Goal: Information Seeking & Learning: Learn about a topic

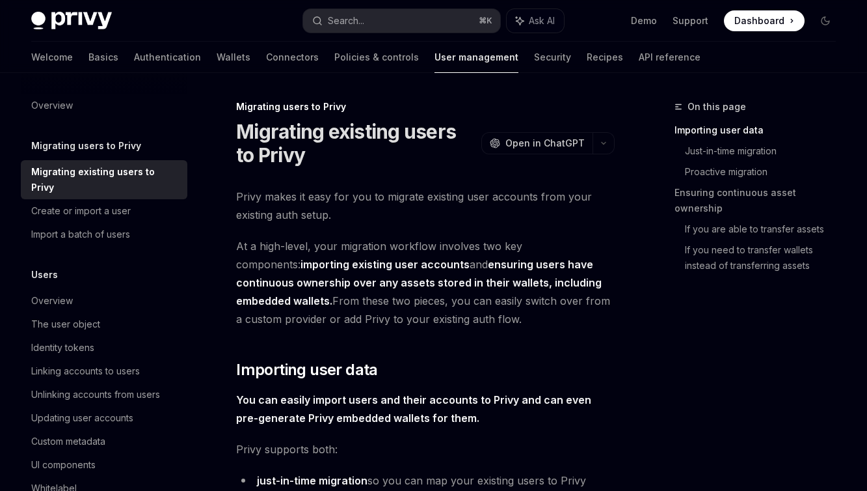
type textarea "*"
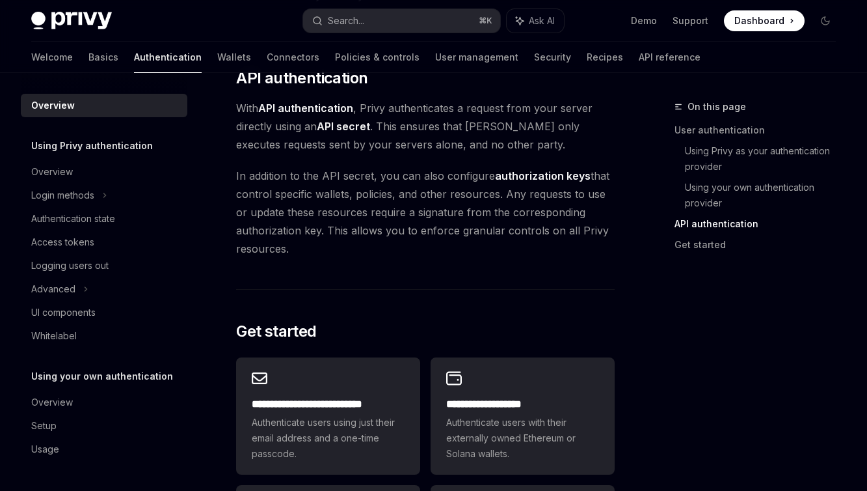
scroll to position [1092, 0]
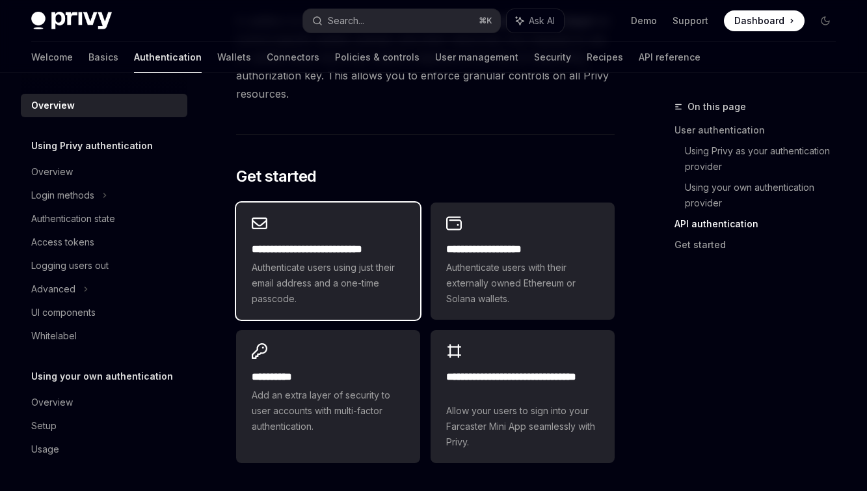
click at [344, 276] on span "Authenticate users using just their email address and a one-time passcode." at bounding box center [328, 283] width 153 height 47
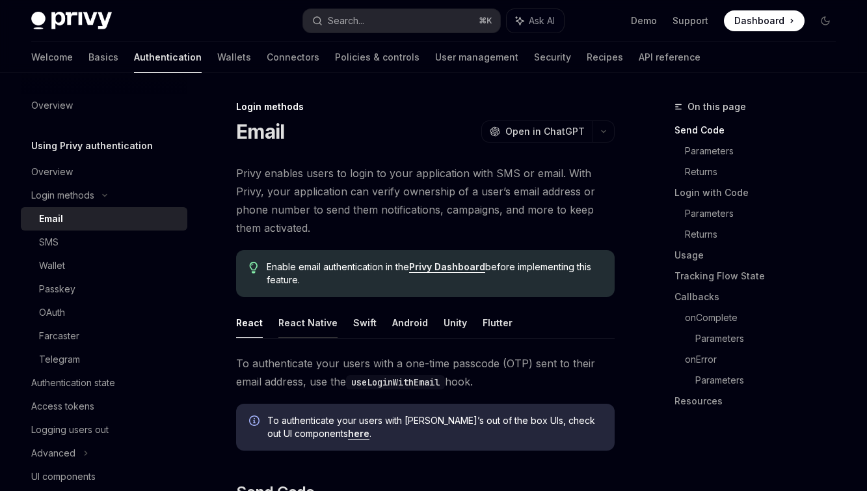
click at [292, 327] on button "React Native" at bounding box center [308, 322] width 59 height 31
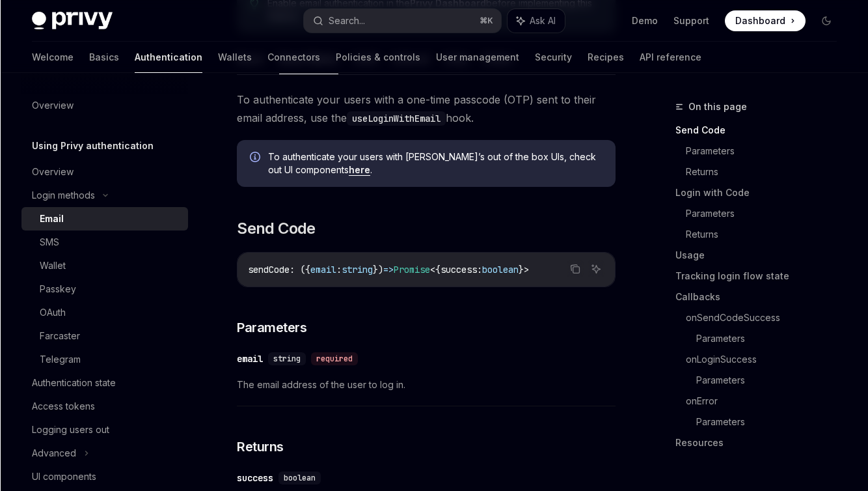
scroll to position [88, 0]
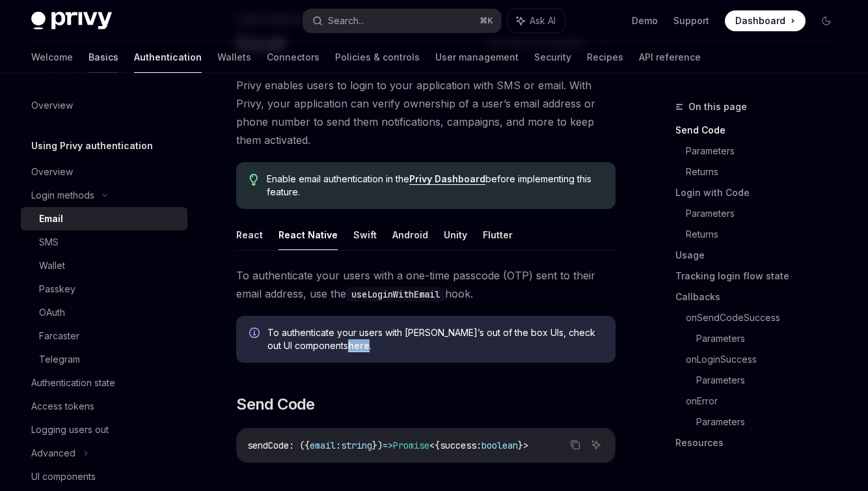
click at [89, 57] on link "Basics" at bounding box center [104, 57] width 30 height 31
type textarea "*"
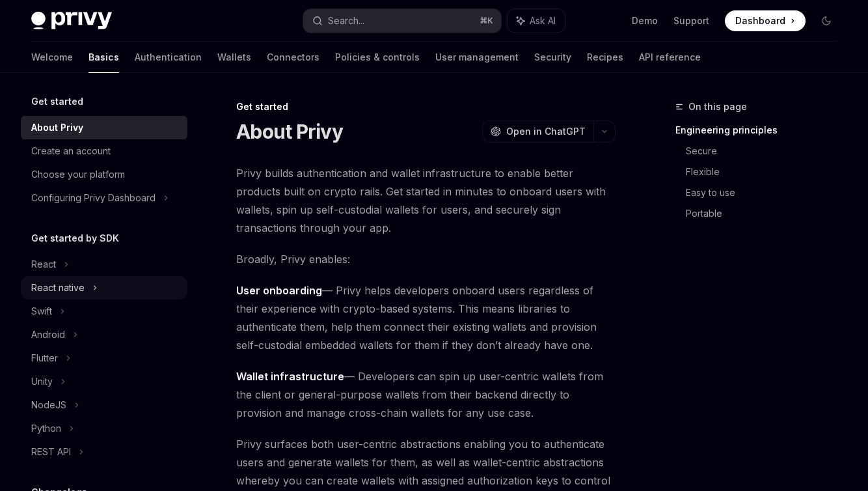
click at [69, 284] on div "React native" at bounding box center [57, 288] width 53 height 16
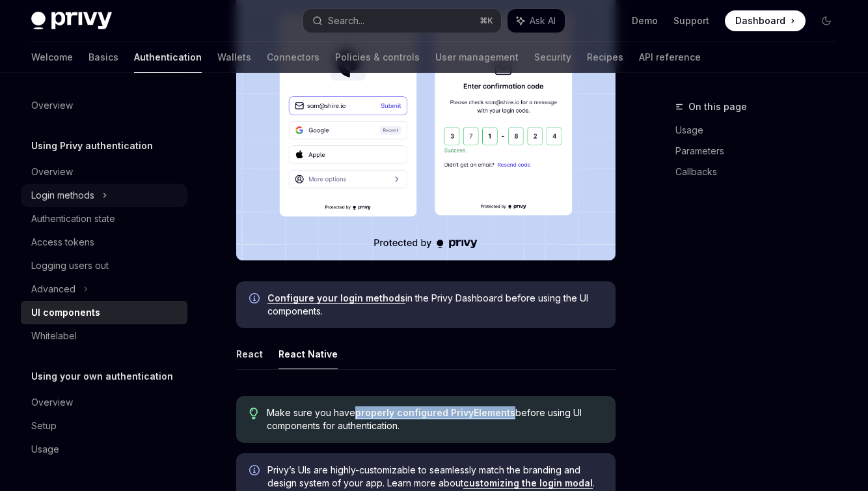
scroll to position [366, 0]
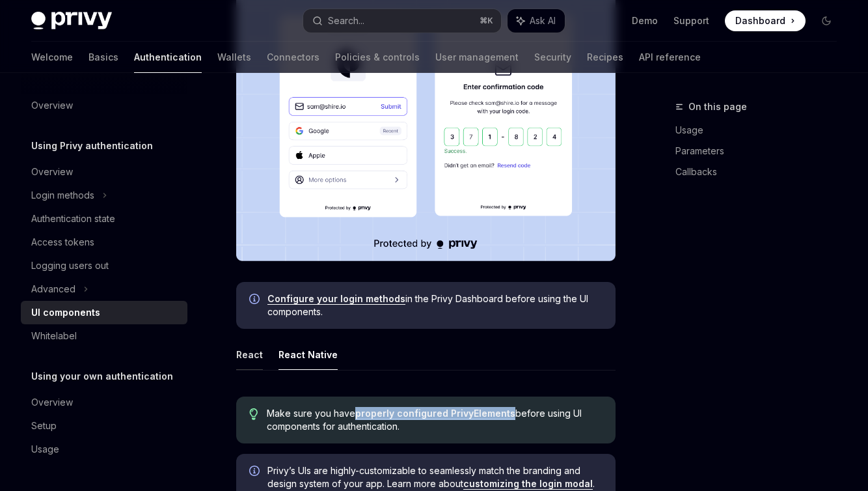
click at [253, 357] on button "React" at bounding box center [249, 354] width 27 height 31
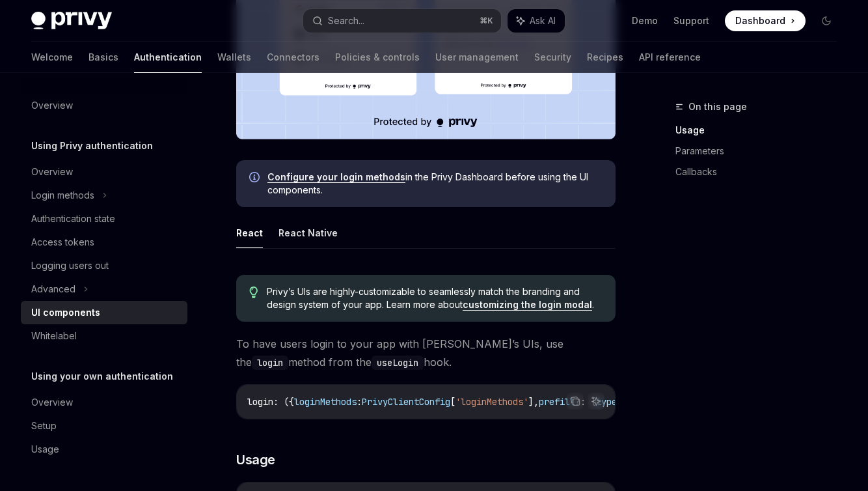
scroll to position [367, 0]
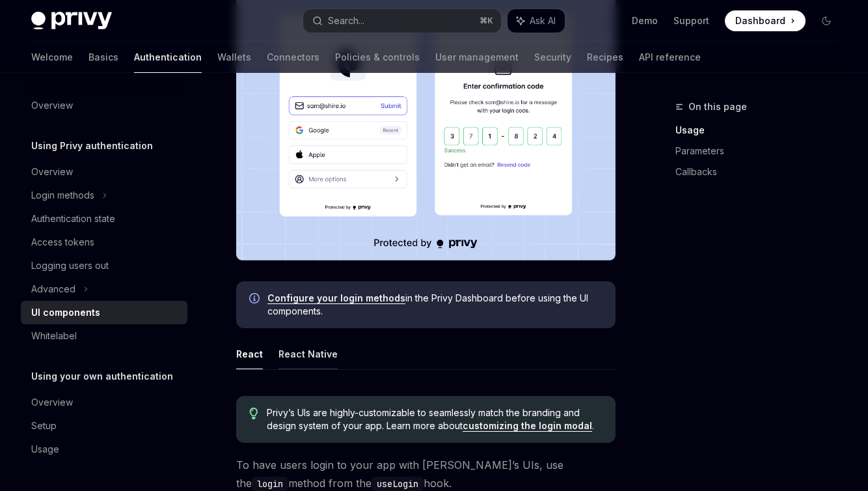
click at [305, 348] on button "React Native" at bounding box center [308, 353] width 59 height 31
type textarea "*"
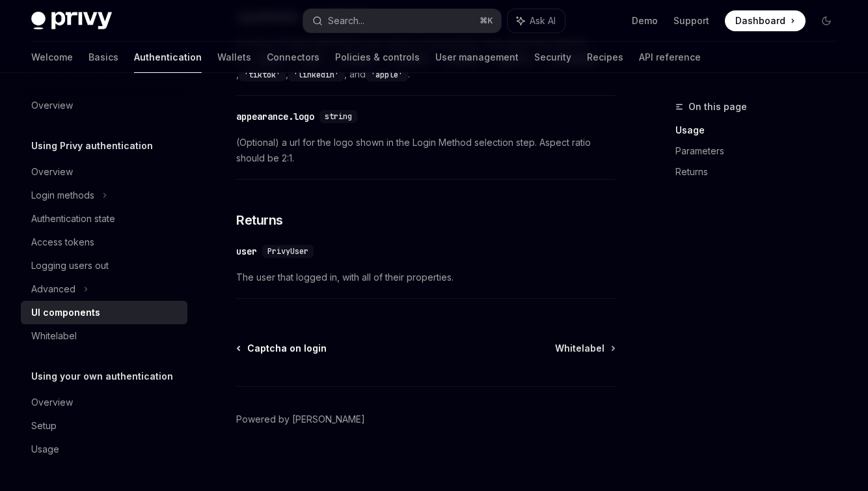
scroll to position [1385, 0]
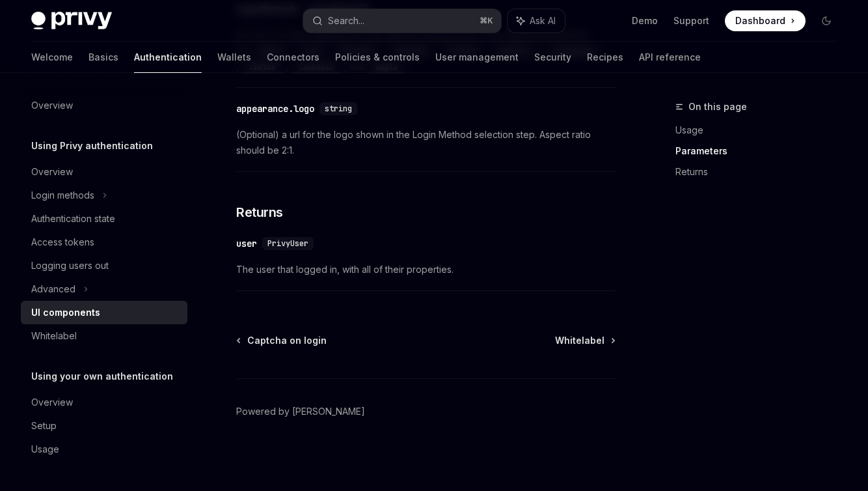
click at [59, 313] on div "UI components" at bounding box center [65, 313] width 69 height 16
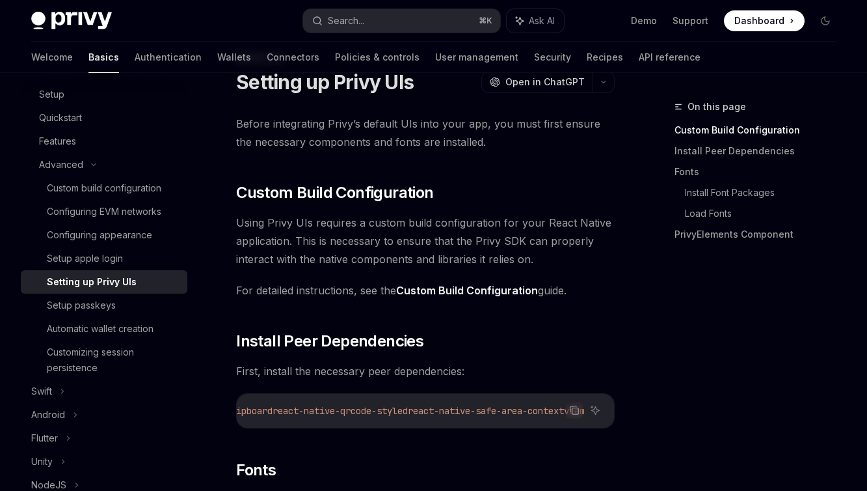
scroll to position [55, 0]
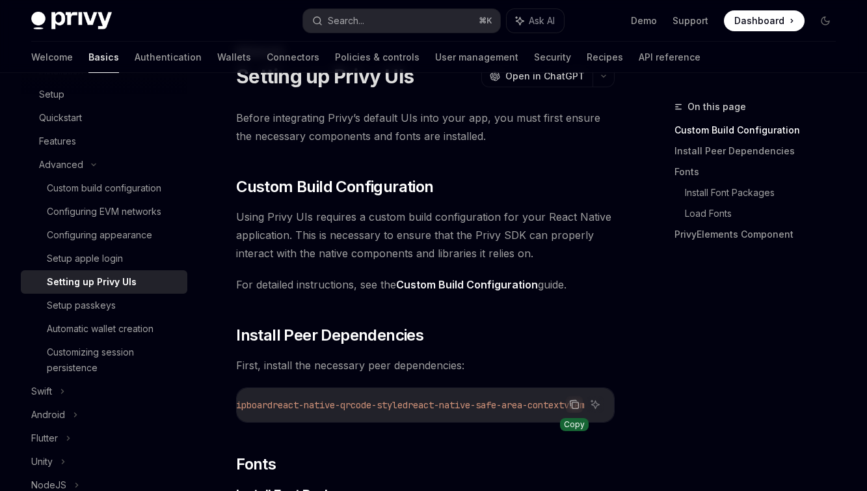
click at [578, 403] on icon "Copy the contents from the code block" at bounding box center [574, 404] width 10 height 10
click at [573, 405] on icon "Copy the contents from the code block" at bounding box center [574, 404] width 10 height 10
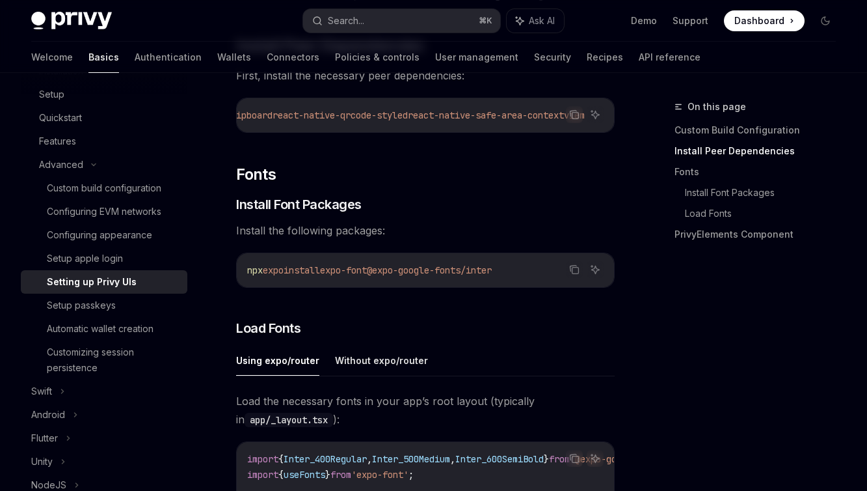
scroll to position [347, 0]
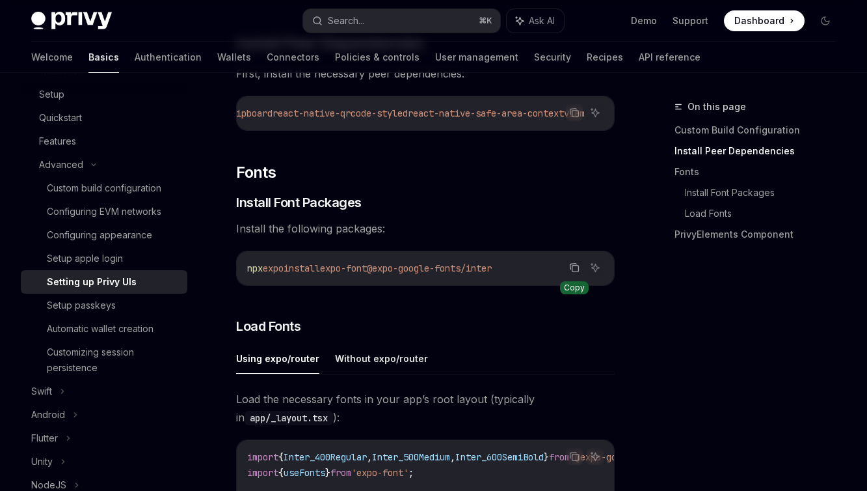
click at [577, 271] on icon "Copy the contents from the code block" at bounding box center [574, 267] width 10 height 10
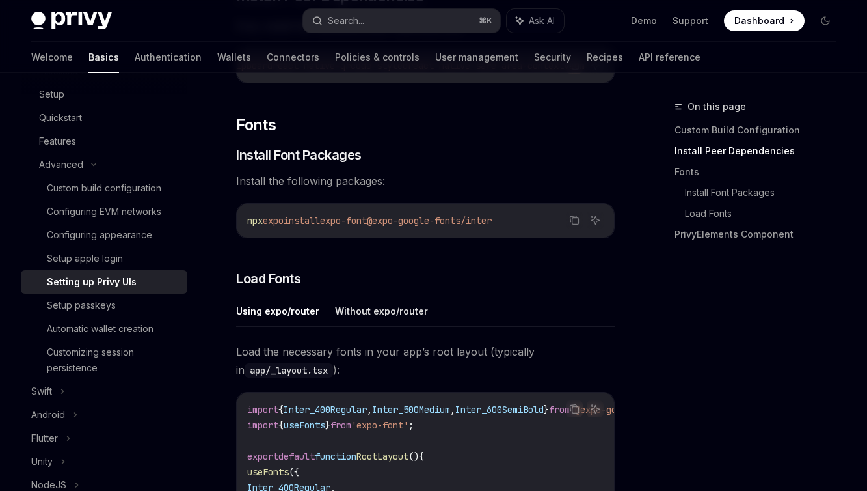
scroll to position [414, 0]
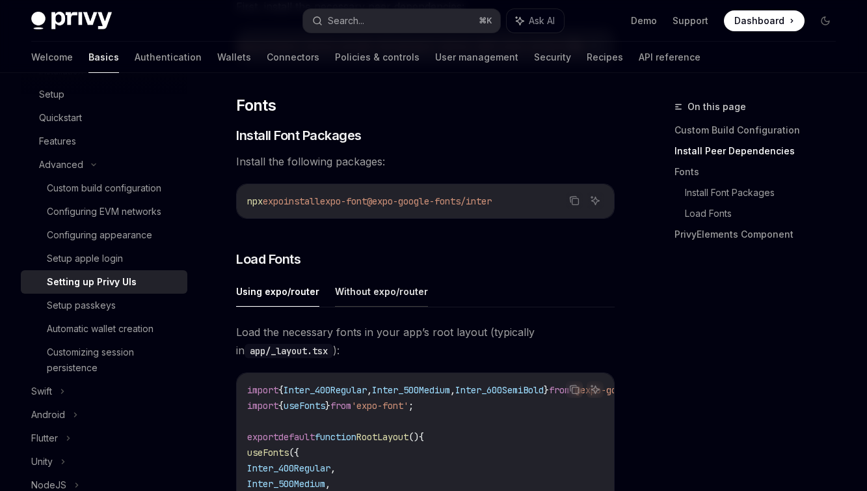
click at [365, 295] on button "Without expo/router" at bounding box center [381, 291] width 93 height 31
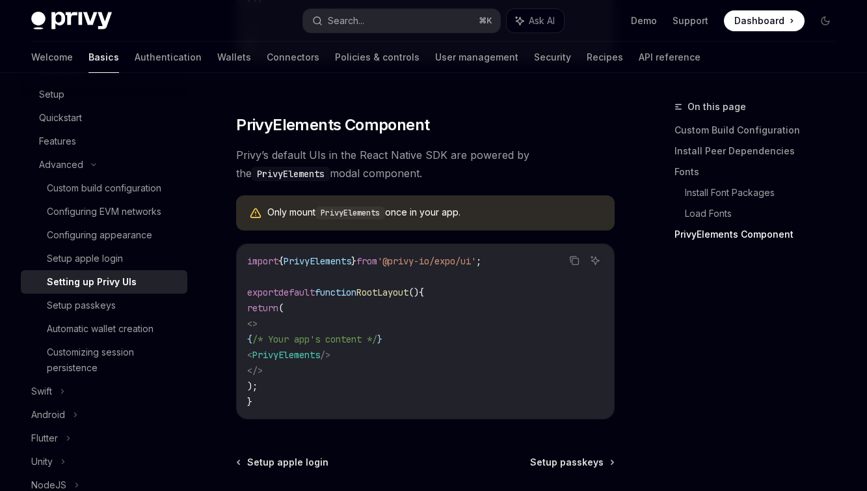
scroll to position [1063, 0]
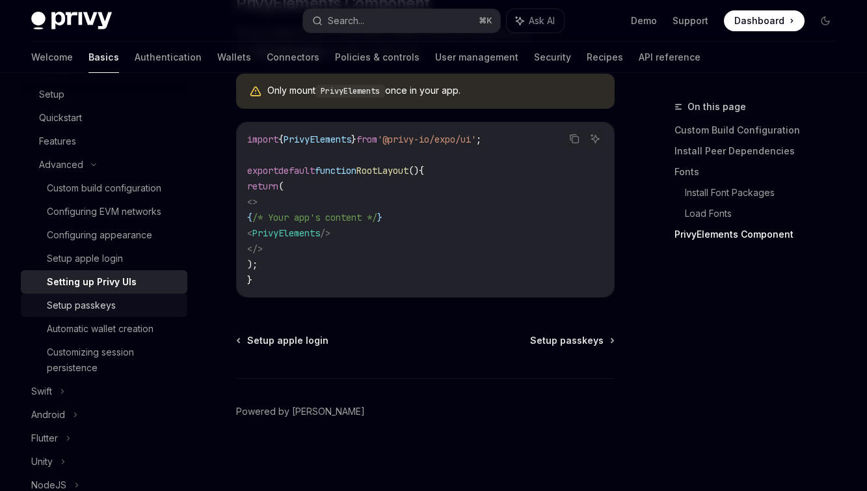
click at [83, 307] on div "Setup passkeys" at bounding box center [81, 305] width 69 height 16
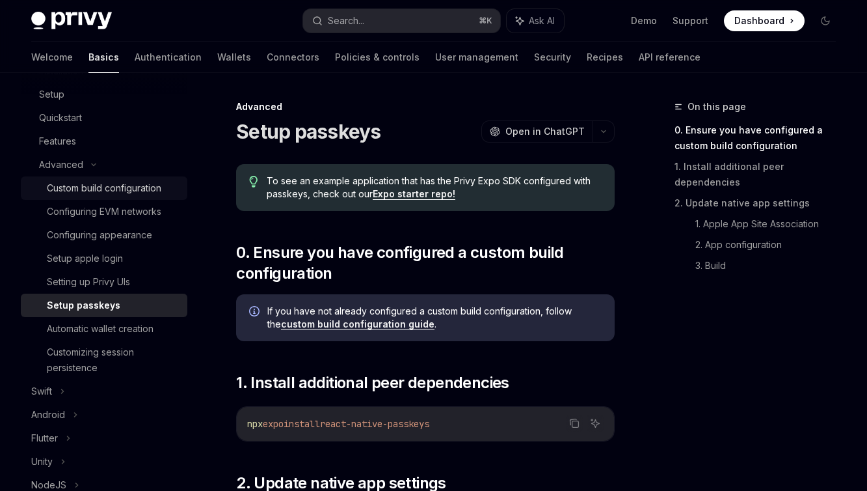
click at [87, 194] on div "Custom build configuration" at bounding box center [104, 188] width 115 height 16
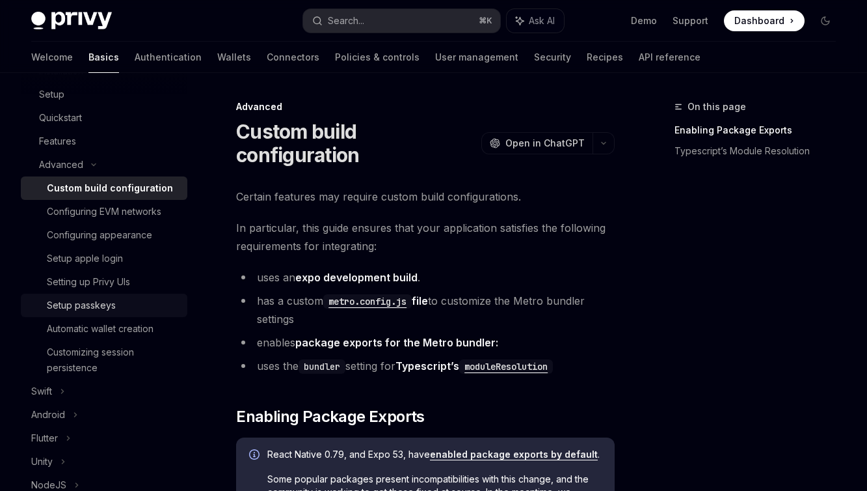
click at [84, 303] on div "Setup passkeys" at bounding box center [81, 305] width 69 height 16
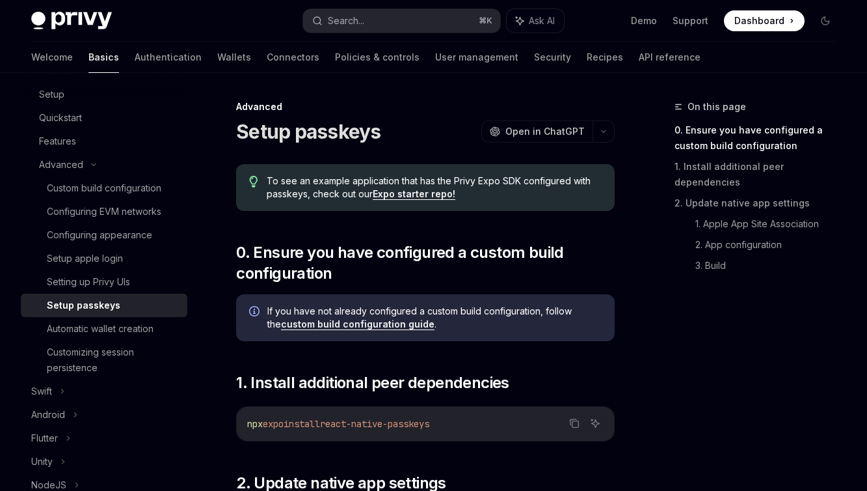
scroll to position [229, 0]
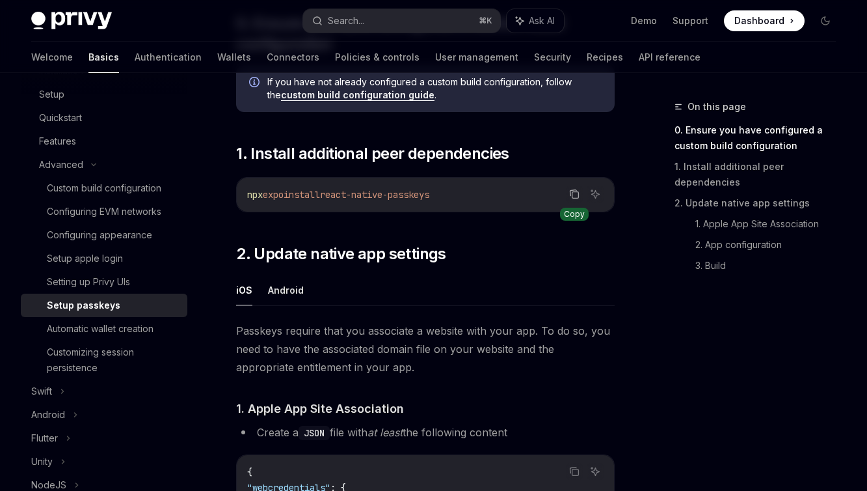
click at [571, 195] on icon "Copy the contents from the code block" at bounding box center [574, 193] width 7 height 6
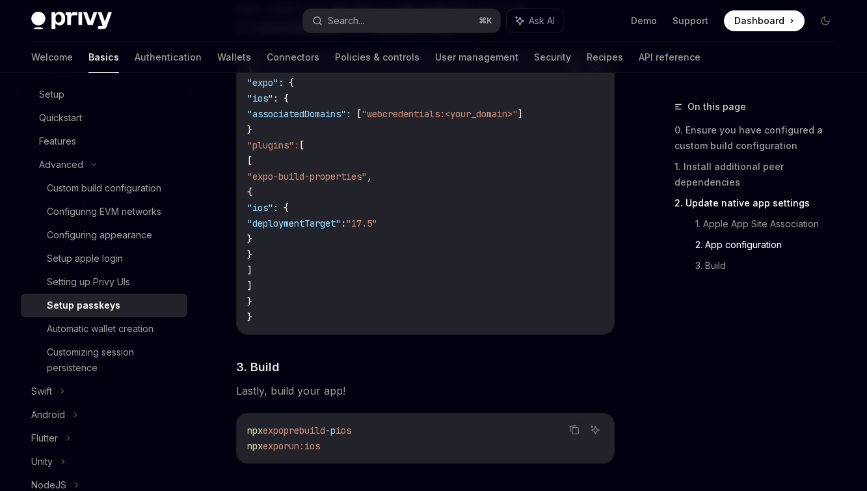
scroll to position [1208, 0]
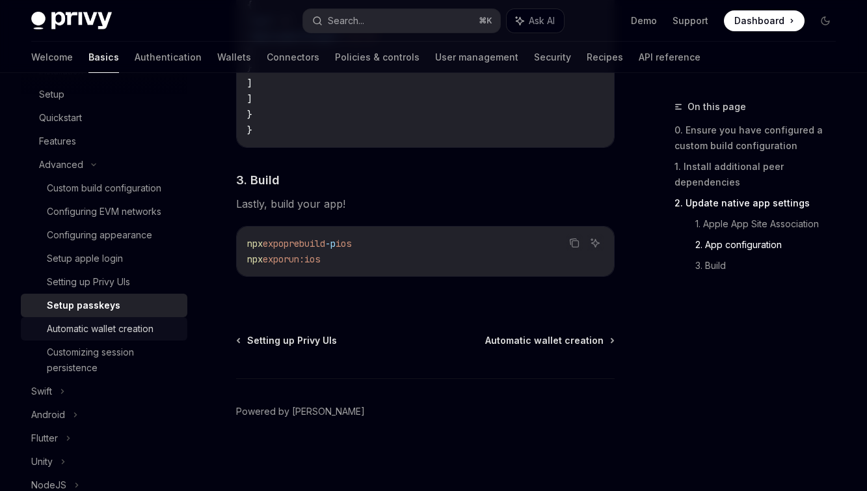
click at [75, 328] on div "Automatic wallet creation" at bounding box center [100, 329] width 107 height 16
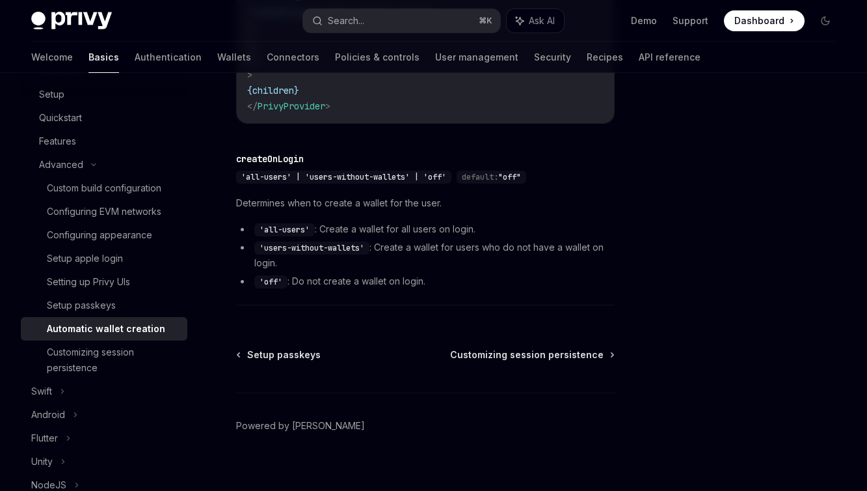
scroll to position [426, 0]
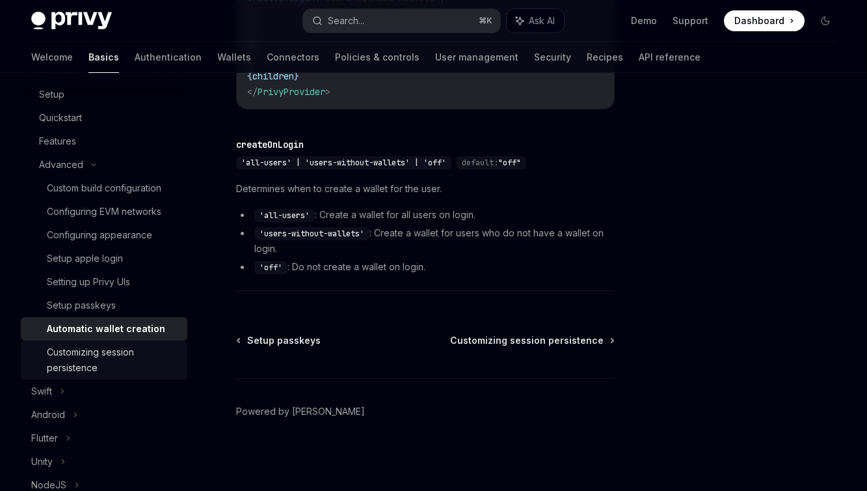
click at [75, 368] on div "Customizing session persistence" at bounding box center [113, 359] width 133 height 31
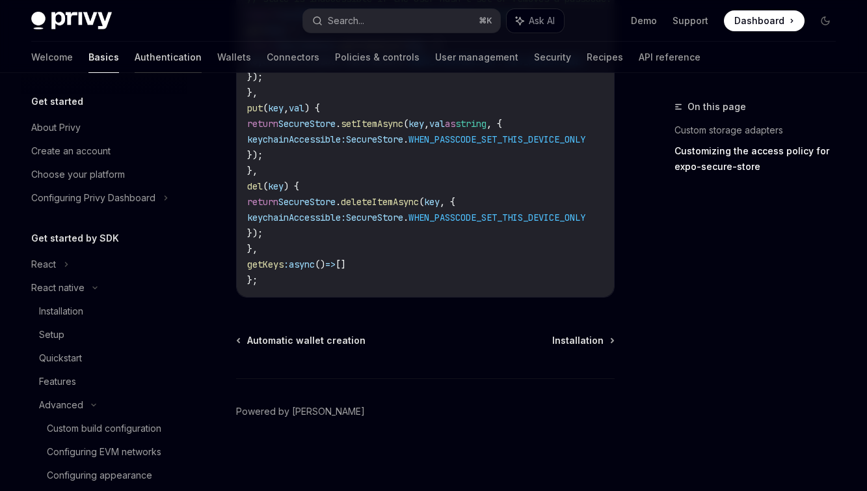
click at [135, 61] on link "Authentication" at bounding box center [168, 57] width 67 height 31
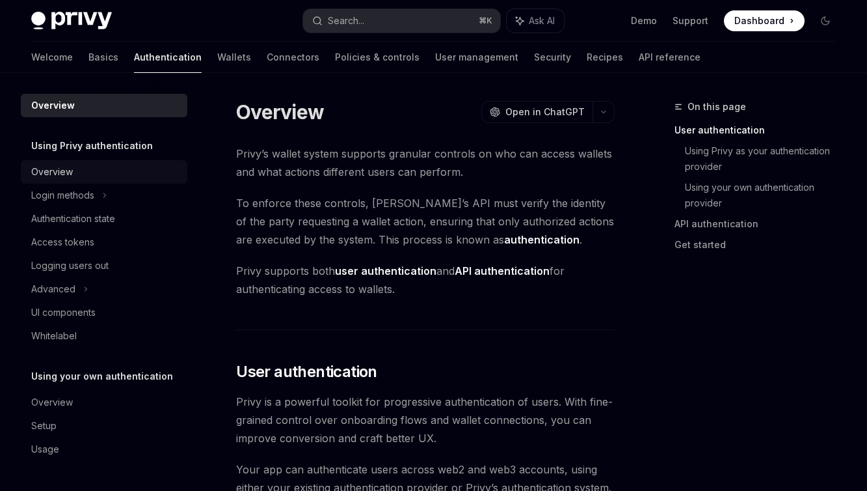
click at [45, 176] on div "Overview" at bounding box center [52, 172] width 42 height 16
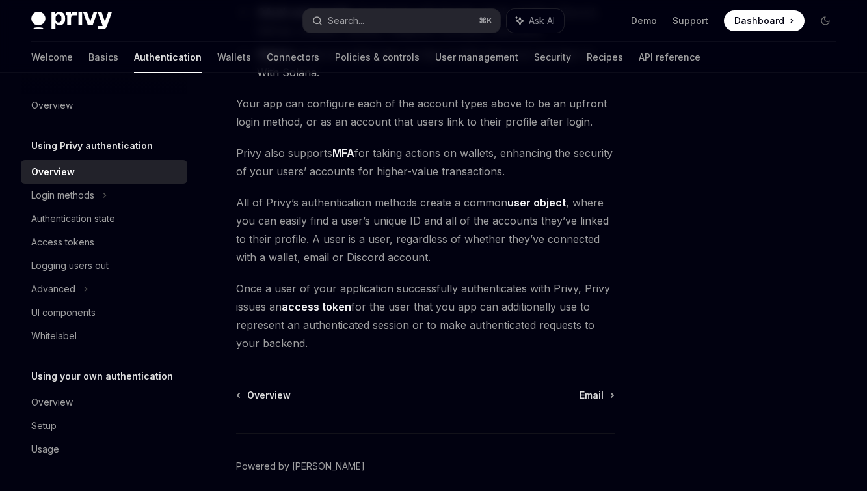
scroll to position [305, 0]
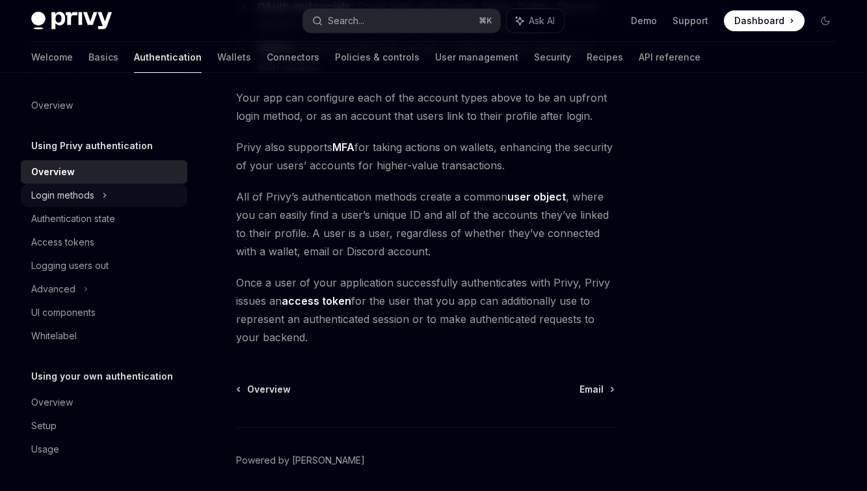
click at [83, 198] on div "Login methods" at bounding box center [62, 195] width 63 height 16
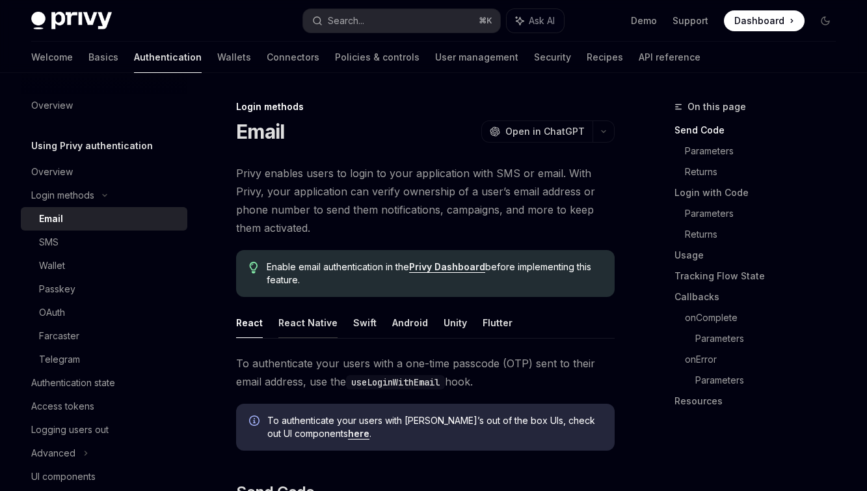
click at [293, 319] on button "React Native" at bounding box center [308, 322] width 59 height 31
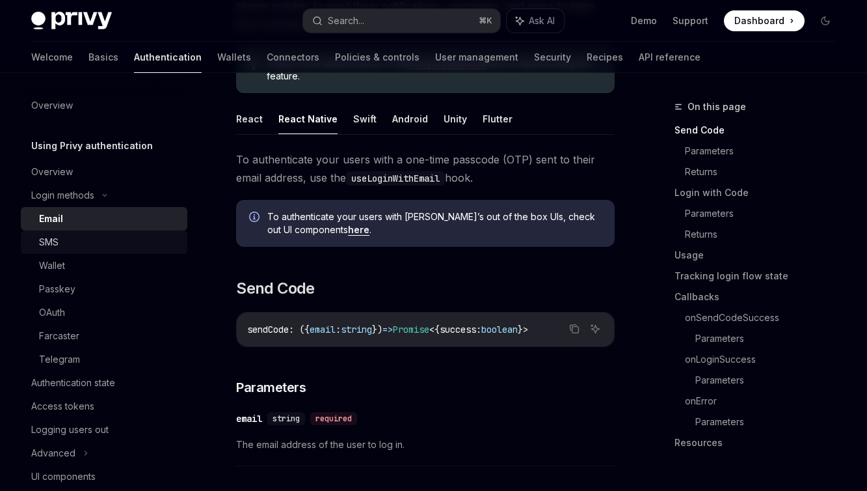
click at [69, 245] on div "SMS" at bounding box center [109, 242] width 141 height 16
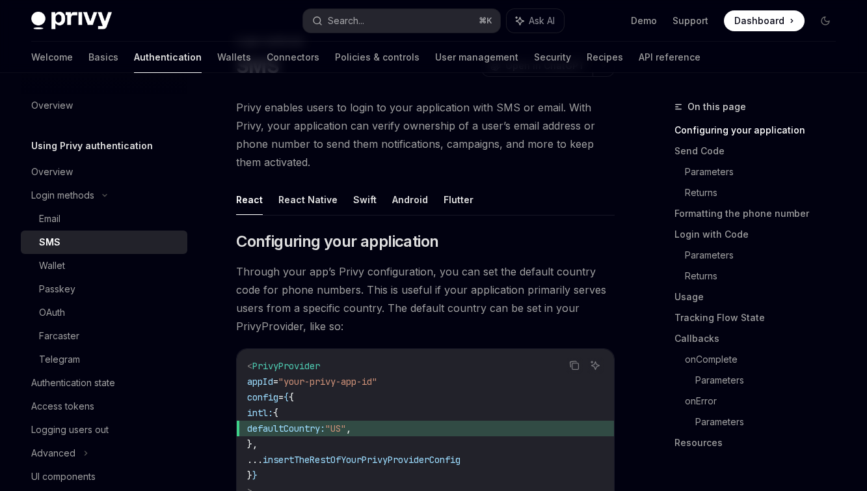
scroll to position [193, 0]
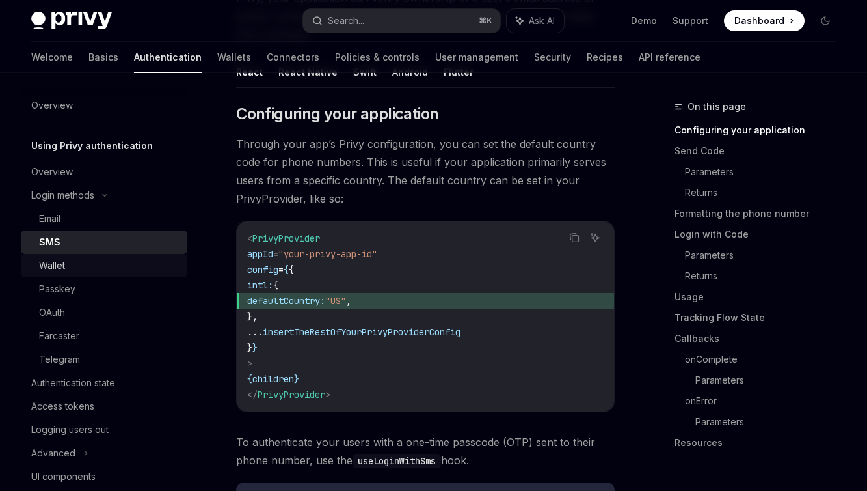
click at [67, 265] on div "Wallet" at bounding box center [109, 266] width 141 height 16
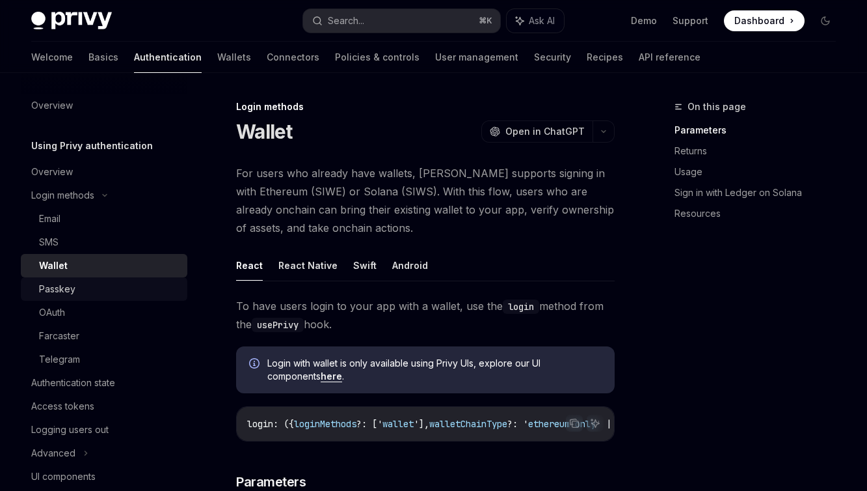
click at [76, 296] on div "Passkey" at bounding box center [109, 289] width 141 height 16
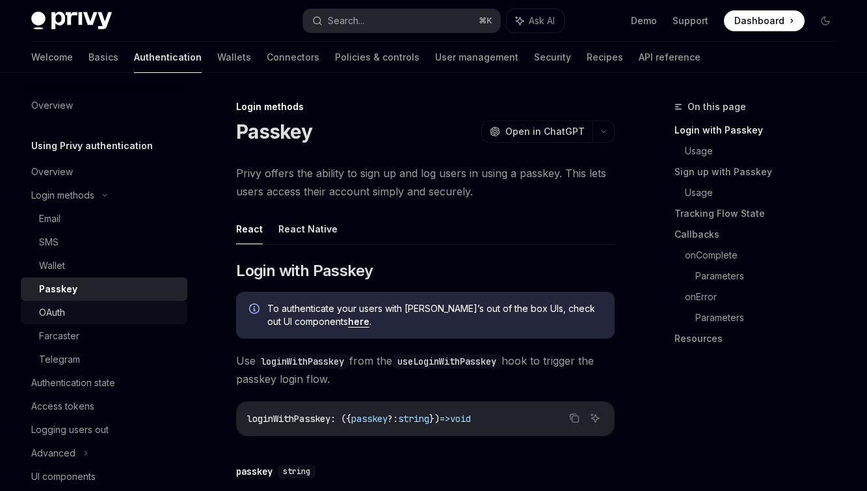
click at [60, 318] on div "OAuth" at bounding box center [52, 313] width 26 height 16
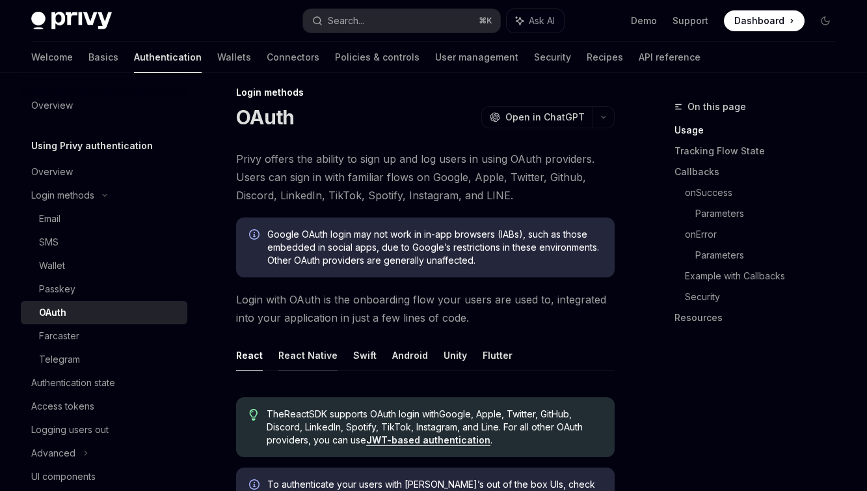
scroll to position [44, 0]
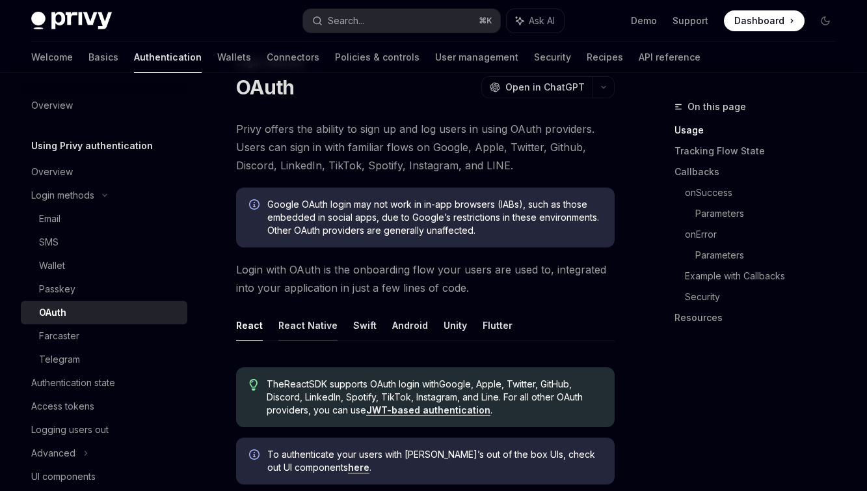
click at [297, 320] on button "React Native" at bounding box center [308, 325] width 59 height 31
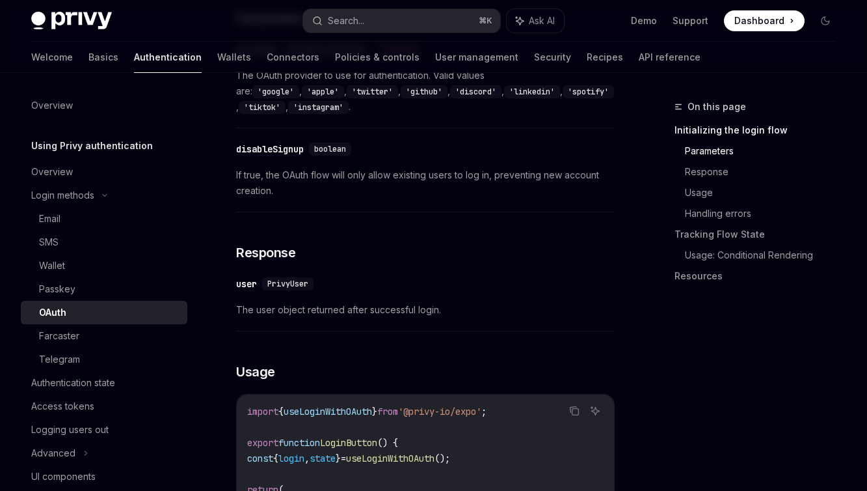
scroll to position [1117, 0]
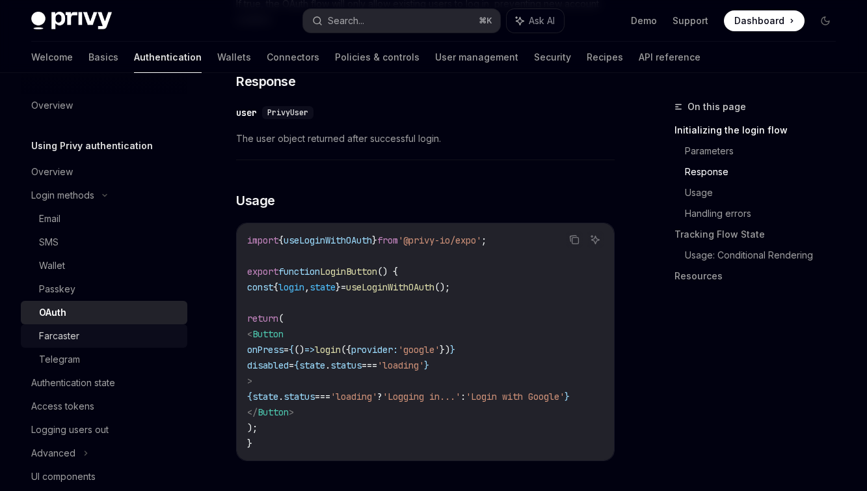
click at [70, 339] on div "Farcaster" at bounding box center [59, 336] width 40 height 16
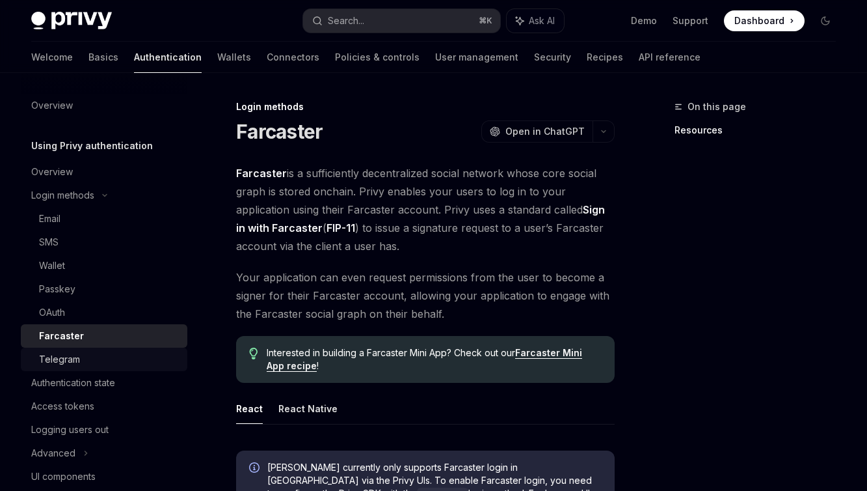
click at [68, 366] on div "Telegram" at bounding box center [59, 359] width 41 height 16
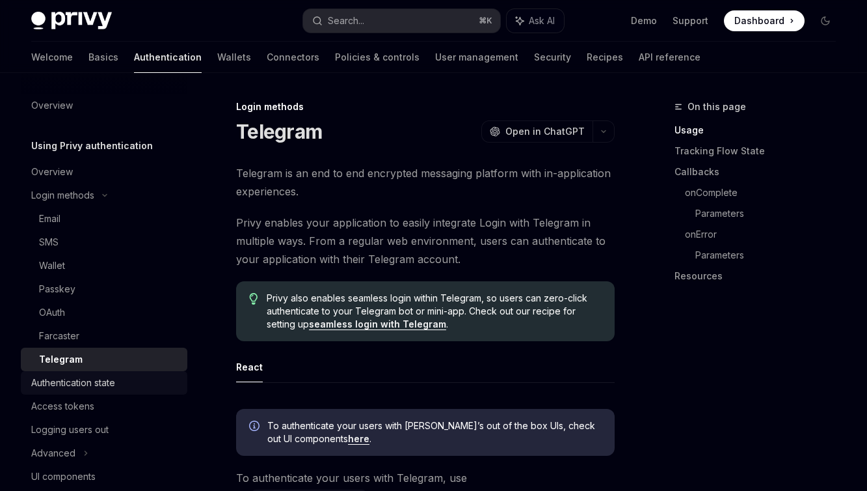
click at [87, 389] on div "Authentication state" at bounding box center [73, 383] width 84 height 16
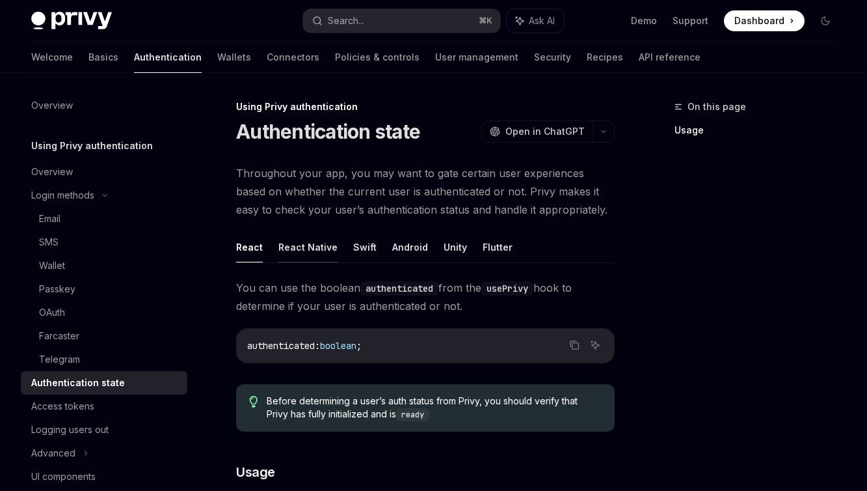
click at [294, 254] on button "React Native" at bounding box center [308, 247] width 59 height 31
type textarea "*"
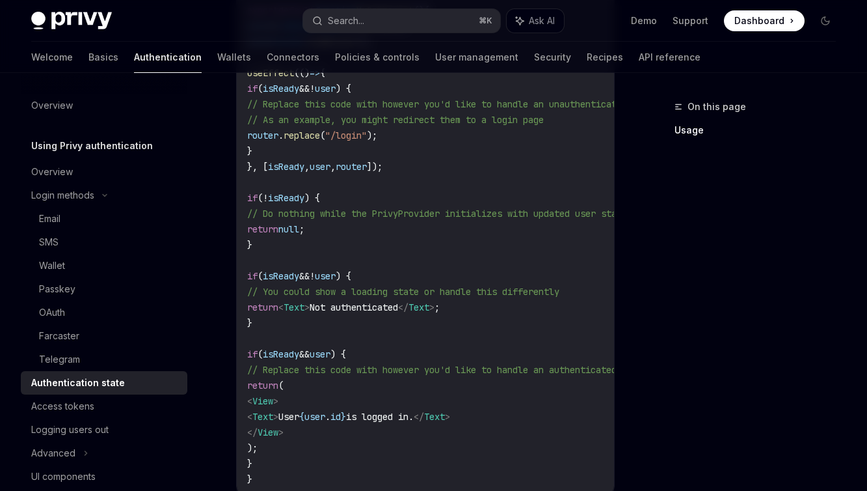
scroll to position [736, 0]
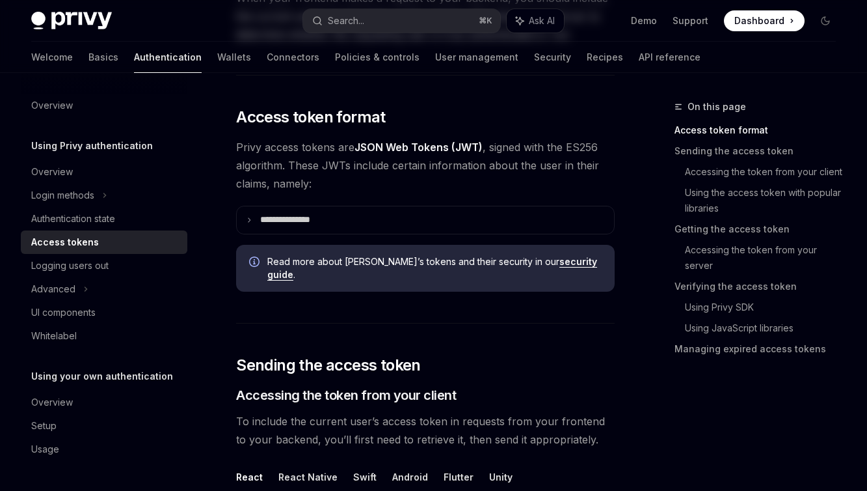
scroll to position [346, 0]
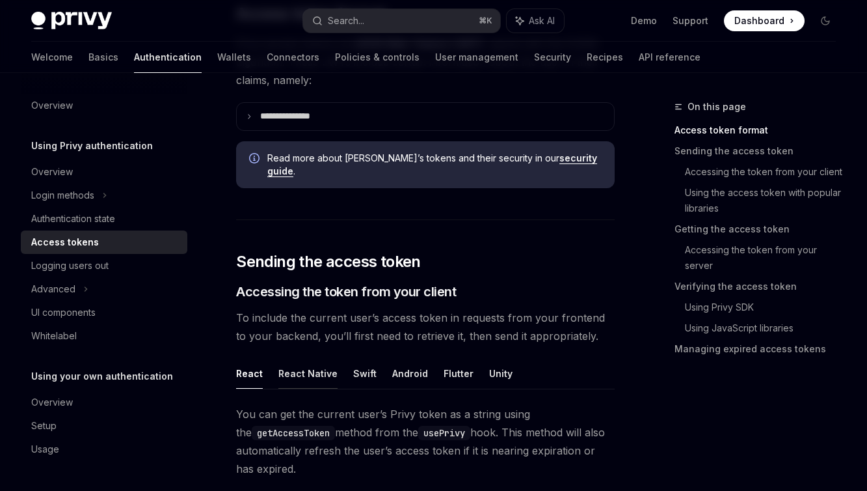
click at [294, 364] on button "React Native" at bounding box center [308, 373] width 59 height 31
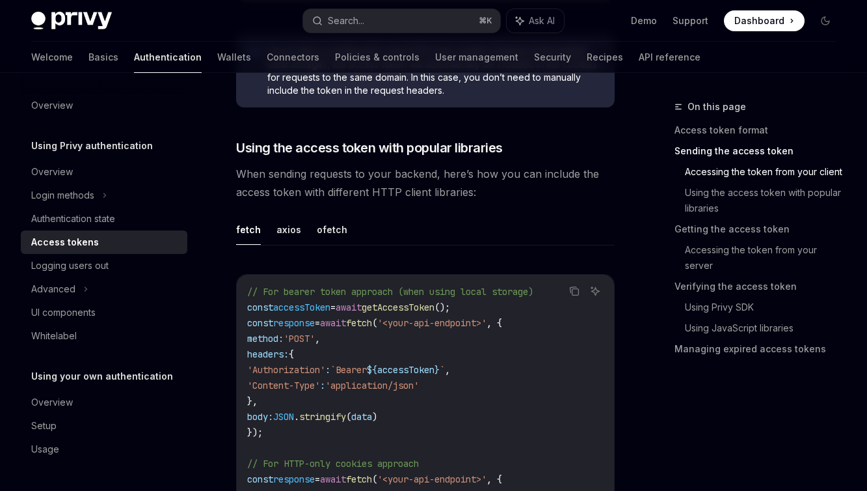
scroll to position [874, 0]
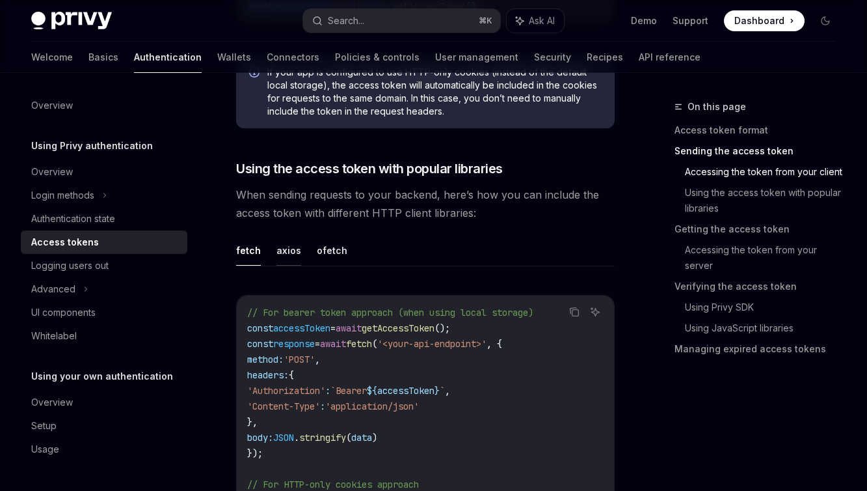
click at [278, 238] on button "axios" at bounding box center [289, 250] width 25 height 31
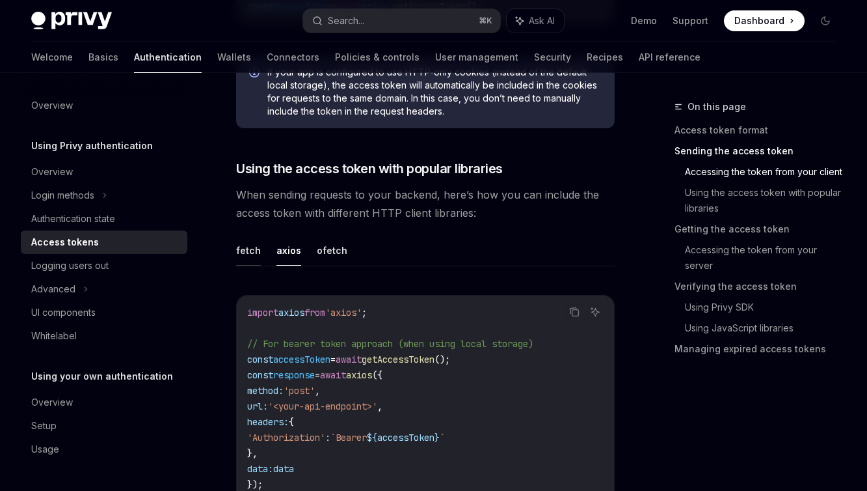
click at [253, 243] on button "fetch" at bounding box center [248, 250] width 25 height 31
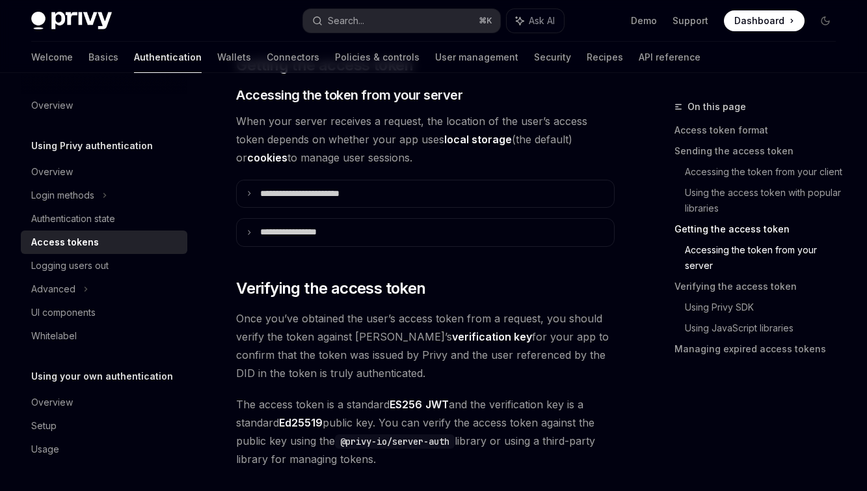
scroll to position [1707, 0]
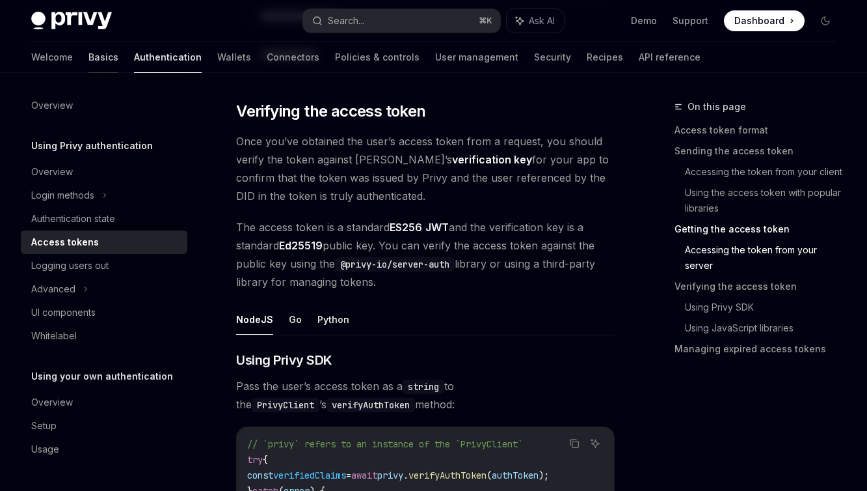
click at [89, 63] on link "Basics" at bounding box center [104, 57] width 30 height 31
type textarea "*"
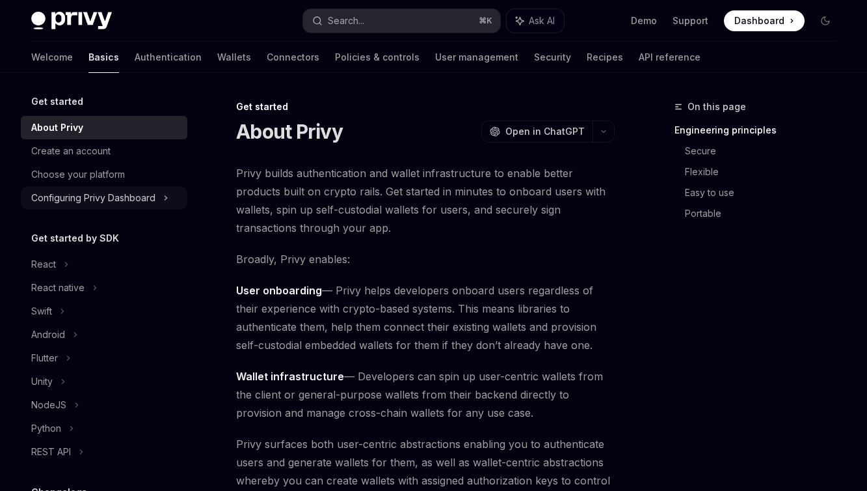
click at [128, 200] on div "Configuring Privy Dashboard" at bounding box center [93, 198] width 124 height 16
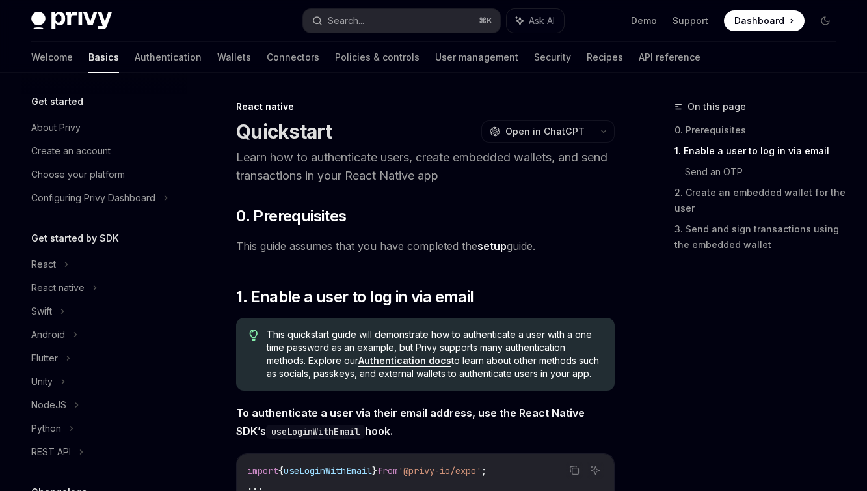
scroll to position [210, 0]
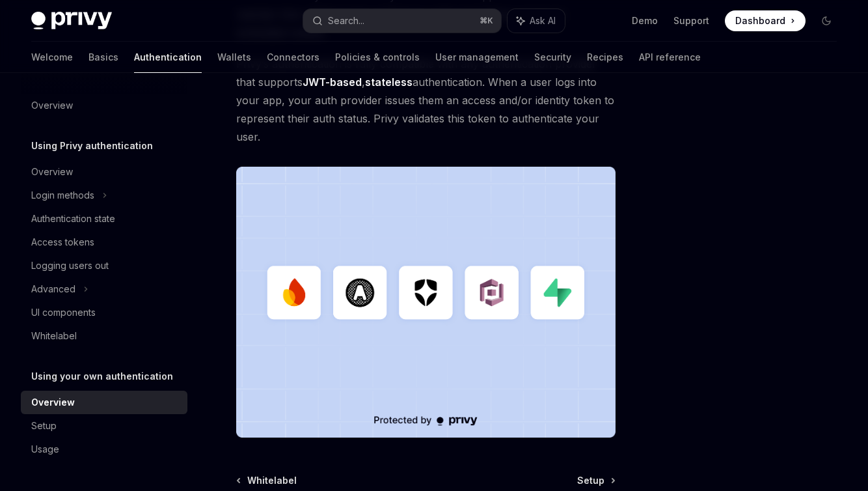
scroll to position [426, 0]
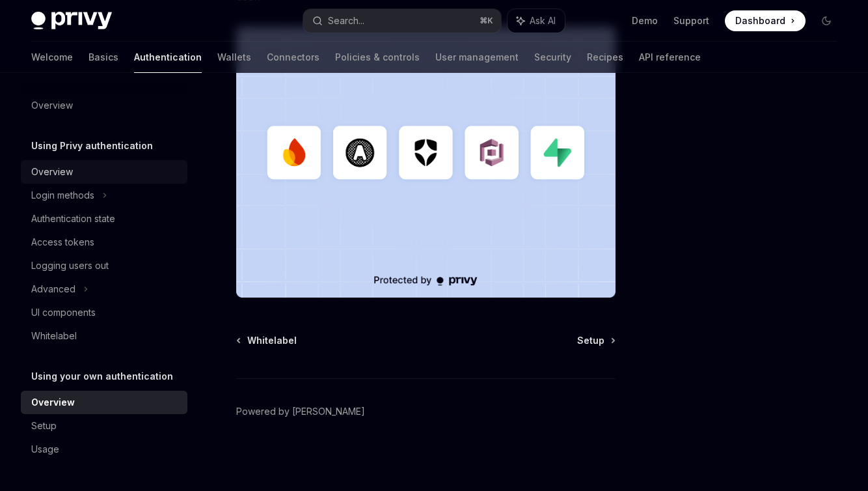
click at [53, 174] on div "Overview" at bounding box center [52, 172] width 42 height 16
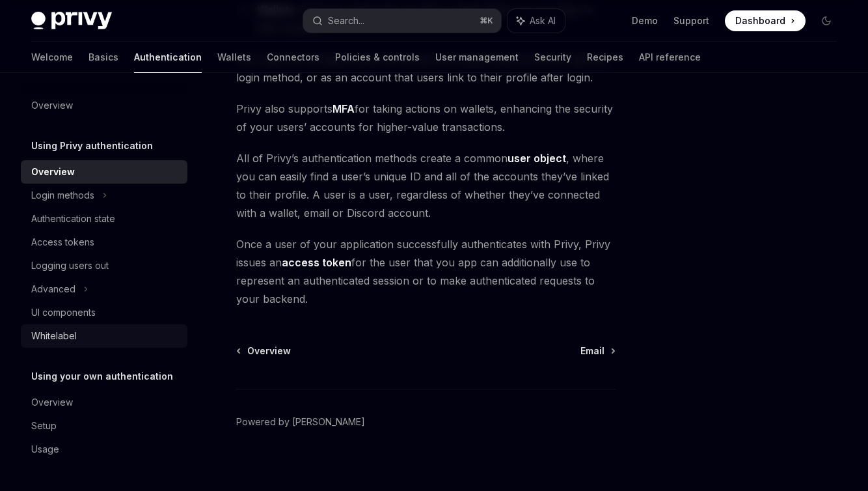
scroll to position [313, 0]
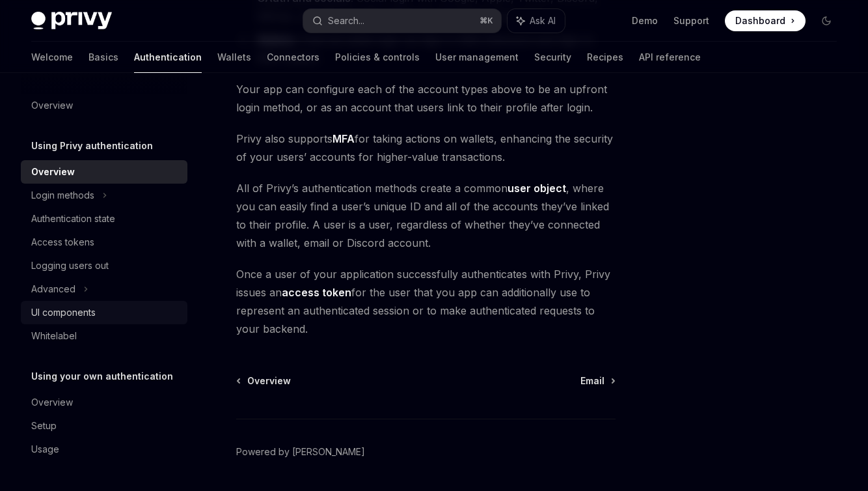
click at [81, 314] on div "UI components" at bounding box center [63, 313] width 64 height 16
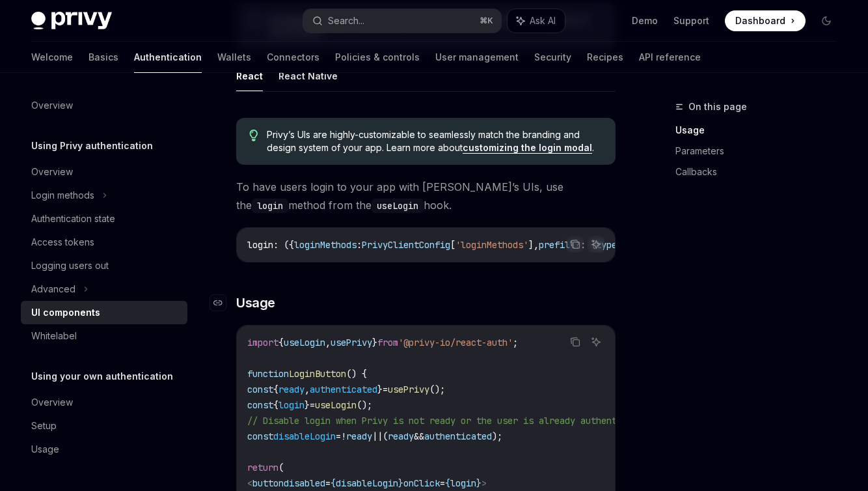
scroll to position [775, 0]
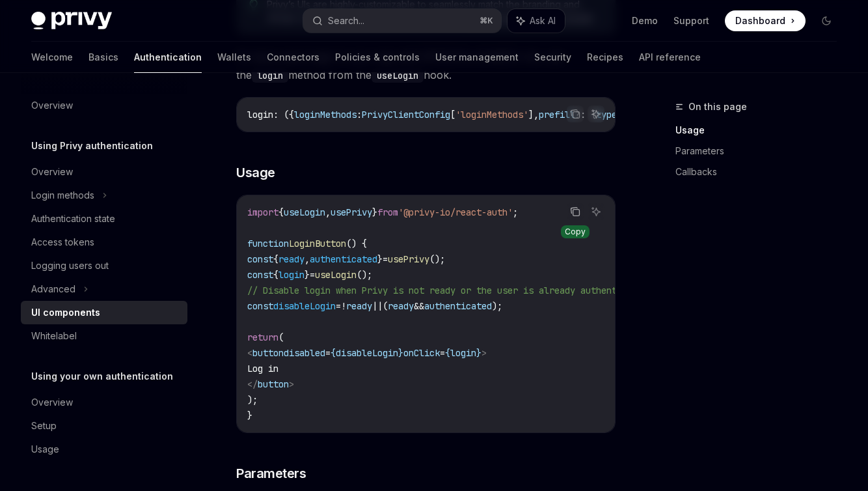
click at [579, 217] on icon "Copy the contents from the code block" at bounding box center [575, 211] width 10 height 10
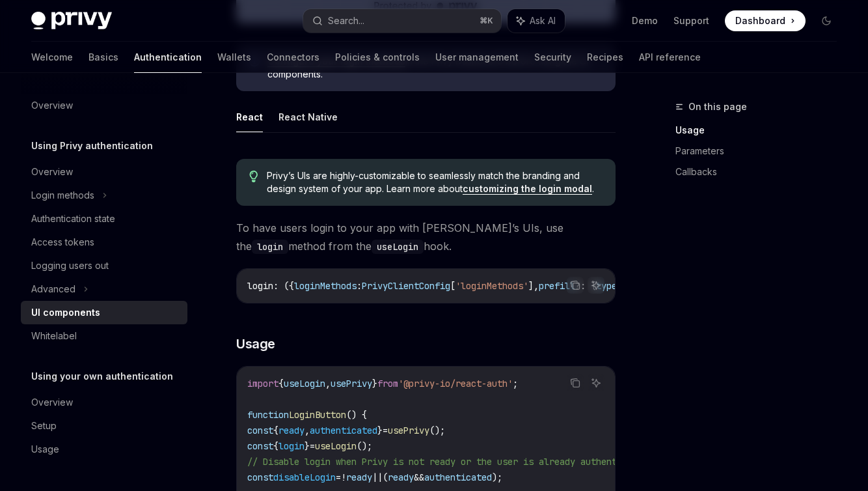
scroll to position [601, 0]
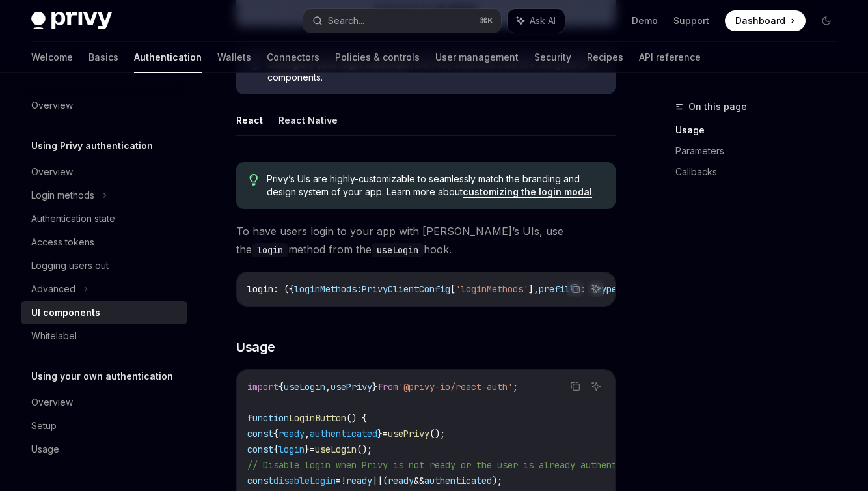
click at [315, 122] on button "React Native" at bounding box center [308, 120] width 59 height 31
type textarea "*"
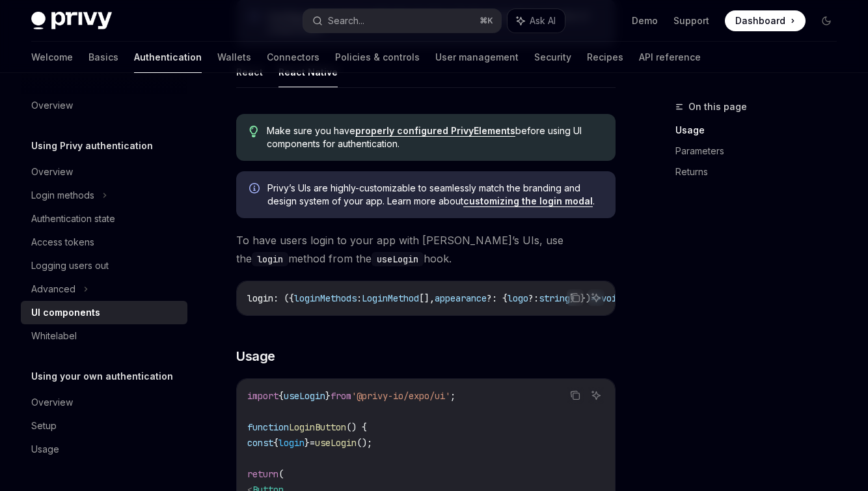
scroll to position [847, 0]
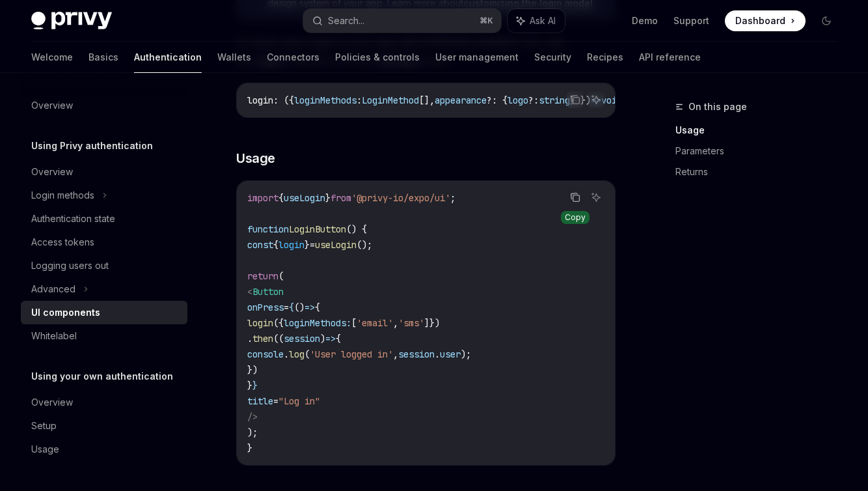
click at [577, 202] on icon "Copy the contents from the code block" at bounding box center [575, 197] width 10 height 10
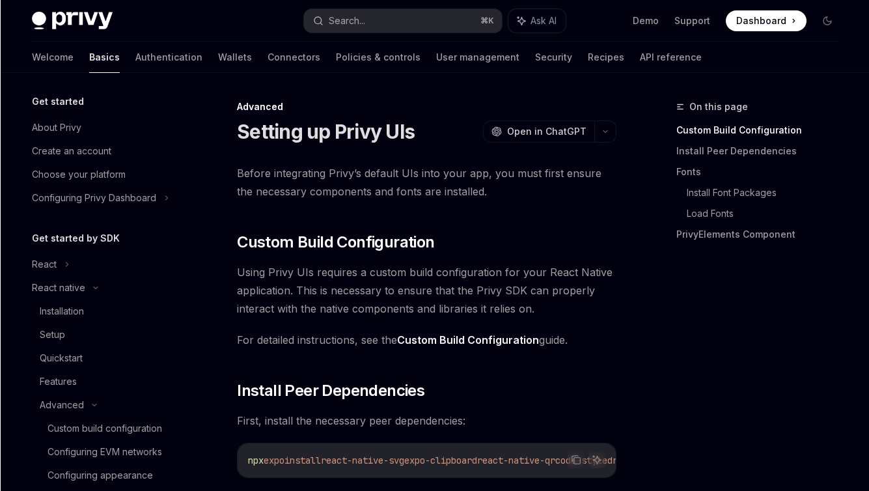
scroll to position [240, 0]
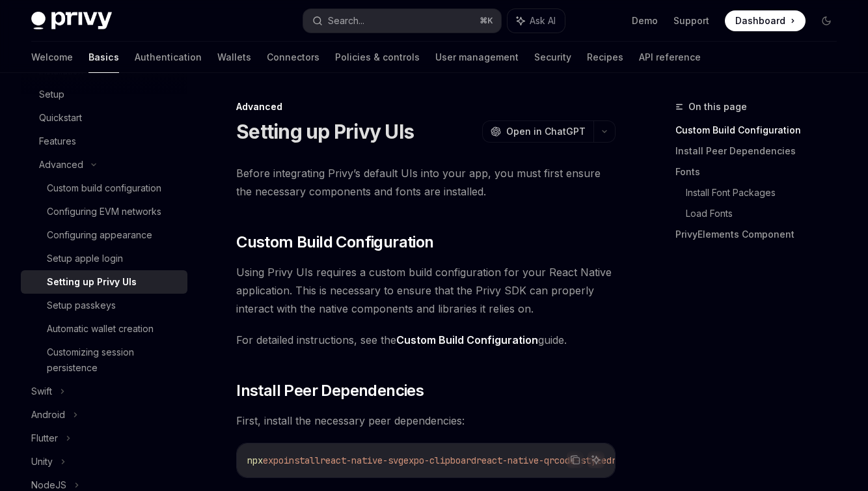
type textarea "*"
click at [353, 15] on div "Search..." at bounding box center [346, 21] width 36 height 16
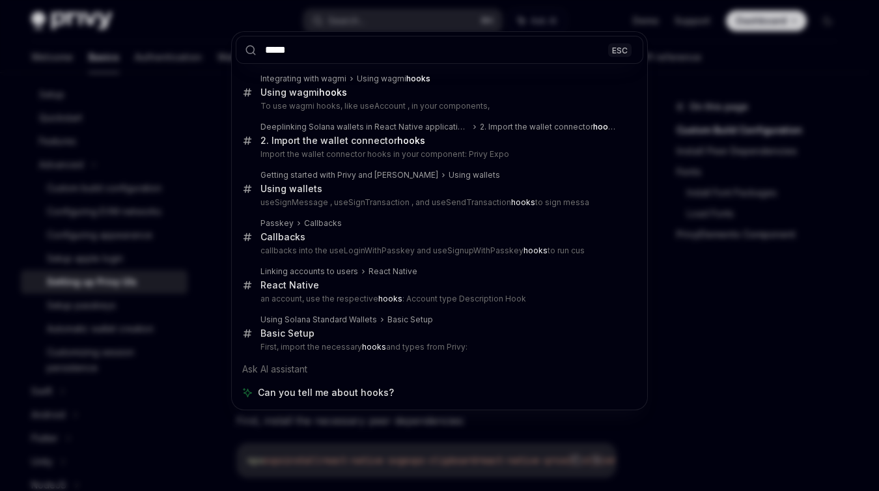
drag, startPoint x: 310, startPoint y: 55, endPoint x: 241, endPoint y: 43, distance: 69.3
click at [241, 43] on input "*****" at bounding box center [439, 50] width 407 height 28
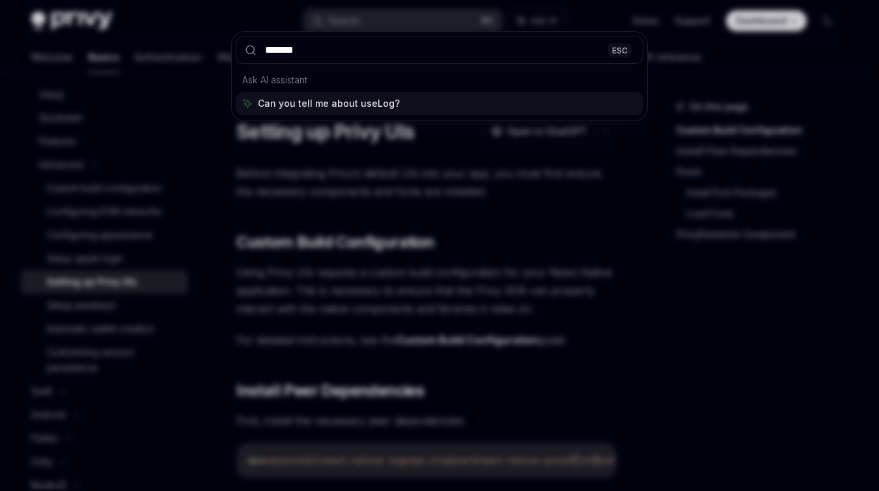
type input "********"
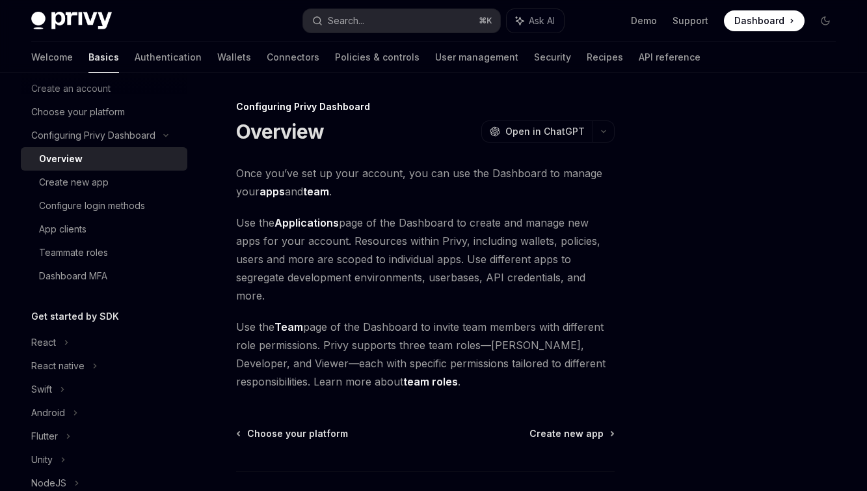
scroll to position [224, 0]
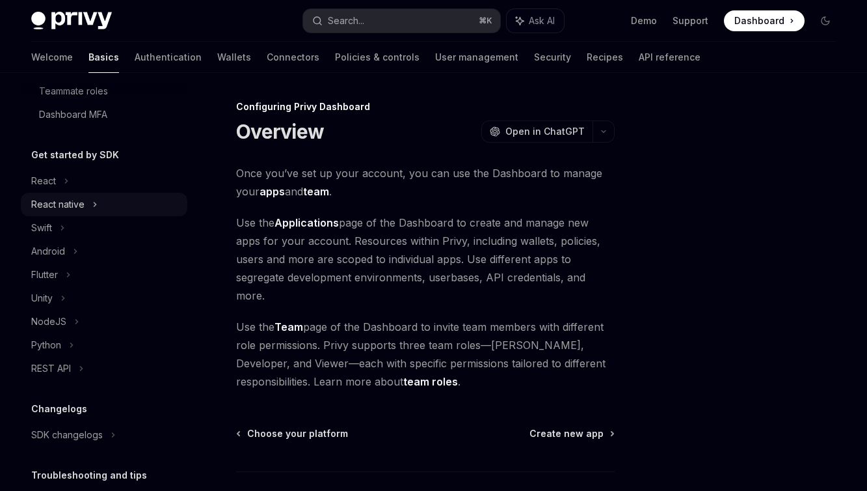
click at [77, 204] on div "React native" at bounding box center [57, 205] width 53 height 16
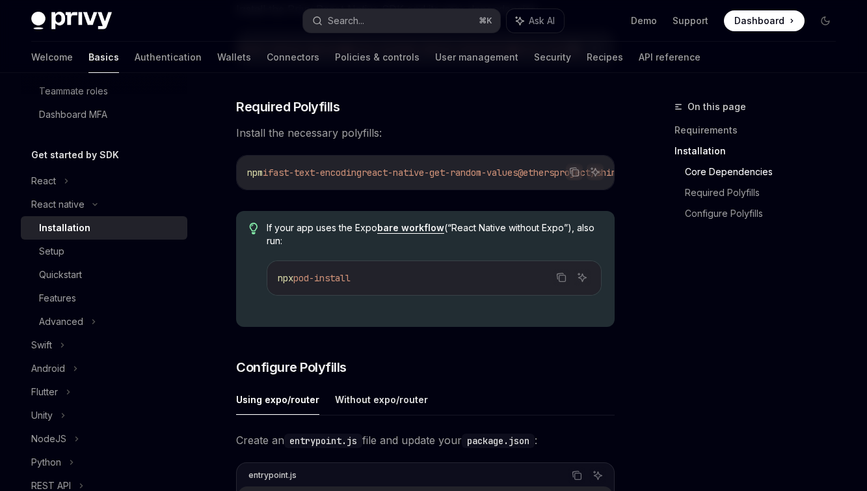
scroll to position [474, 0]
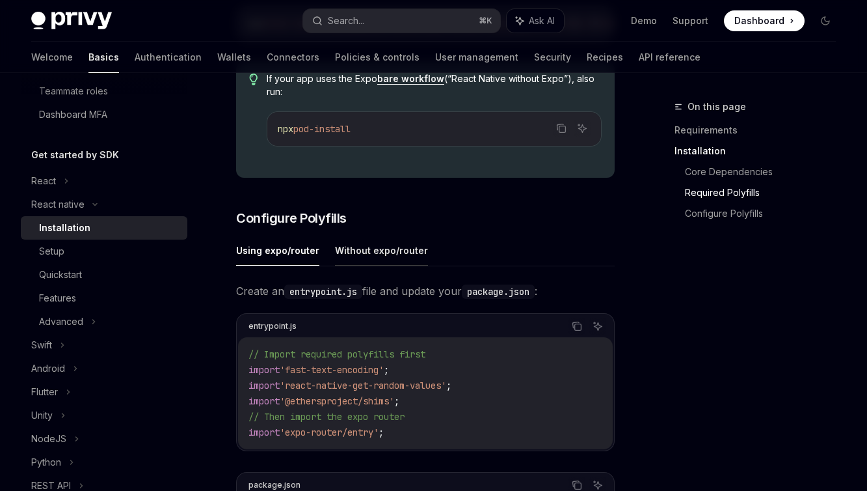
click at [390, 264] on button "Without expo/router" at bounding box center [381, 250] width 93 height 31
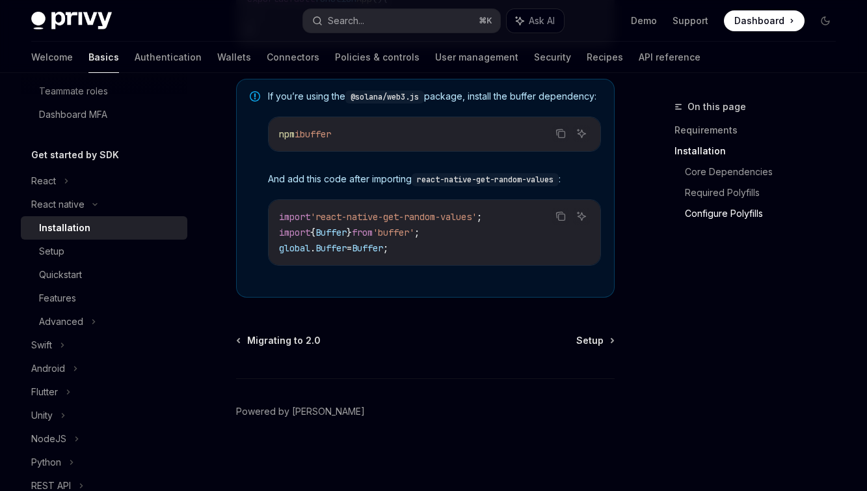
scroll to position [970, 0]
click at [595, 341] on span "Setup" at bounding box center [590, 340] width 27 height 13
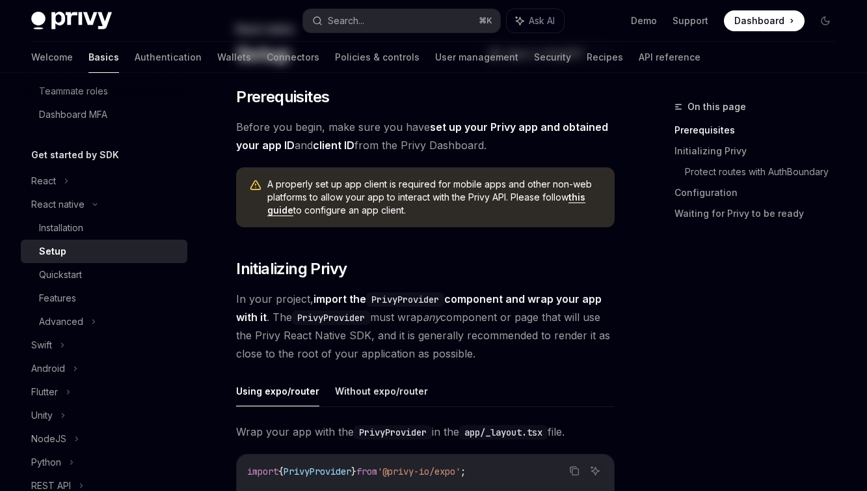
scroll to position [253, 0]
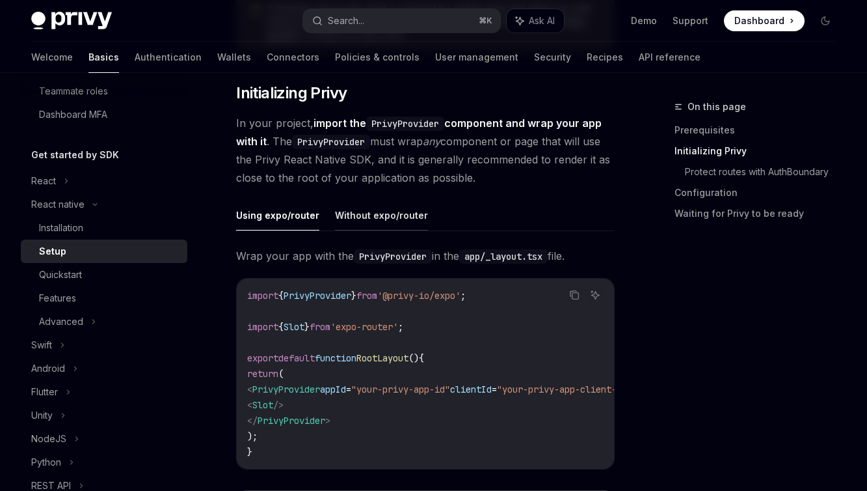
click at [397, 215] on button "Without expo/router" at bounding box center [381, 215] width 93 height 31
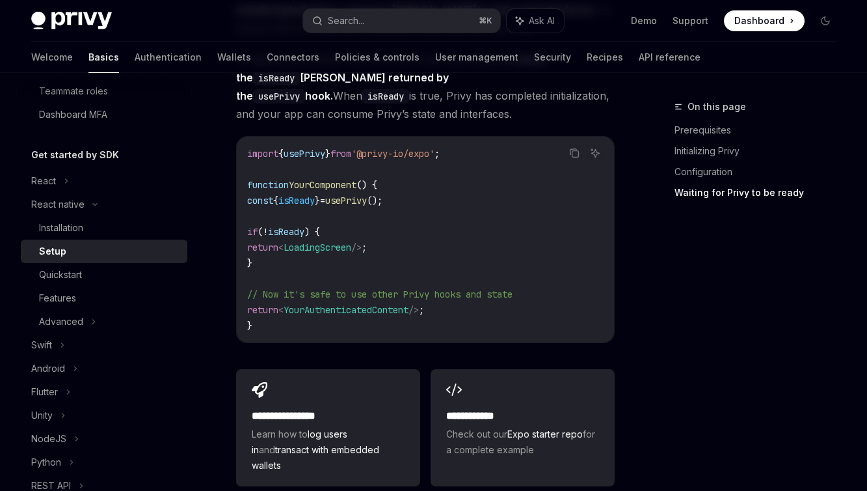
scroll to position [1201, 0]
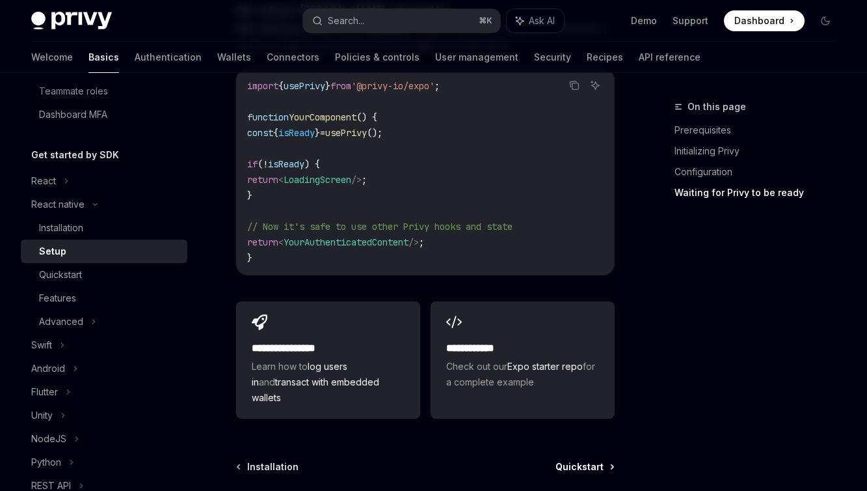
click at [588, 460] on span "Quickstart" at bounding box center [580, 466] width 48 height 13
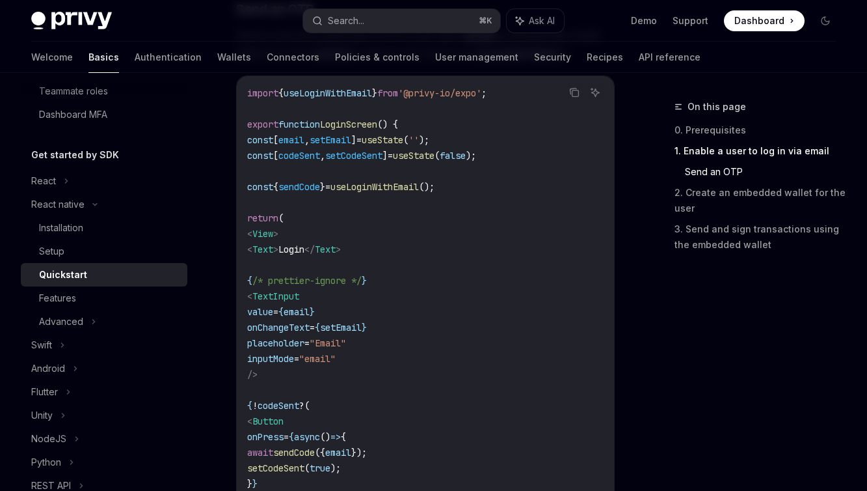
scroll to position [642, 0]
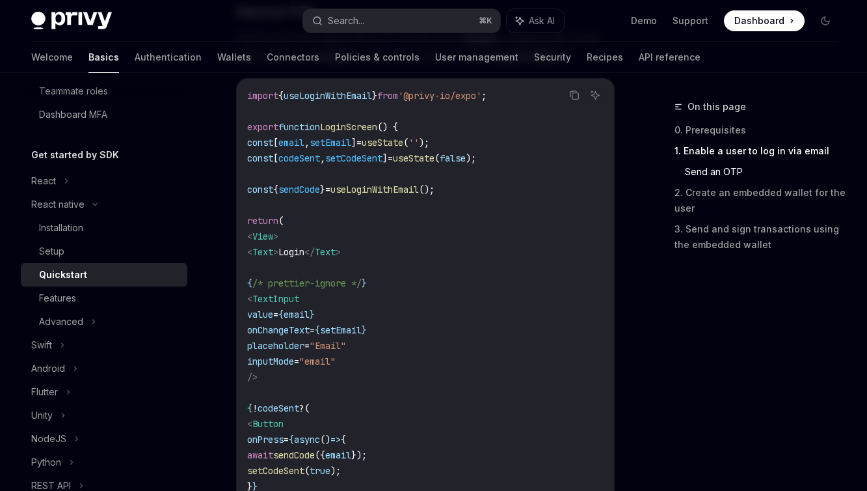
click at [491, 176] on code "import { useLoginWithEmail } from '@privy-io/expo' ; export function LoginScree…" at bounding box center [425, 385] width 357 height 594
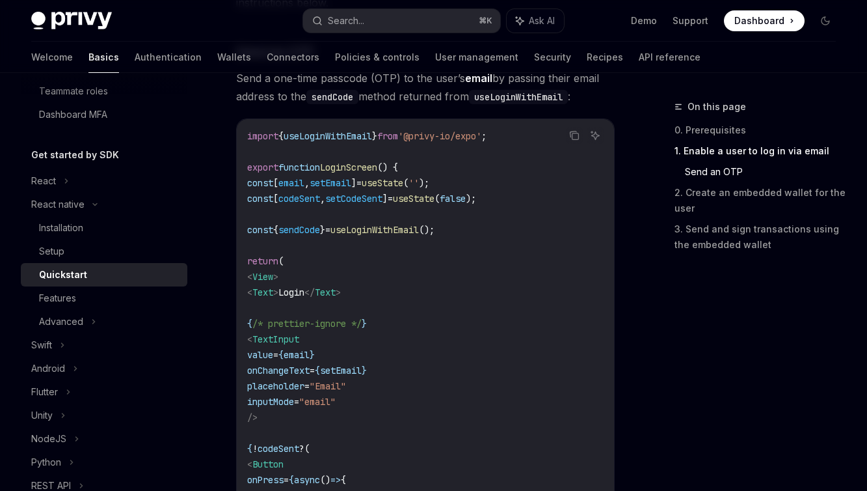
scroll to position [601, 0]
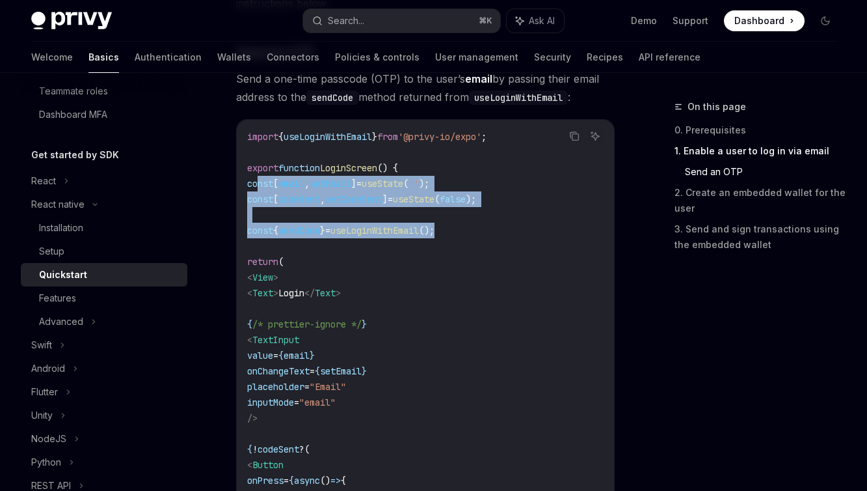
drag, startPoint x: 477, startPoint y: 215, endPoint x: 258, endPoint y: 165, distance: 225.0
click at [258, 165] on code "import { useLoginWithEmail } from '@privy-io/expo' ; export function LoginScree…" at bounding box center [425, 426] width 357 height 594
copy code "const [ email , setEmail ] = useState ( '' ); const [ codeSent , setCodeSent ] …"
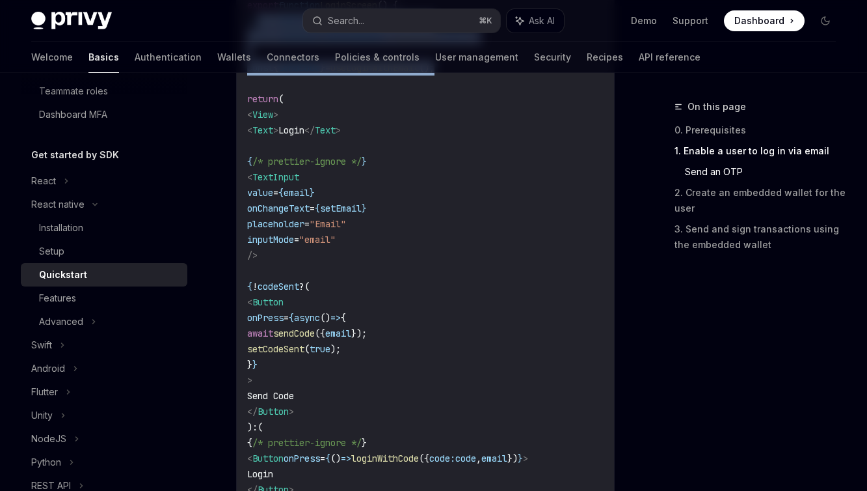
scroll to position [981, 0]
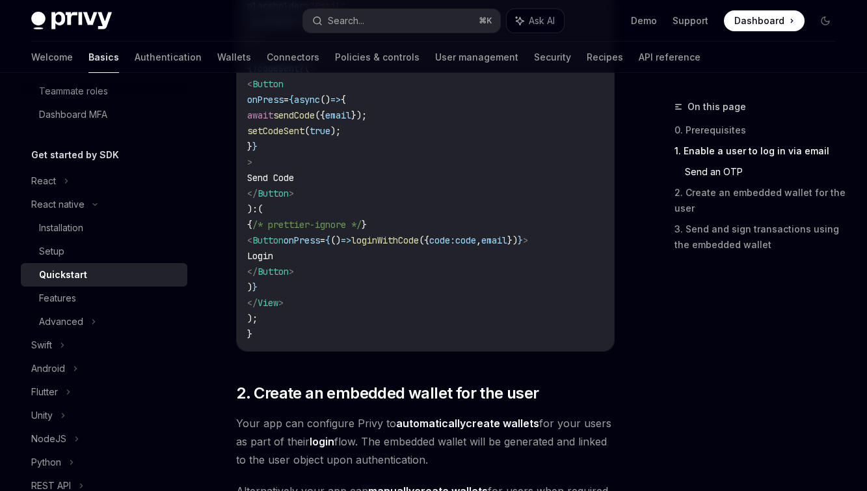
drag, startPoint x: 271, startPoint y: 104, endPoint x: 331, endPoint y: 281, distance: 187.1
click at [331, 281] on code "import { useLoginWithEmail } from '@privy-io/expo' ; export function LoginScree…" at bounding box center [425, 45] width 357 height 594
copy code "< View > < Text > Login </ Text > { /* prettier-ignore */ } < TextInput value =…"
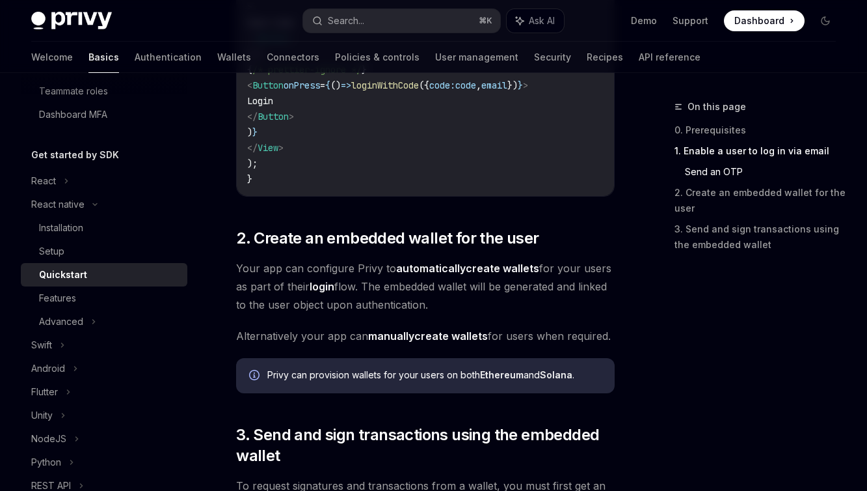
scroll to position [1138, 0]
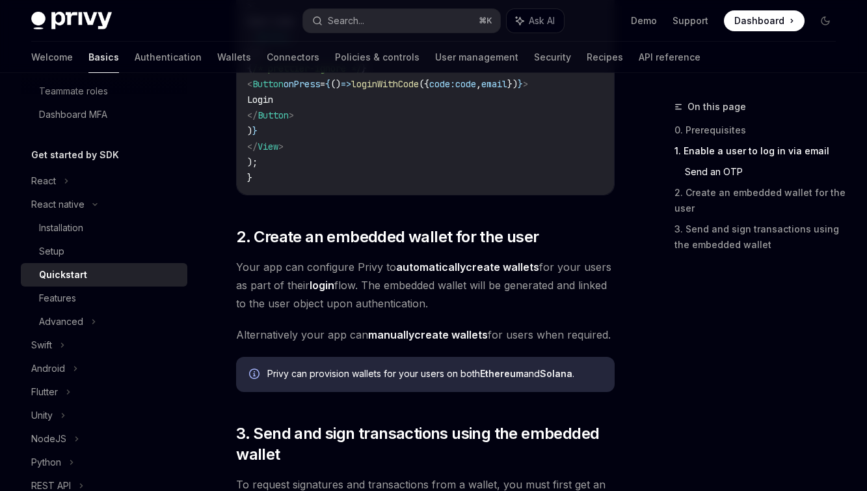
click at [463, 278] on span "Your app can configure Privy to automatically create wallets for your users as …" at bounding box center [425, 285] width 379 height 55
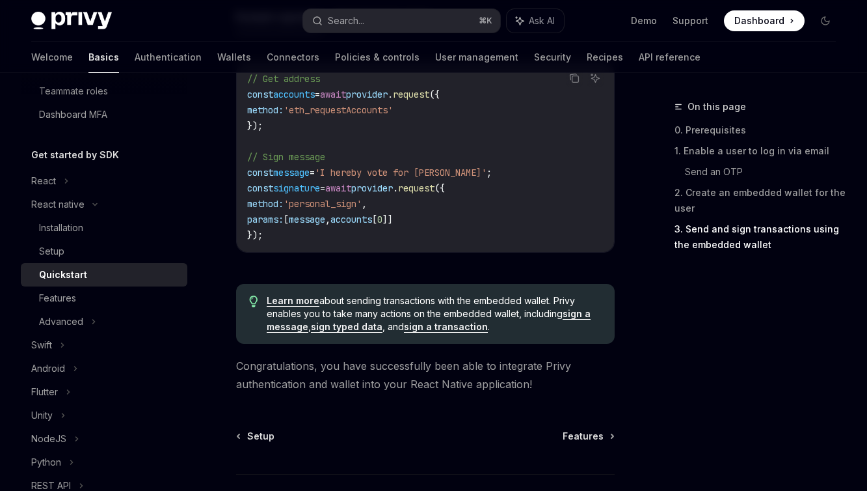
scroll to position [2043, 0]
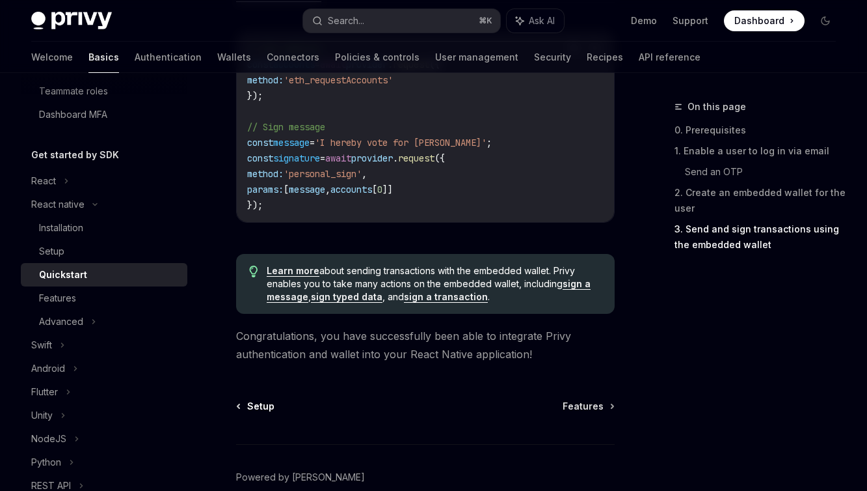
click at [253, 400] on span "Setup" at bounding box center [260, 406] width 27 height 13
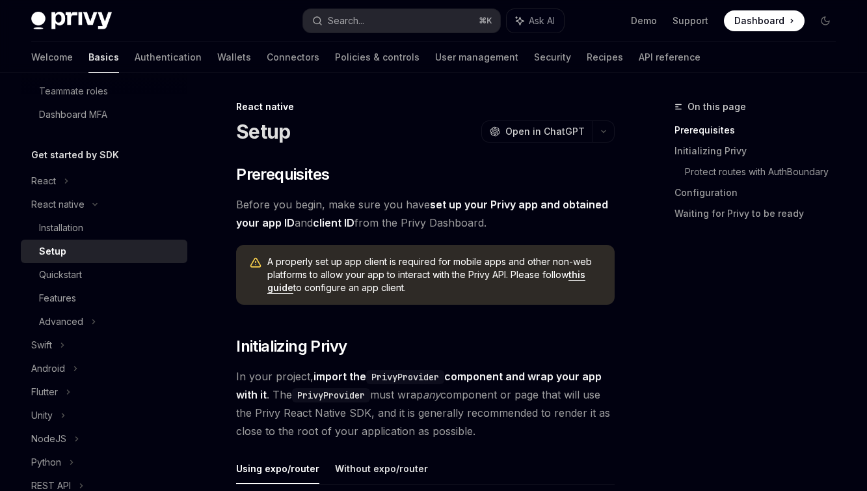
type textarea "*"
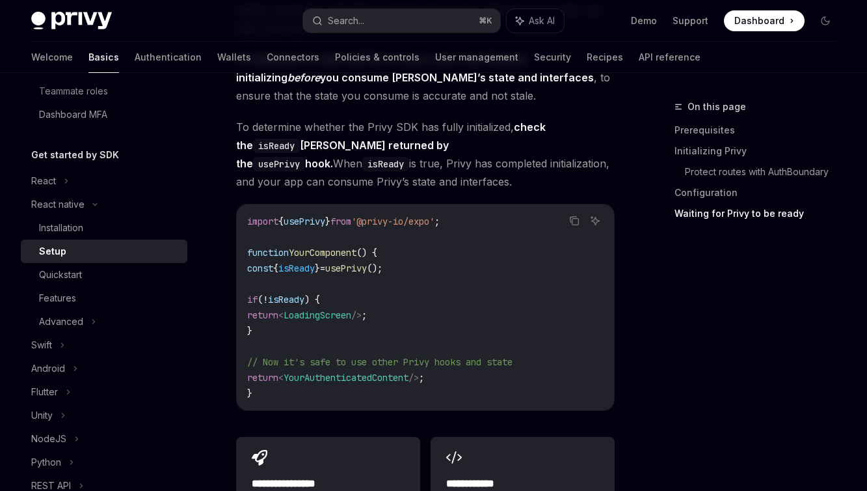
scroll to position [1107, 0]
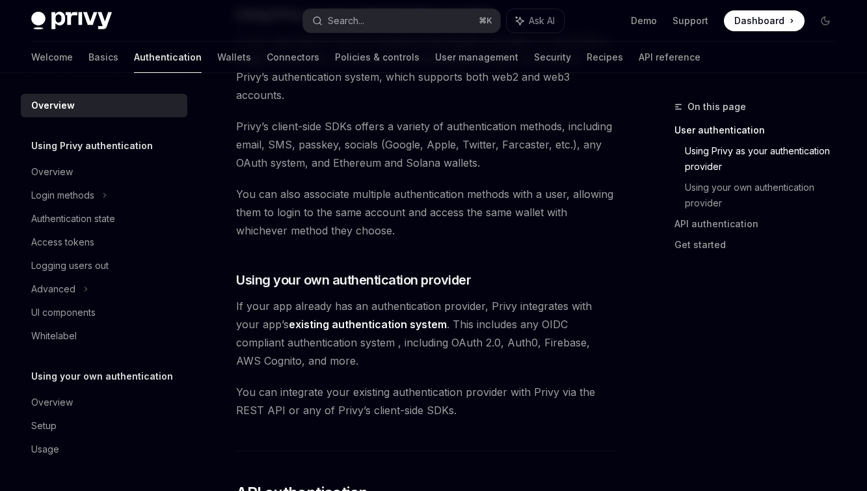
scroll to position [542, 0]
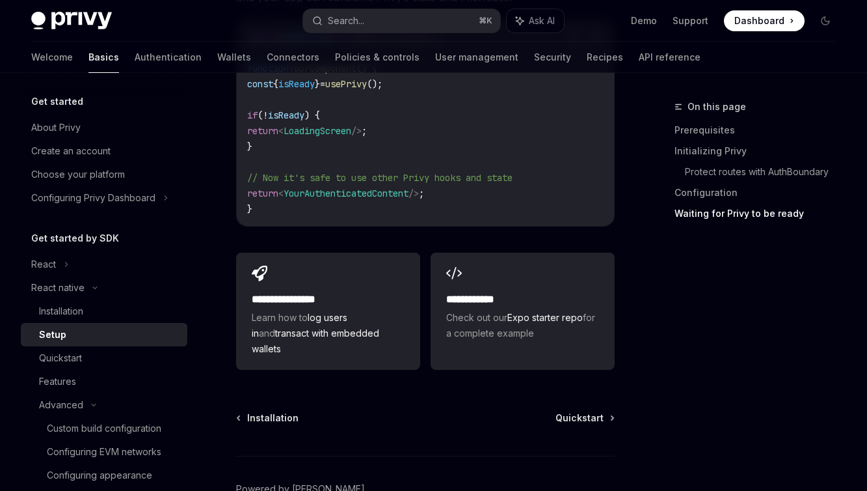
scroll to position [1359, 0]
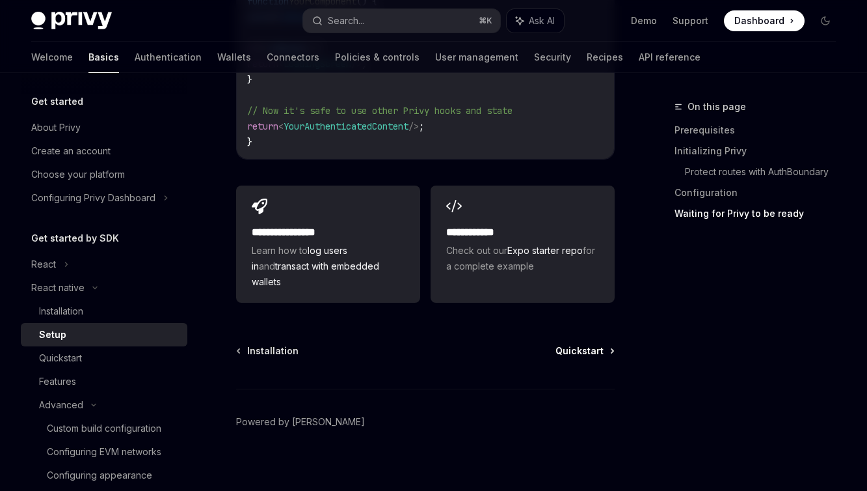
click at [584, 344] on span "Quickstart" at bounding box center [580, 350] width 48 height 13
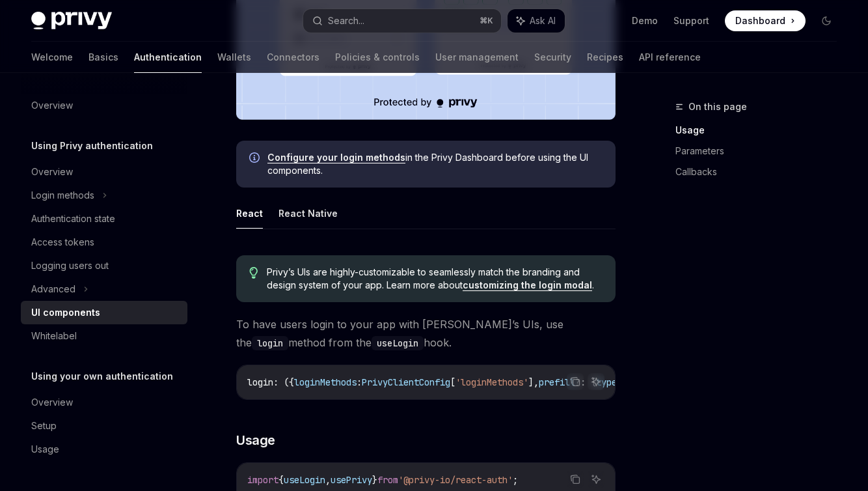
scroll to position [580, 0]
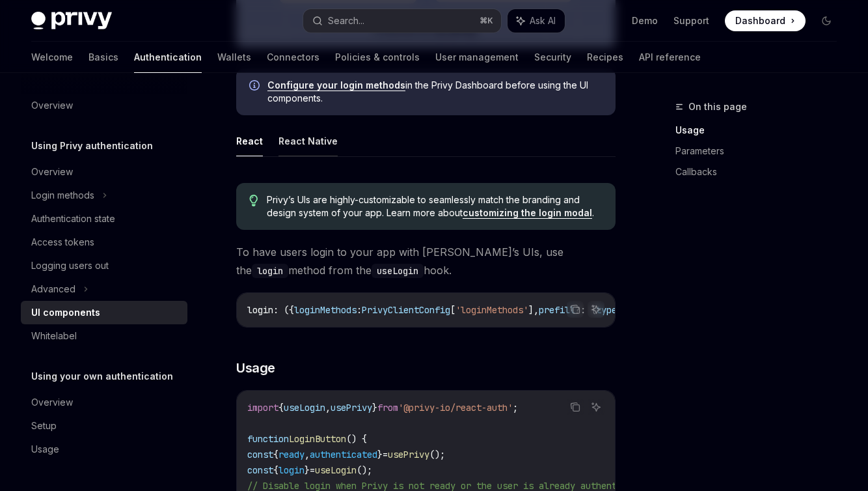
click at [301, 146] on button "React Native" at bounding box center [308, 141] width 59 height 31
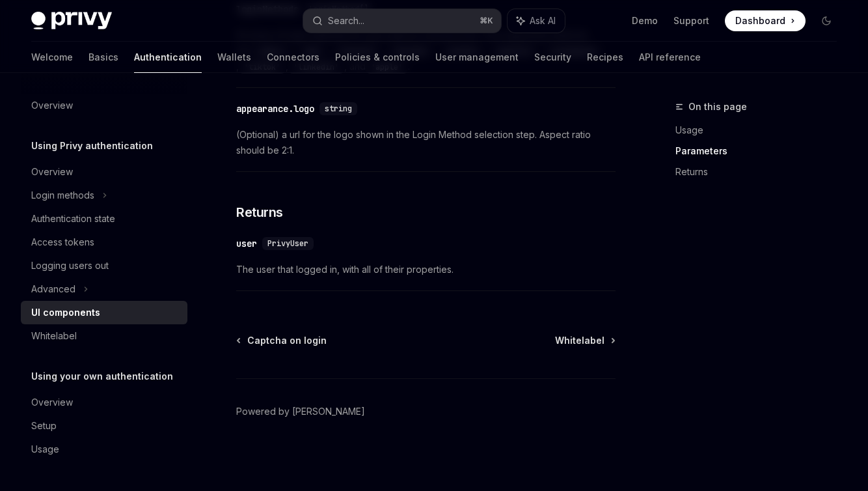
scroll to position [1385, 0]
click at [67, 291] on div "Advanced" at bounding box center [53, 289] width 44 height 16
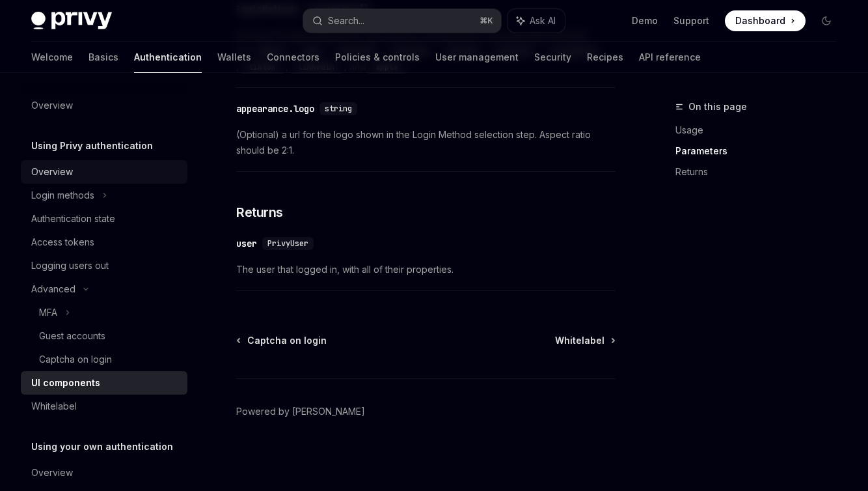
click at [65, 168] on div "Overview" at bounding box center [52, 172] width 42 height 16
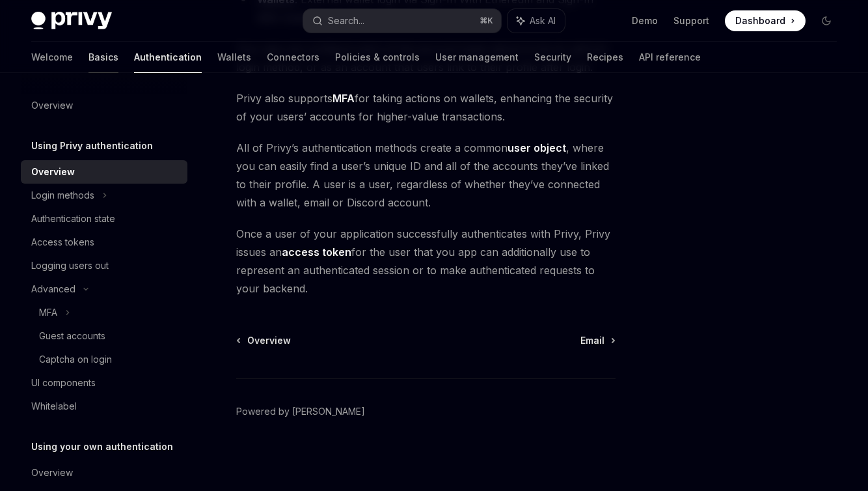
click at [89, 60] on link "Basics" at bounding box center [104, 57] width 30 height 31
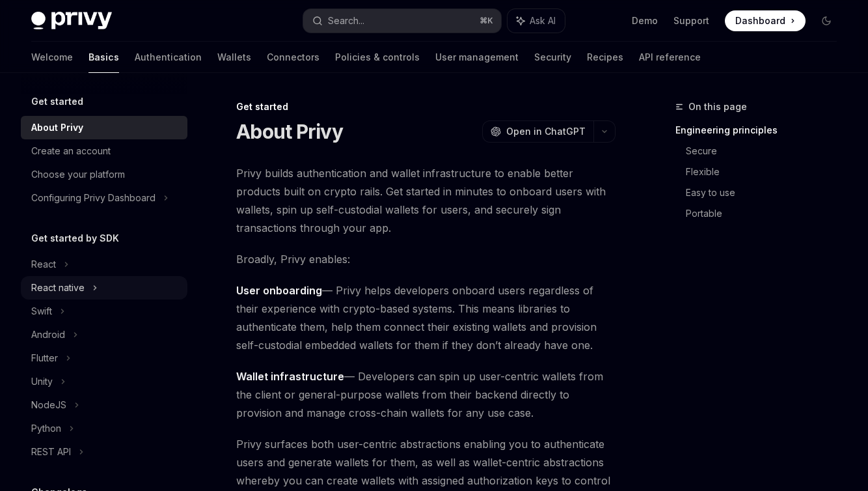
drag, startPoint x: 57, startPoint y: 288, endPoint x: 68, endPoint y: 288, distance: 10.4
click at [57, 288] on div "React native" at bounding box center [57, 288] width 53 height 16
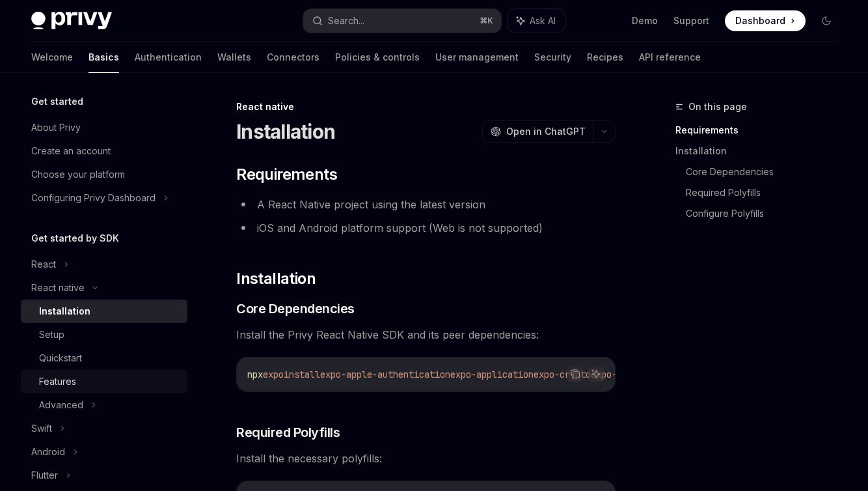
click at [71, 383] on div "Features" at bounding box center [57, 382] width 37 height 16
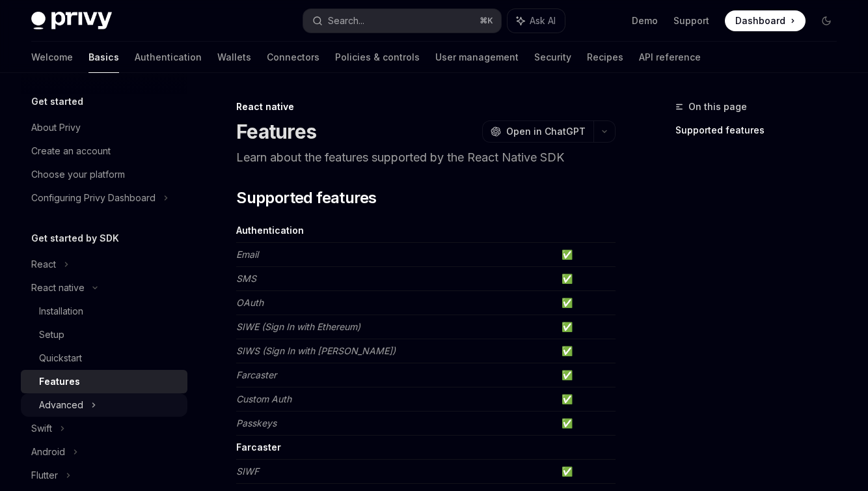
click at [88, 409] on div "Advanced" at bounding box center [104, 404] width 167 height 23
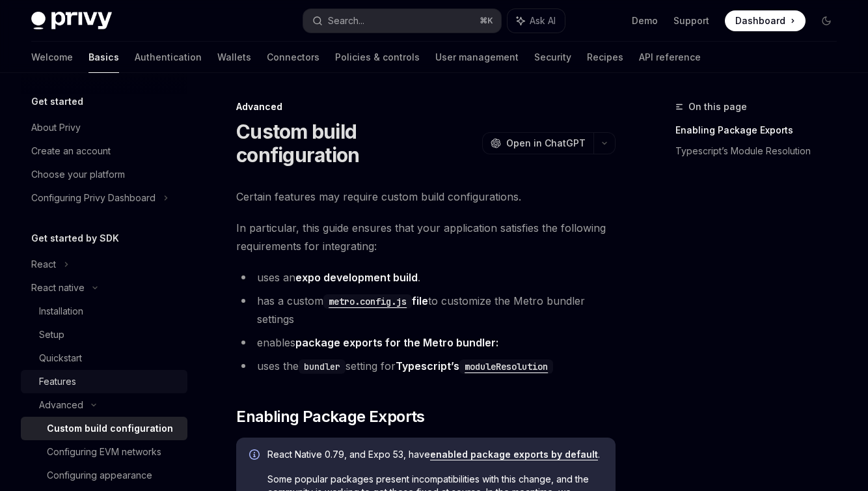
click at [68, 380] on div "Features" at bounding box center [57, 382] width 37 height 16
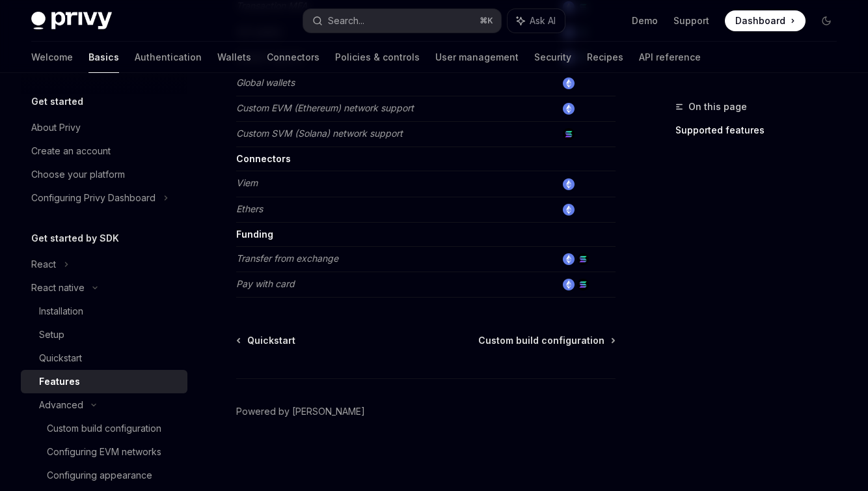
scroll to position [221, 0]
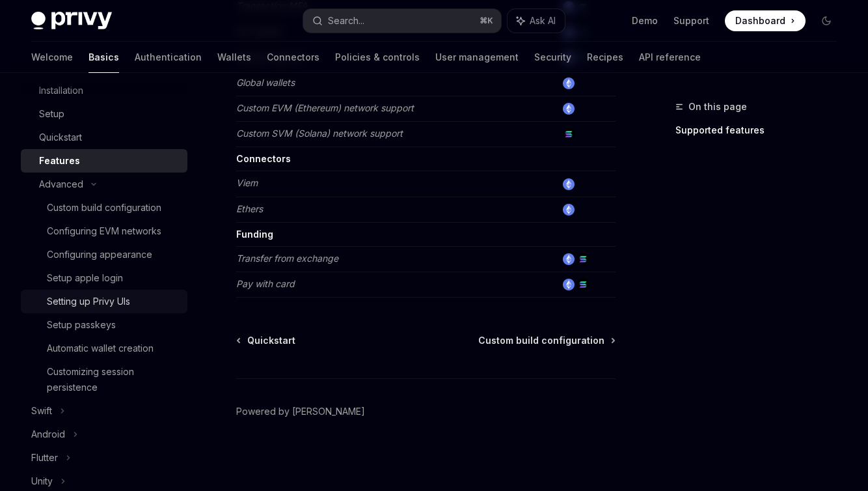
click at [103, 299] on div "Setting up Privy UIs" at bounding box center [88, 301] width 83 height 16
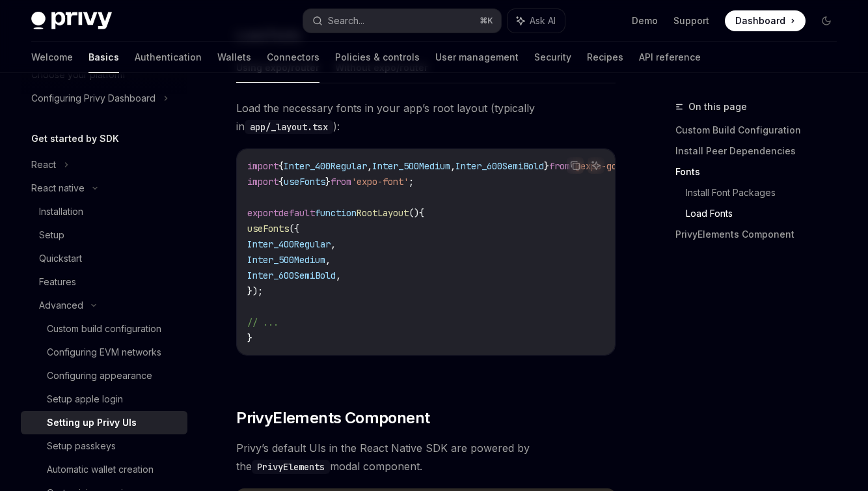
scroll to position [92, 0]
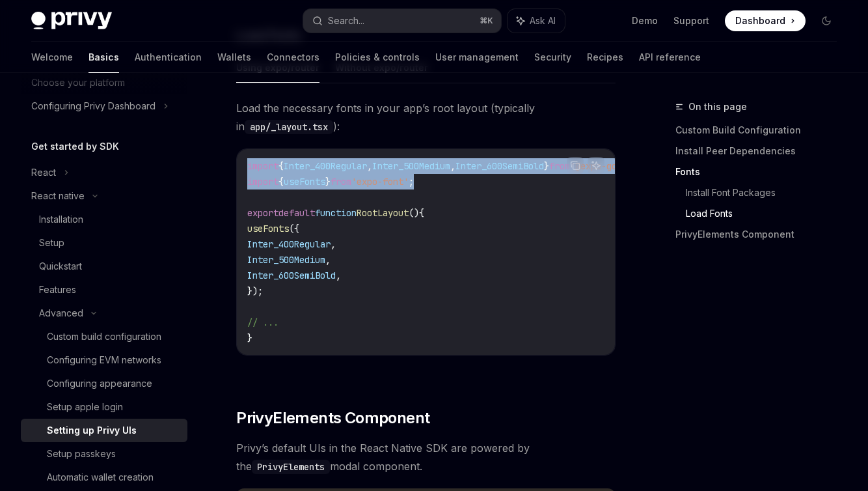
drag, startPoint x: 448, startPoint y: 189, endPoint x: 243, endPoint y: 172, distance: 205.1
click at [243, 172] on div "import { Inter_400Regular , Inter_500Medium , Inter_600SemiBold } from '@expo-g…" at bounding box center [426, 252] width 378 height 206
copy code "import { Inter_400Regular , Inter_500Medium , Inter_600SemiBold } from '@expo-g…"
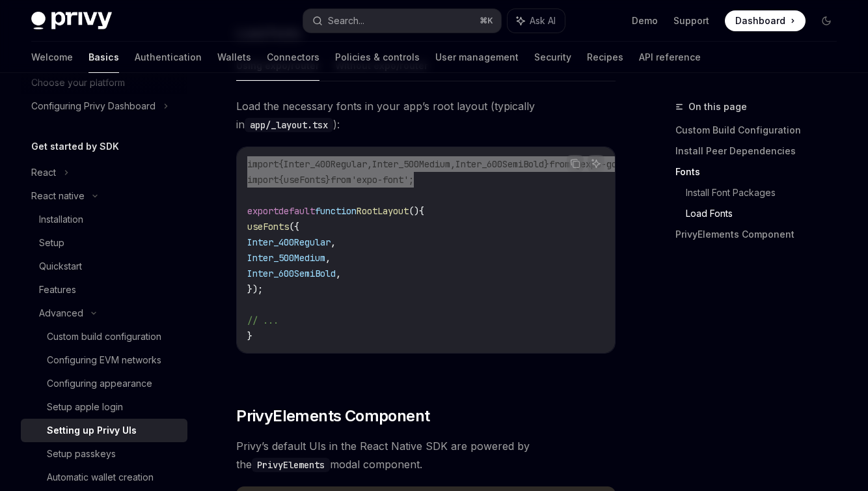
scroll to position [640, 0]
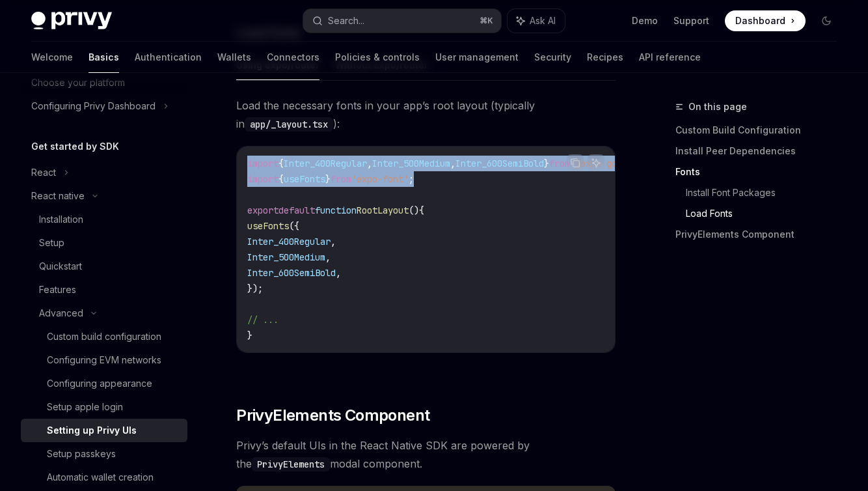
drag, startPoint x: 285, startPoint y: 292, endPoint x: 254, endPoint y: 230, distance: 69.0
click at [254, 230] on code "import { Inter_400Regular , Inter_500Medium , Inter_600SemiBold } from '@expo-g…" at bounding box center [494, 249] width 495 height 187
copy code "useFonts ({ Inter_400Regular , Inter_500Medium , Inter_600SemiBold , });"
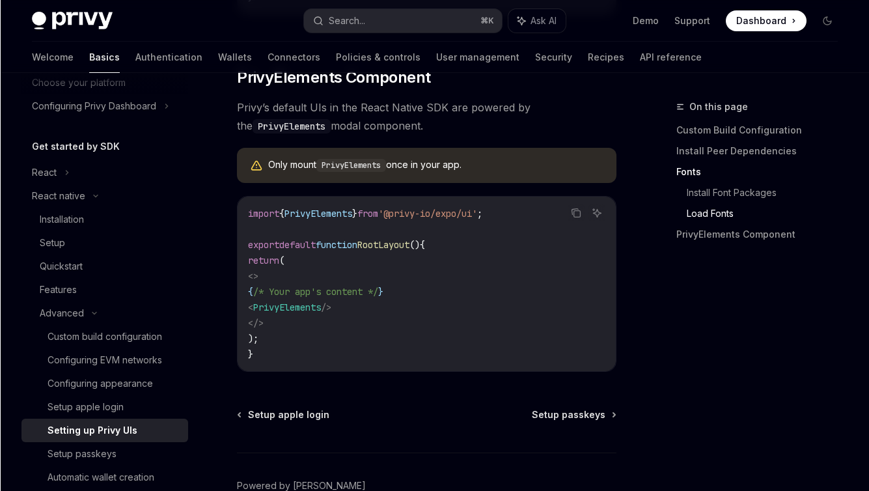
scroll to position [981, 0]
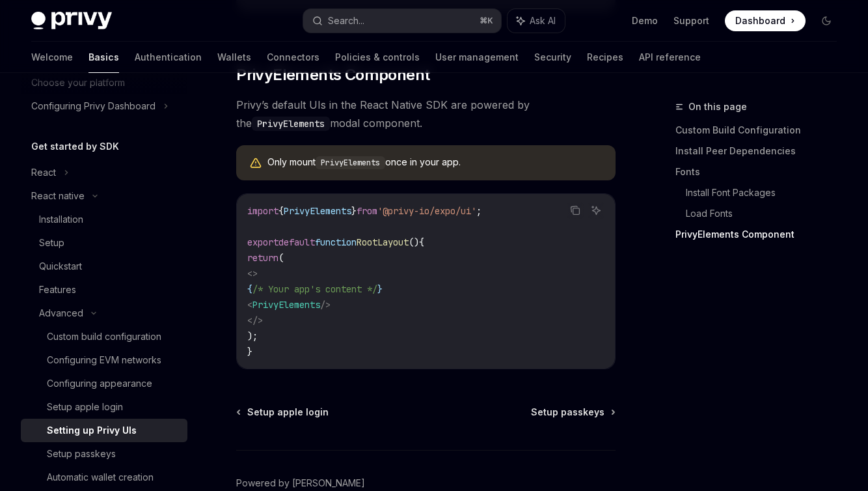
click at [342, 217] on span "PrivyElements" at bounding box center [318, 211] width 68 height 12
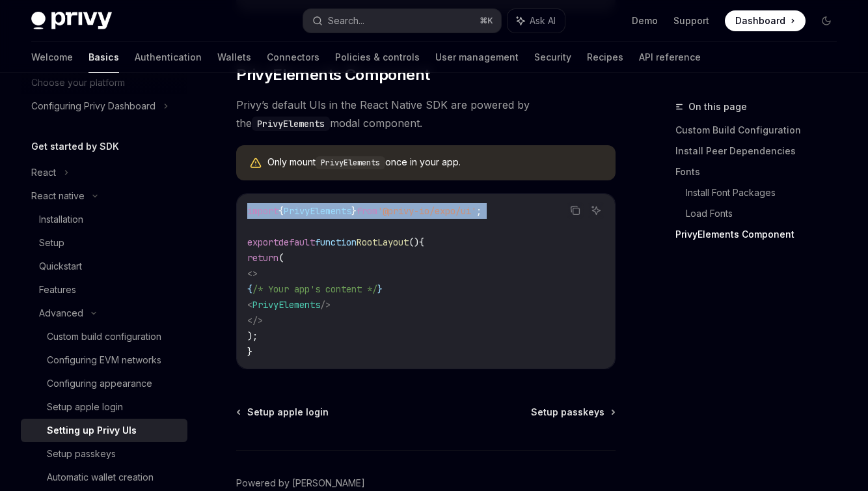
click at [342, 217] on span "PrivyElements" at bounding box center [318, 211] width 68 height 12
copy code "import { PrivyElements } from '@privy-io/expo/ui' ;"
click at [320, 310] on span "PrivyElements" at bounding box center [287, 305] width 68 height 12
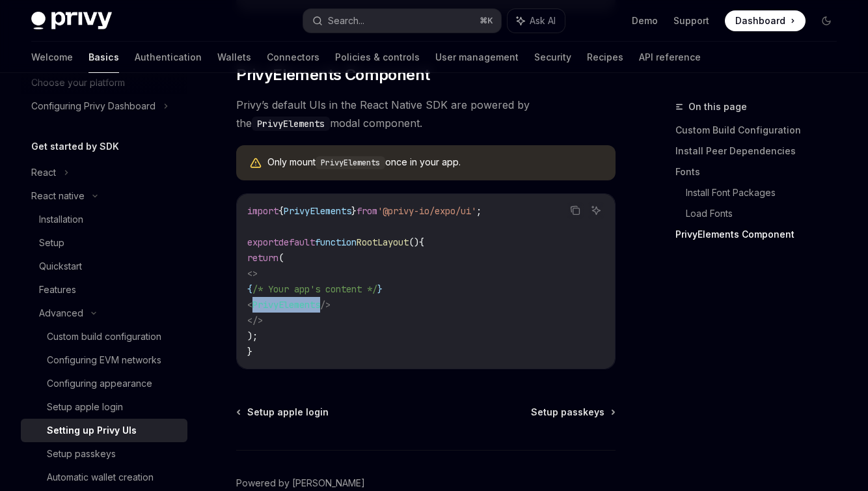
click at [320, 310] on span "PrivyElements" at bounding box center [287, 305] width 68 height 12
copy code "< PrivyElements />"
type textarea "*"
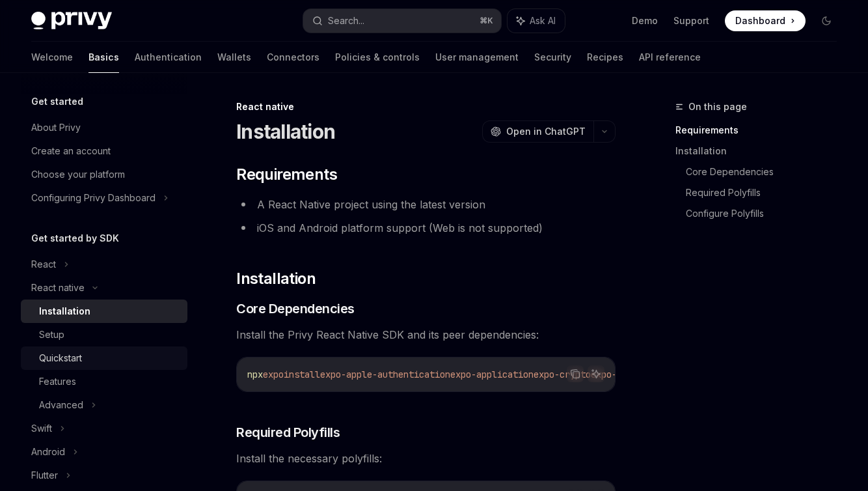
click at [74, 356] on div "Quickstart" at bounding box center [60, 358] width 43 height 16
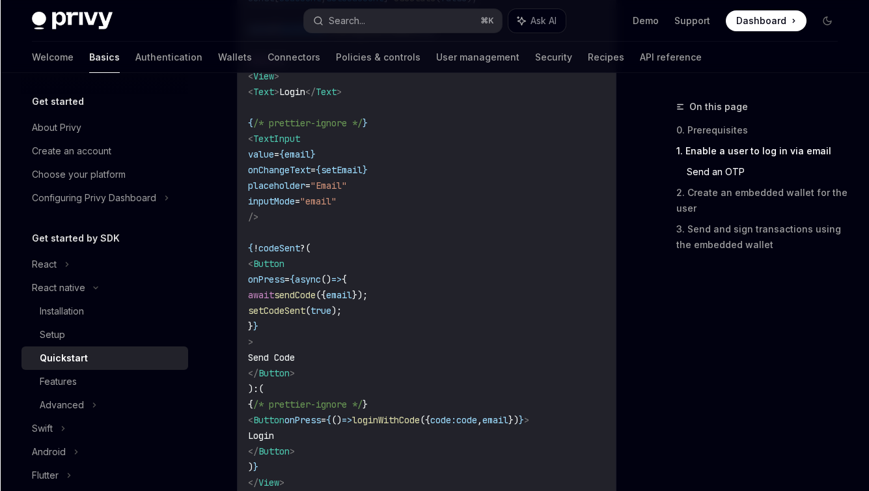
scroll to position [1026, 0]
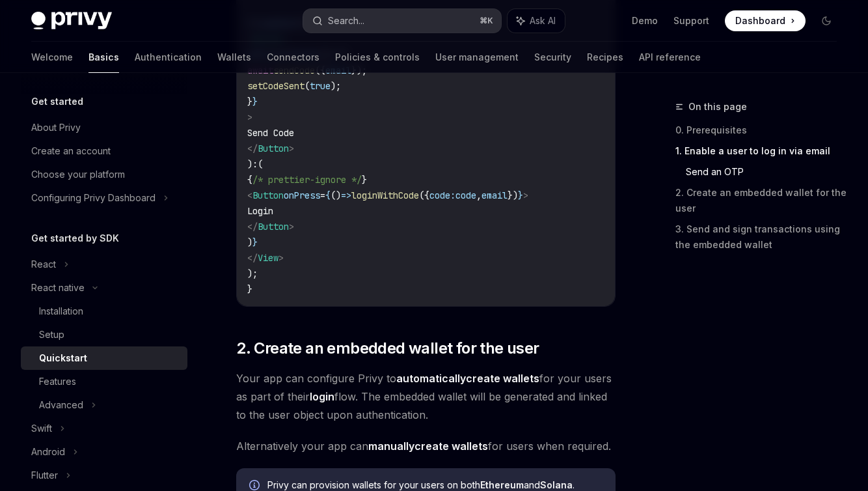
type textarea "*"
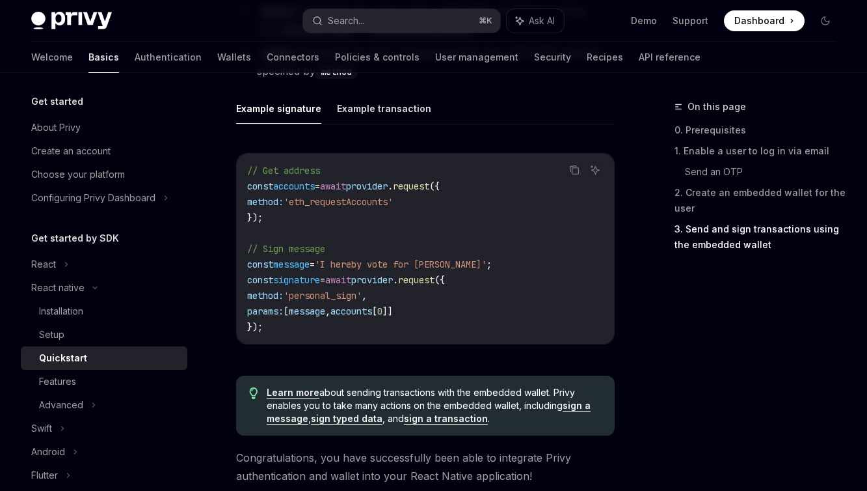
scroll to position [2096, 0]
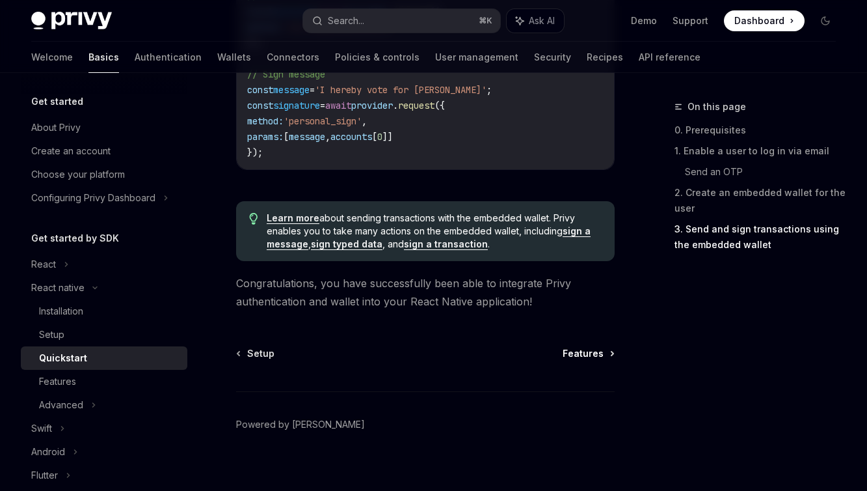
click at [584, 347] on span "Features" at bounding box center [583, 353] width 41 height 13
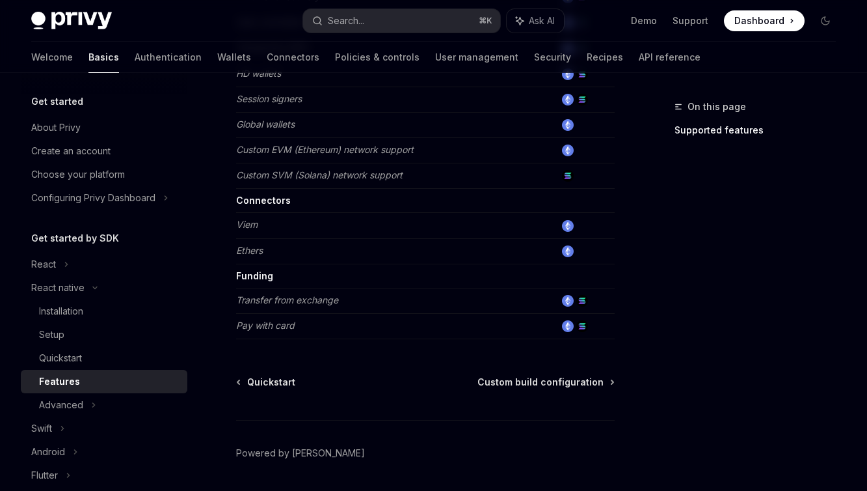
scroll to position [717, 0]
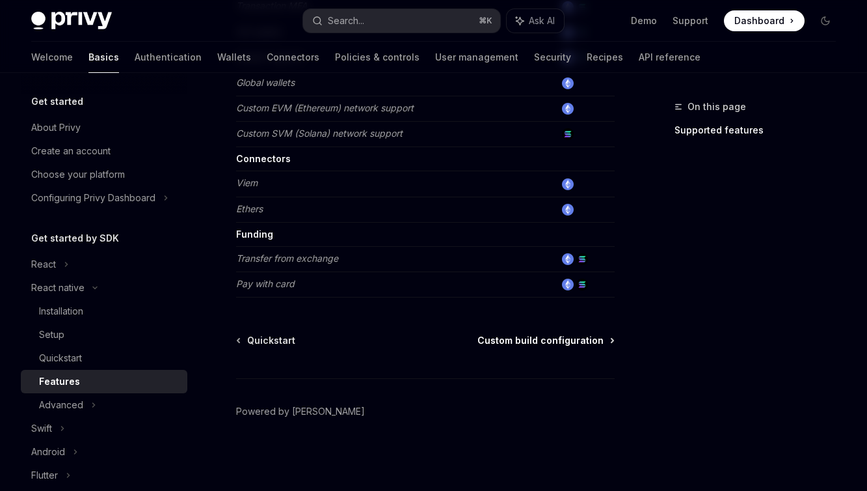
click at [564, 340] on span "Custom build configuration" at bounding box center [541, 340] width 126 height 13
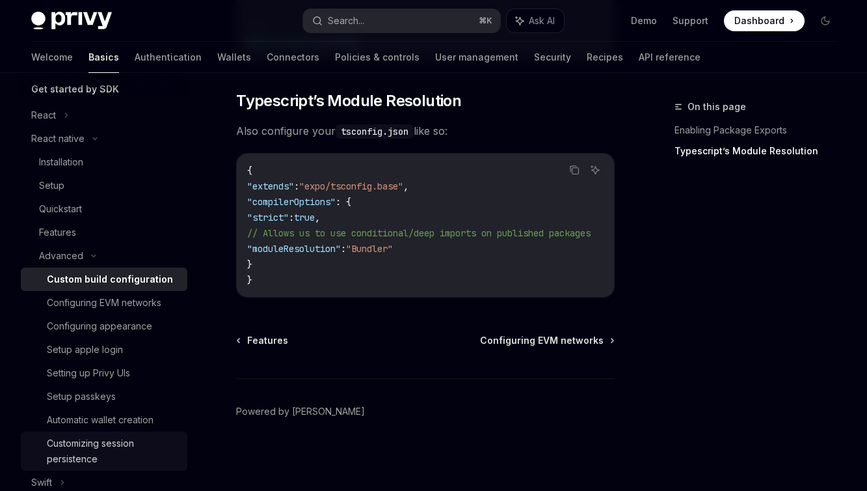
scroll to position [160, 0]
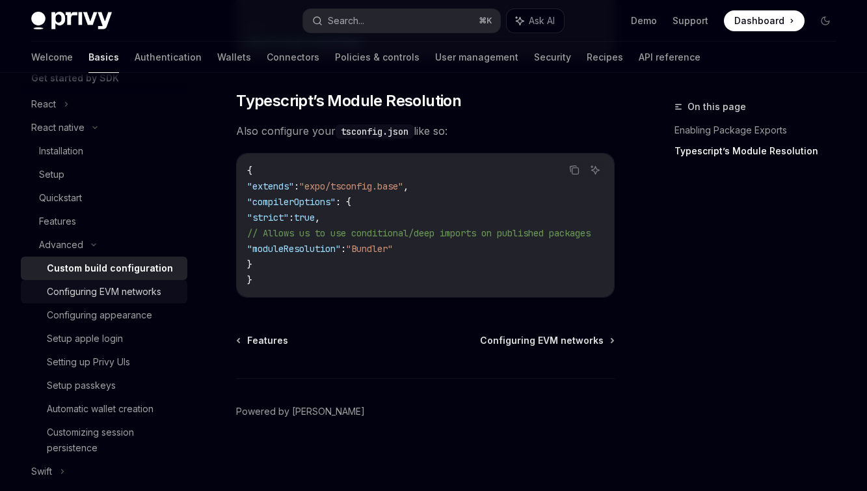
click at [135, 288] on div "Configuring EVM networks" at bounding box center [104, 292] width 115 height 16
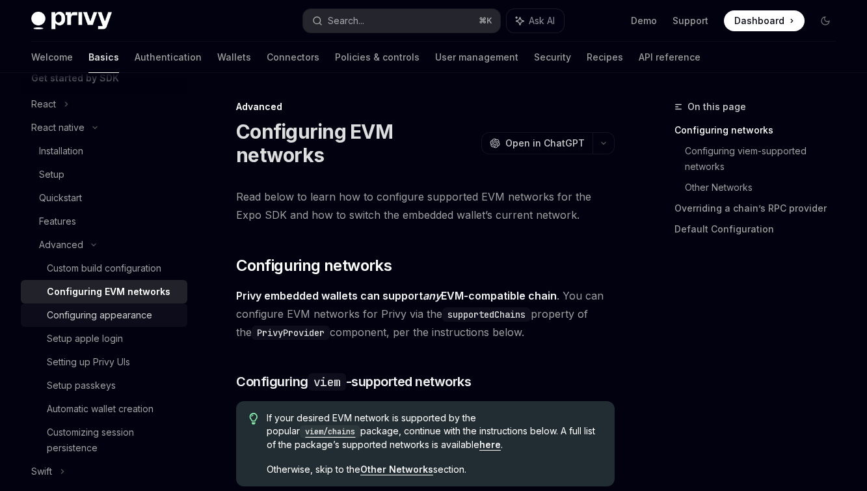
click at [114, 314] on div "Configuring appearance" at bounding box center [99, 315] width 105 height 16
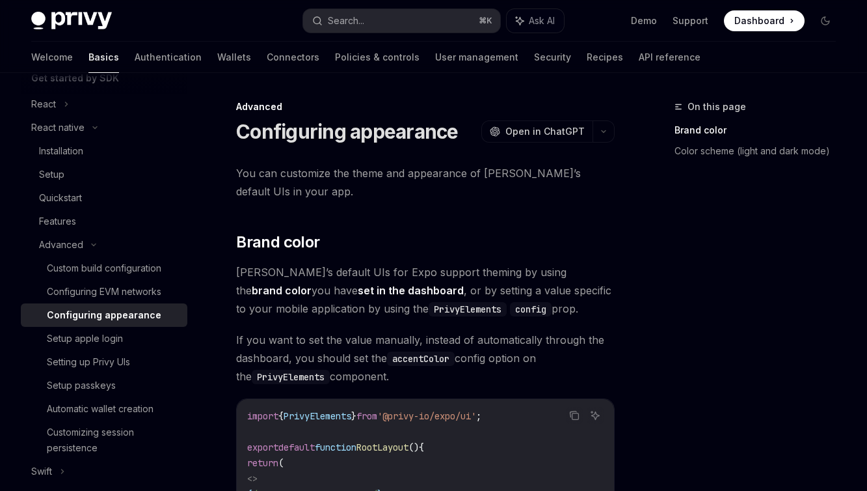
scroll to position [178, 0]
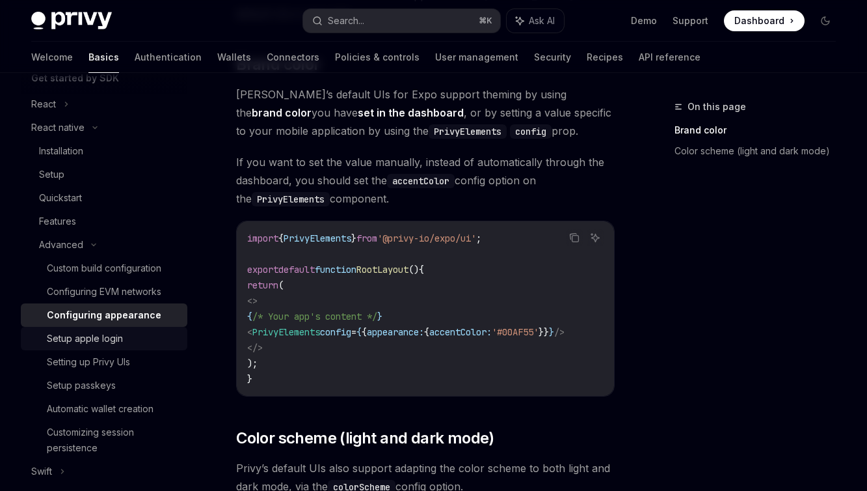
click at [94, 339] on div "Setup apple login" at bounding box center [85, 339] width 76 height 16
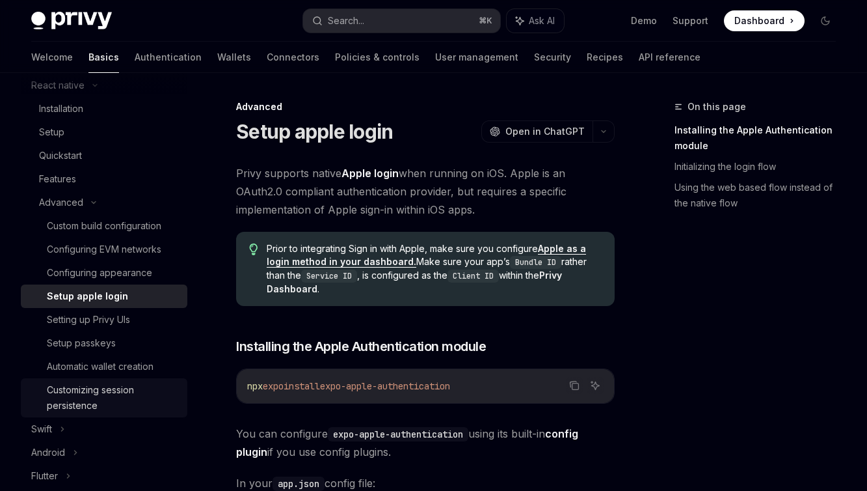
scroll to position [206, 0]
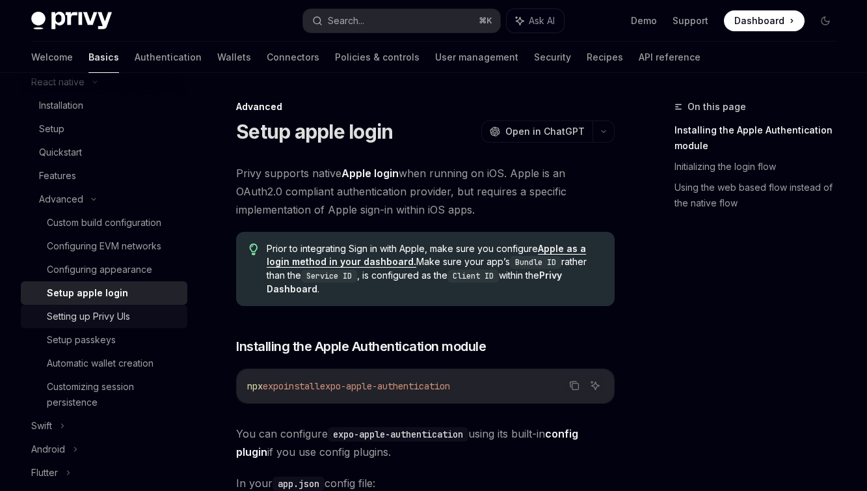
click at [100, 321] on div "Setting up Privy UIs" at bounding box center [88, 316] width 83 height 16
type textarea "*"
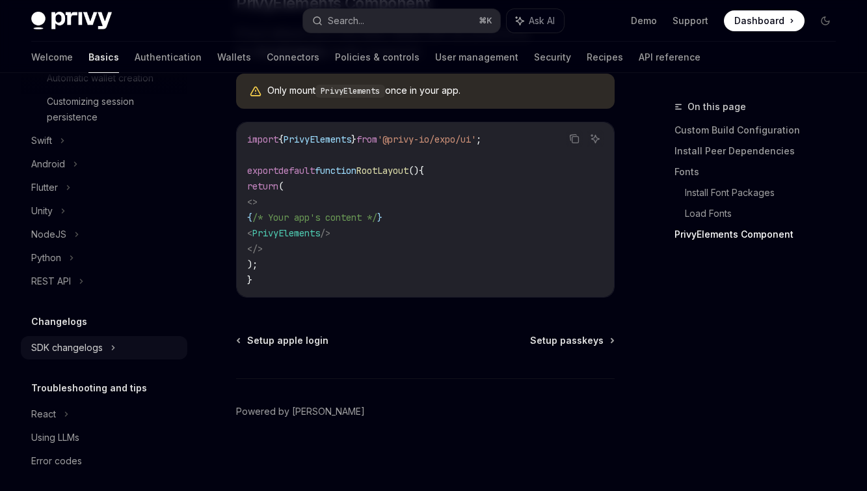
scroll to position [498, 0]
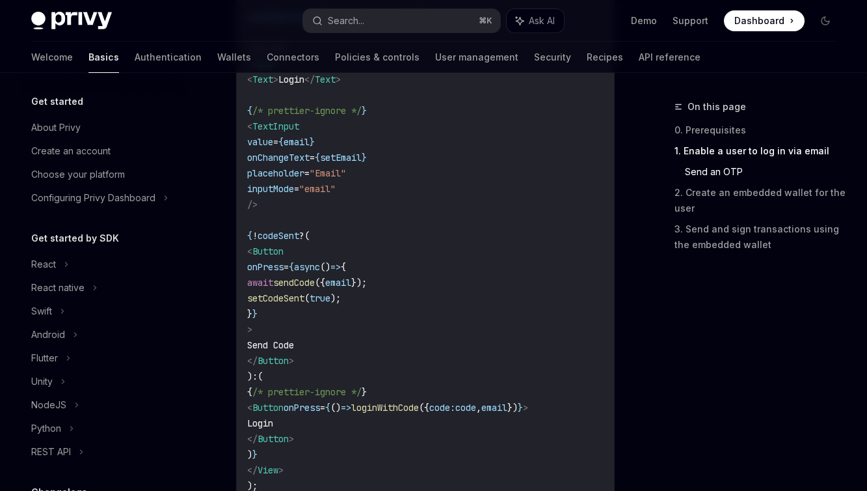
scroll to position [1256, 0]
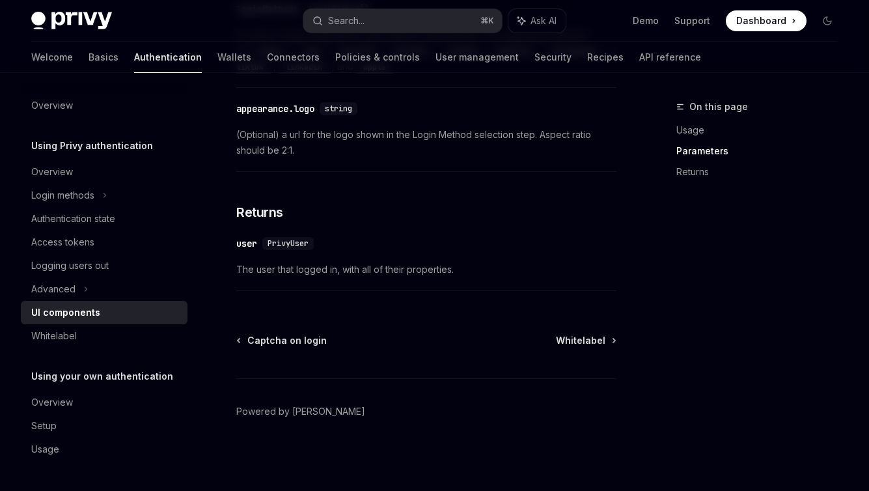
scroll to position [1386, 0]
click at [580, 340] on span "Whitelabel" at bounding box center [580, 340] width 49 height 13
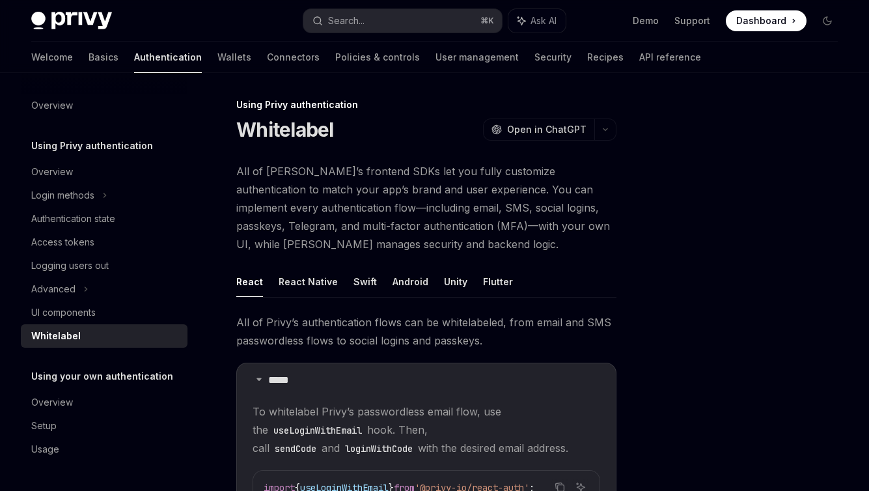
scroll to position [3, 0]
click at [308, 284] on button "React Native" at bounding box center [308, 281] width 59 height 31
type textarea "*"
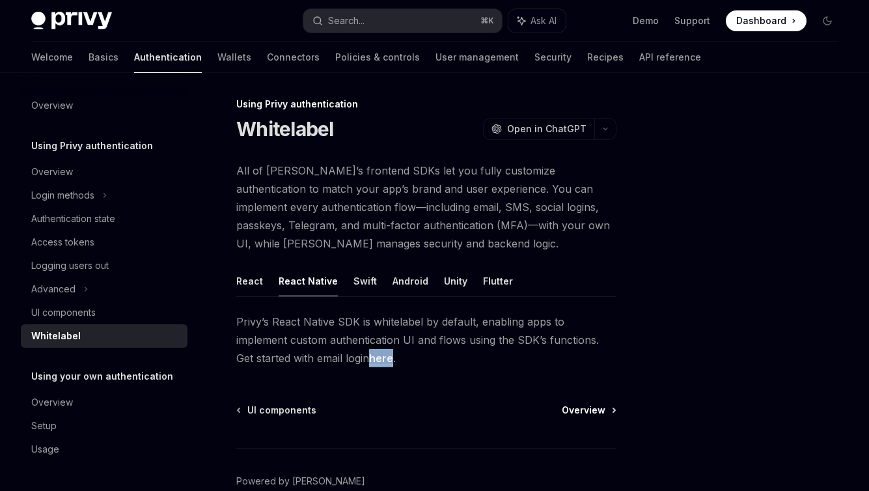
click at [587, 405] on span "Overview" at bounding box center [584, 409] width 44 height 13
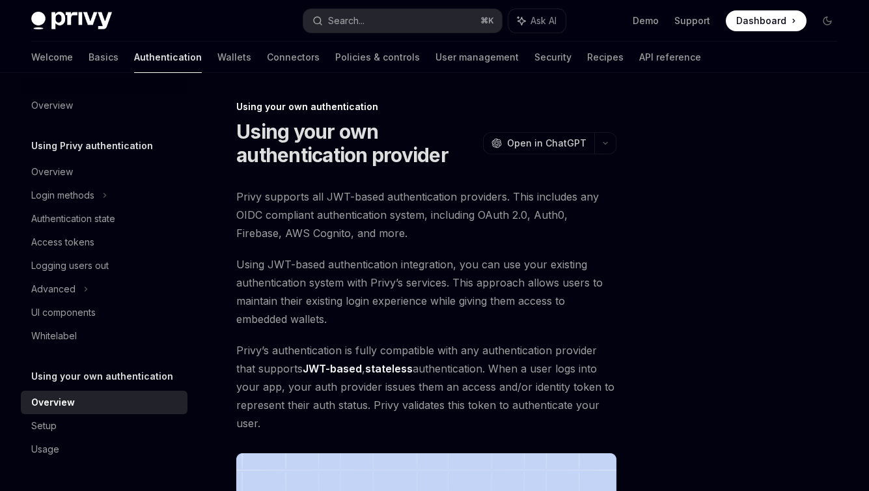
scroll to position [427, 0]
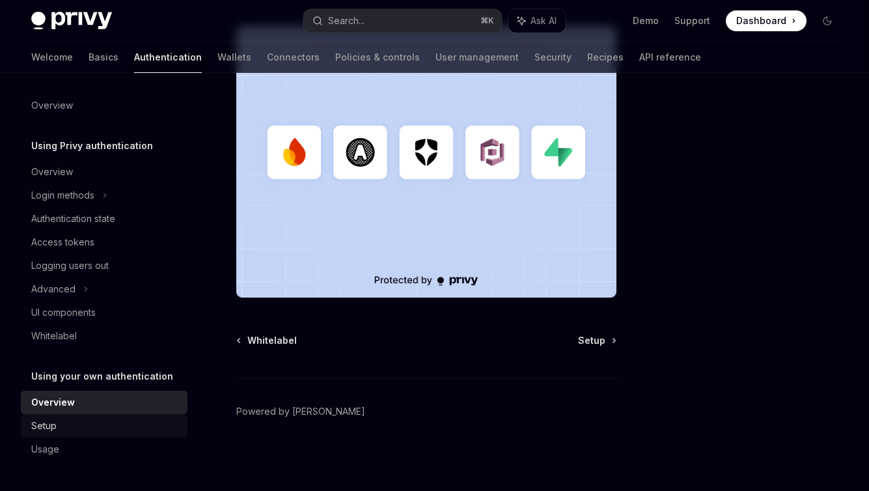
click at [46, 426] on div "Setup" at bounding box center [43, 426] width 25 height 16
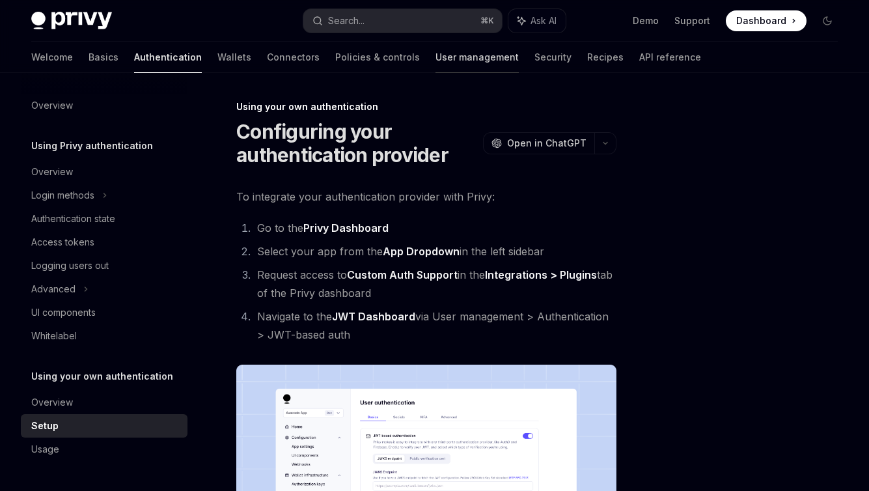
click at [435, 57] on link "User management" at bounding box center [476, 57] width 83 height 31
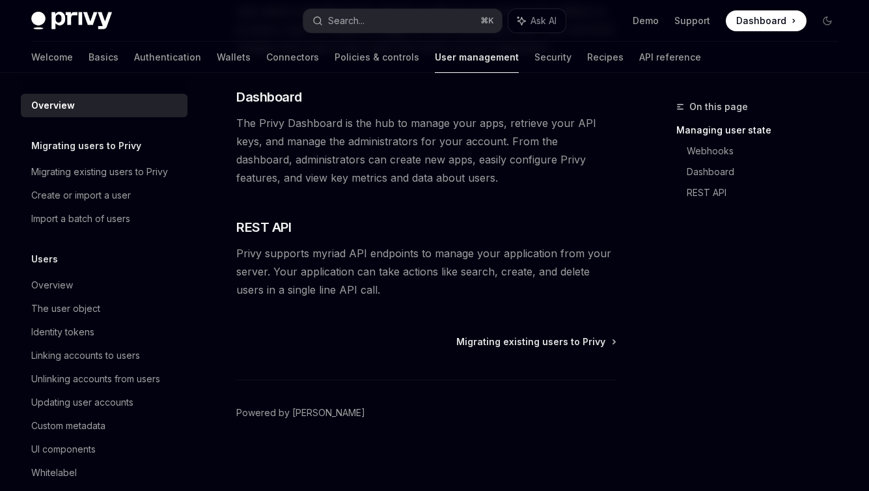
scroll to position [391, 0]
click at [106, 181] on link "Migrating existing users to Privy" at bounding box center [104, 171] width 167 height 23
type textarea "*"
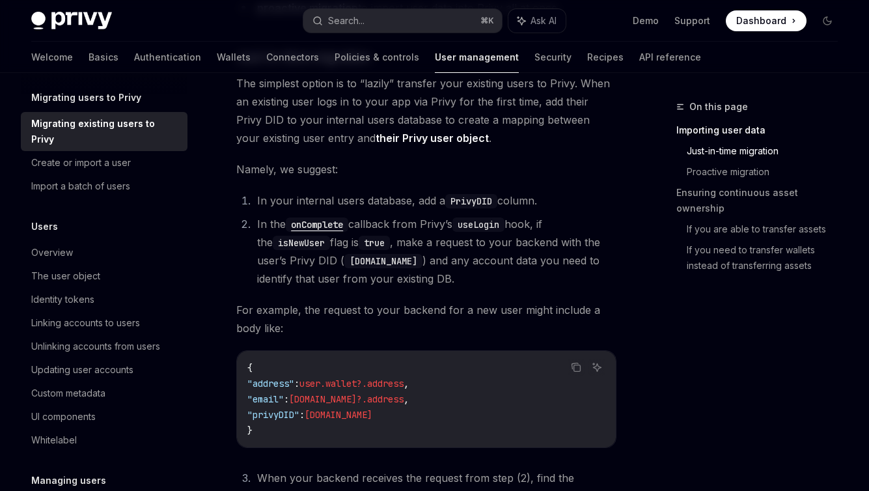
scroll to position [262, 0]
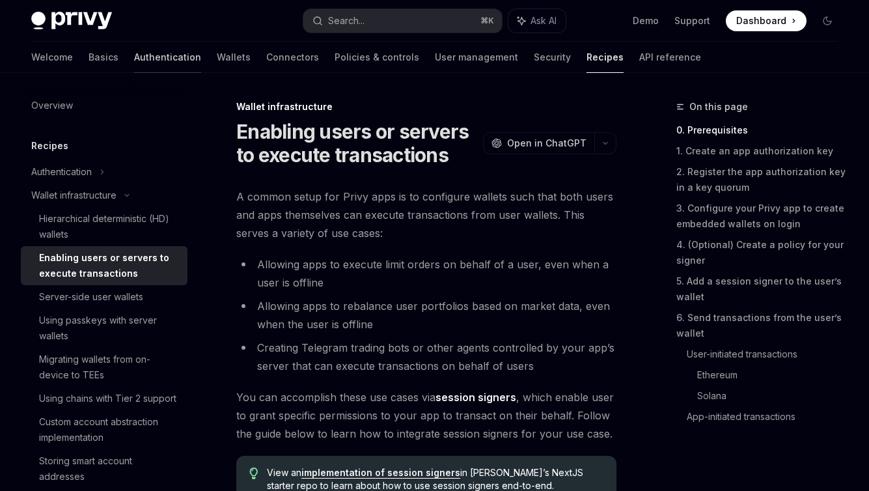
click at [134, 55] on link "Authentication" at bounding box center [167, 57] width 67 height 31
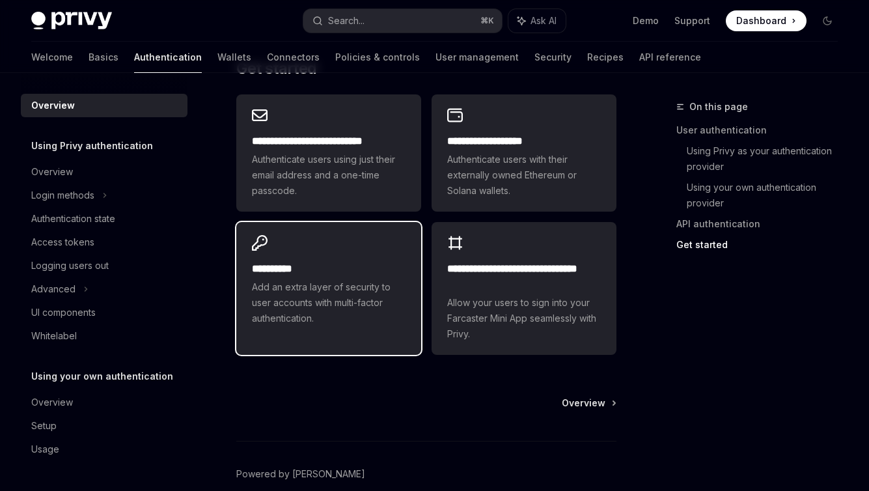
scroll to position [1197, 0]
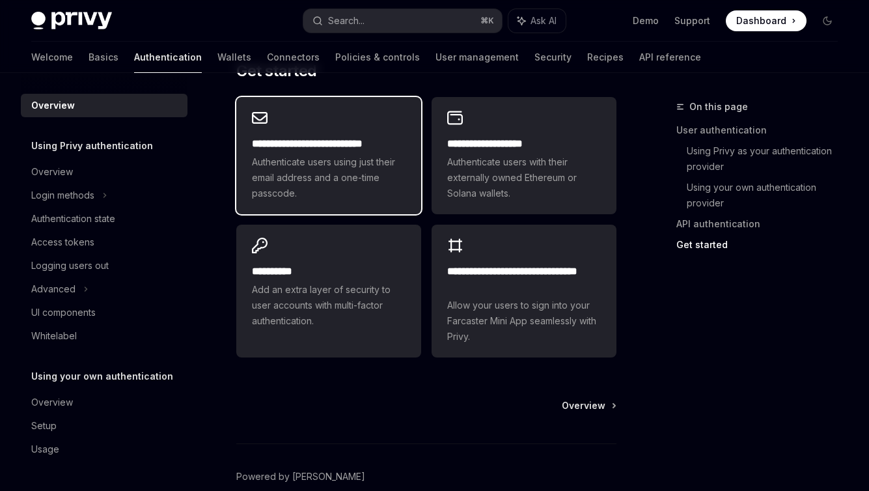
click at [396, 136] on h2 "**********" at bounding box center [329, 144] width 154 height 16
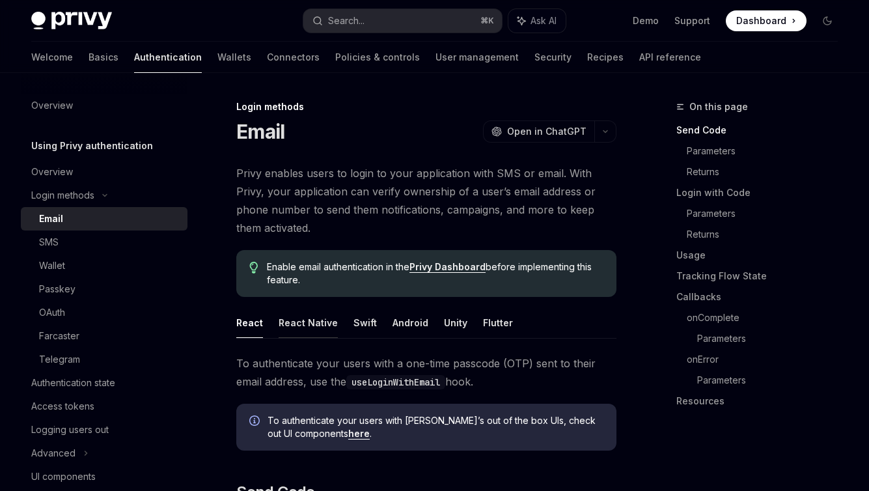
click at [314, 325] on button "React Native" at bounding box center [308, 322] width 59 height 31
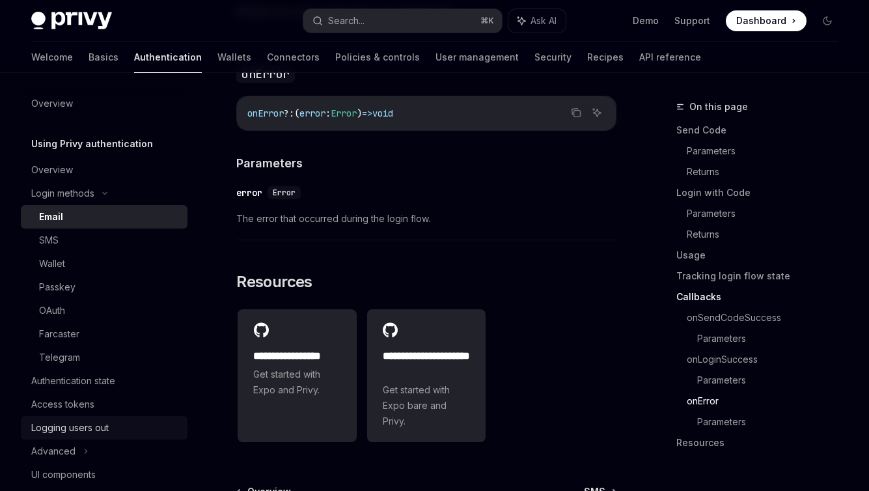
scroll to position [3, 0]
click at [88, 378] on div "Authentication state" at bounding box center [73, 380] width 84 height 16
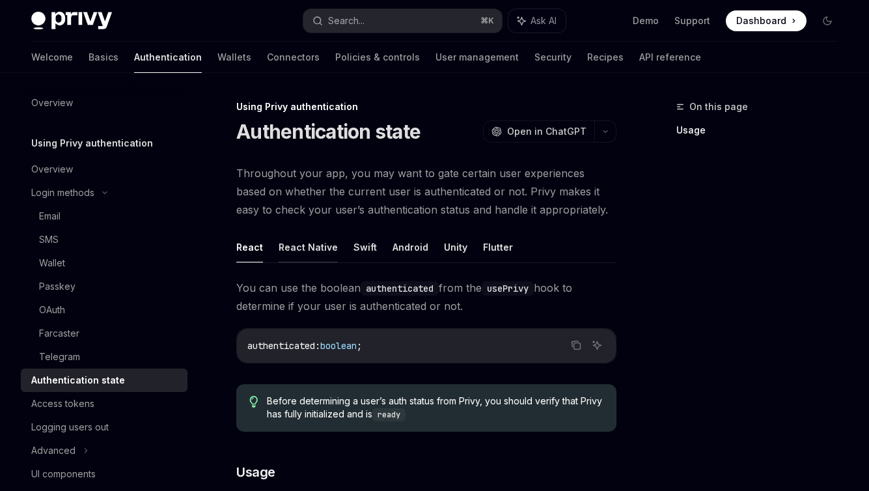
click at [316, 250] on button "React Native" at bounding box center [308, 247] width 59 height 31
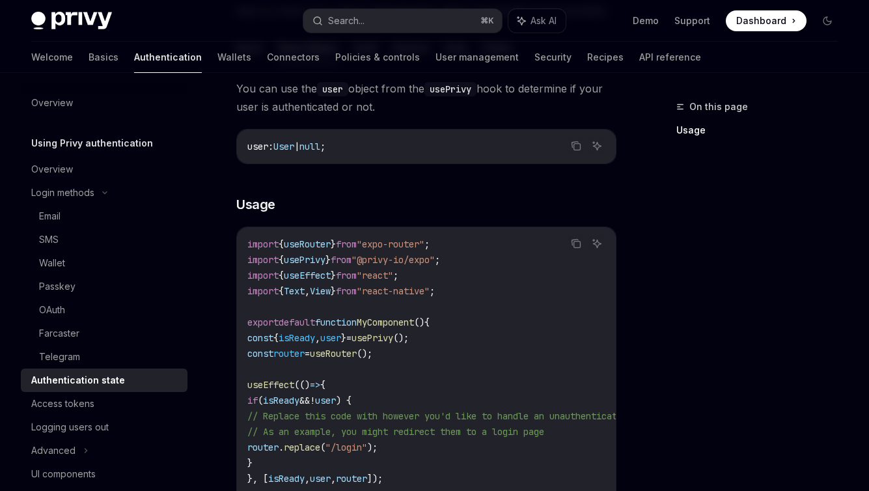
scroll to position [300, 0]
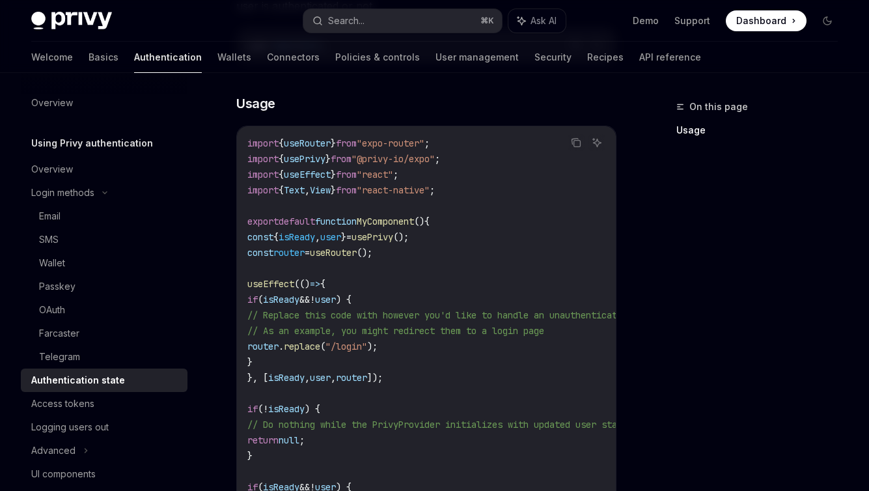
click at [341, 236] on span "user" at bounding box center [330, 237] width 21 height 12
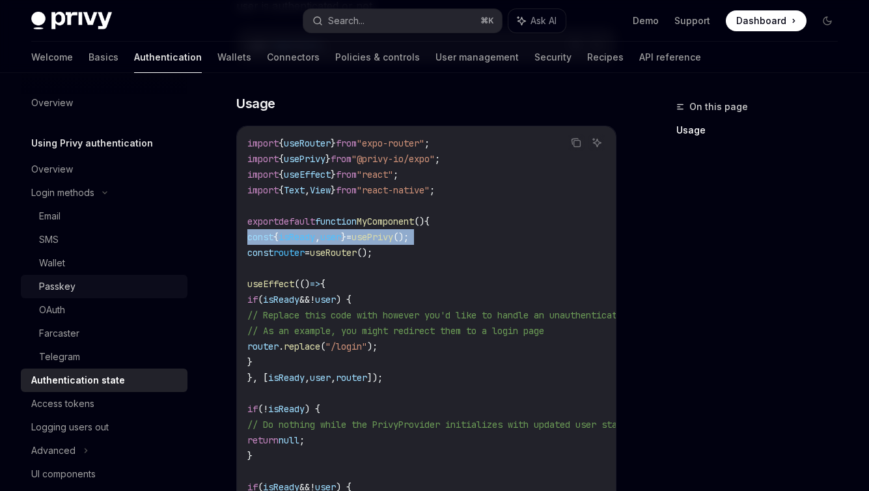
copy code "const { isReady , user } = usePrivy ();"
click at [325, 159] on span "usePrivy" at bounding box center [305, 159] width 42 height 12
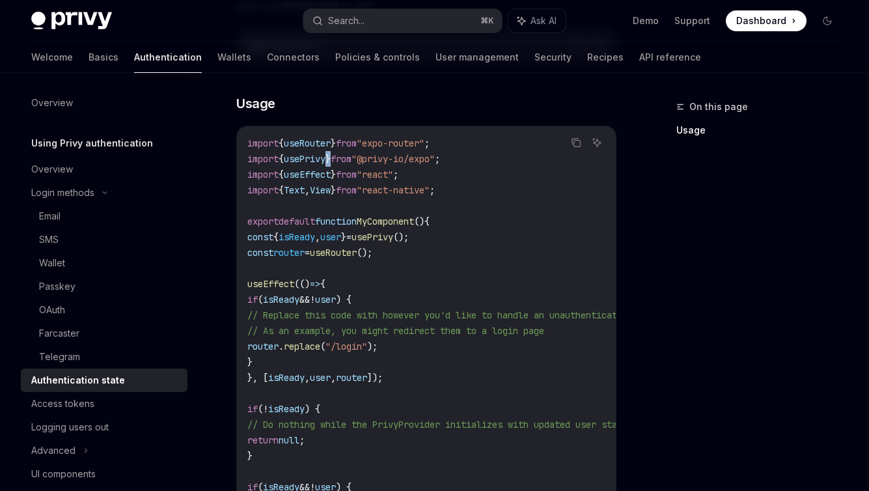
click at [325, 159] on span "usePrivy" at bounding box center [305, 159] width 42 height 12
copy code "import { usePrivy } from "@privy-io/expo" ;"
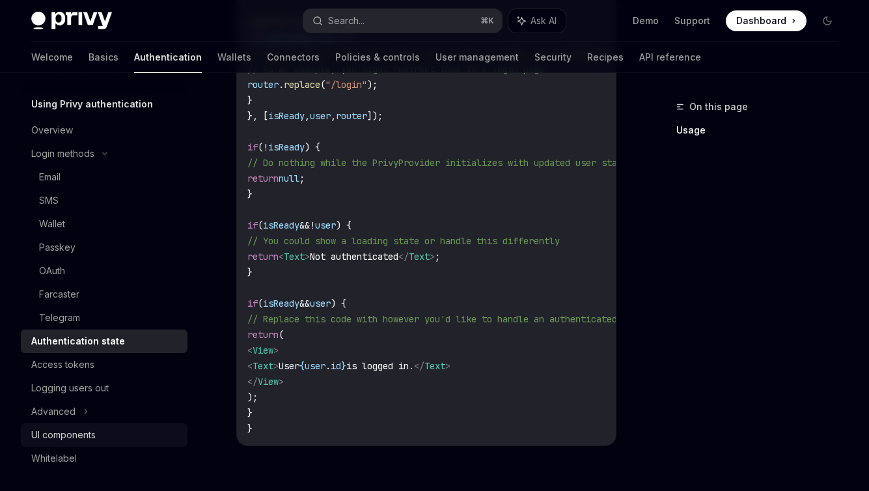
scroll to position [70, 0]
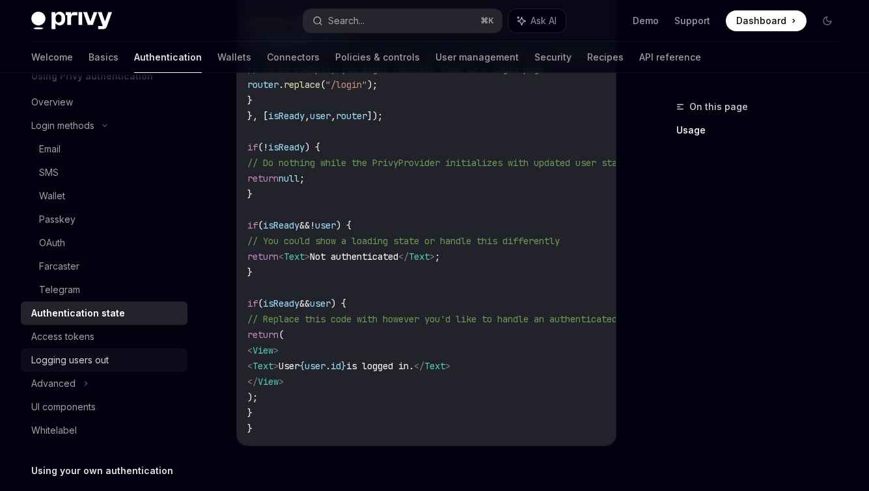
click at [102, 359] on div "Logging users out" at bounding box center [69, 360] width 77 height 16
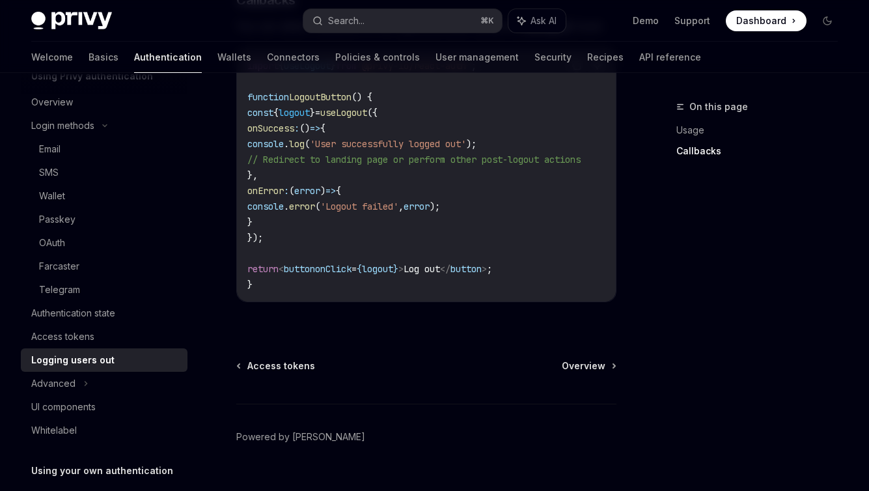
scroll to position [730, 0]
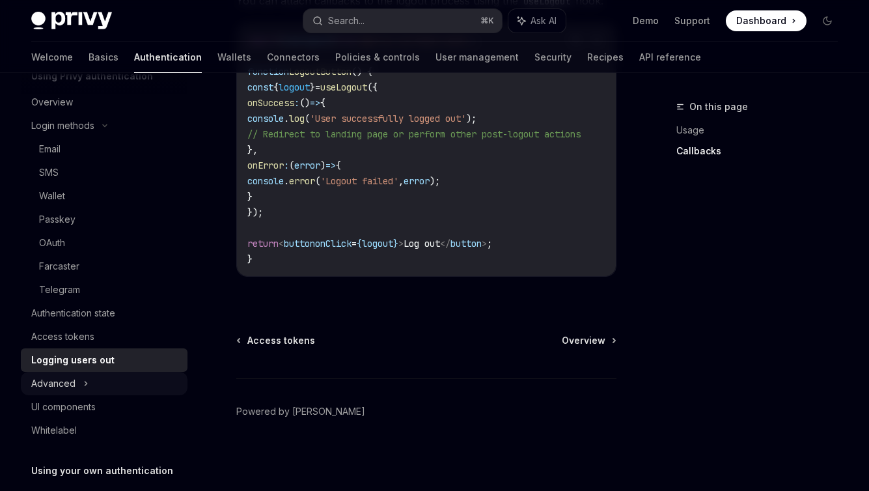
click at [69, 388] on div "Advanced" at bounding box center [53, 383] width 44 height 16
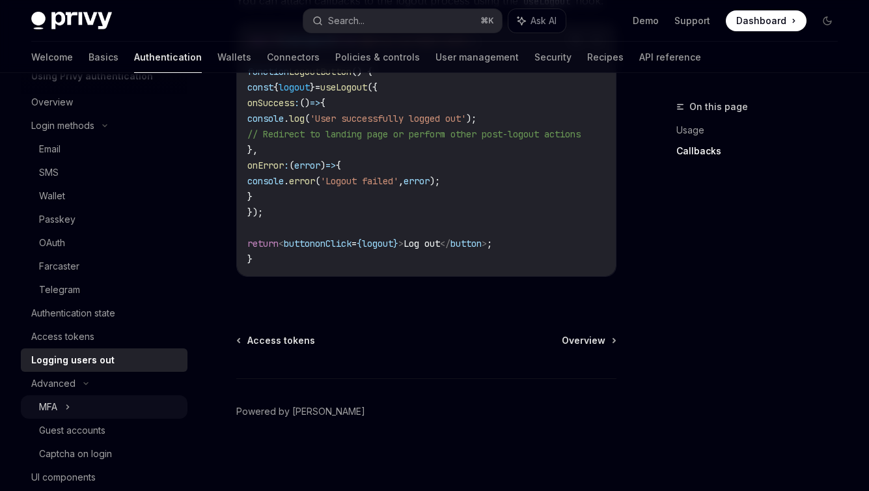
click at [100, 412] on div "MFA" at bounding box center [104, 406] width 167 height 23
type textarea "*"
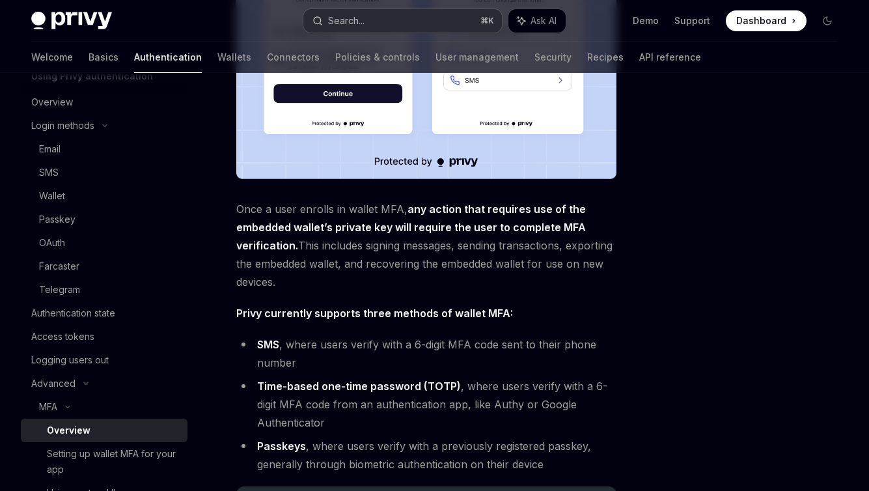
scroll to position [437, 0]
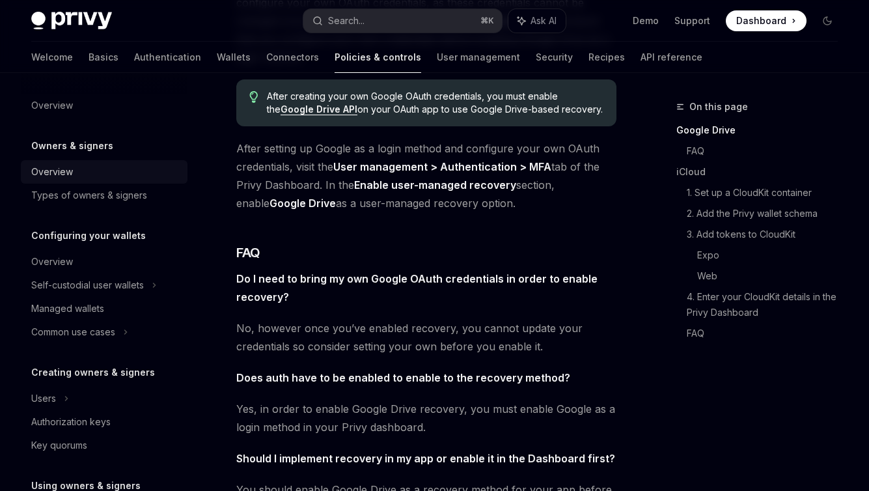
scroll to position [219, 0]
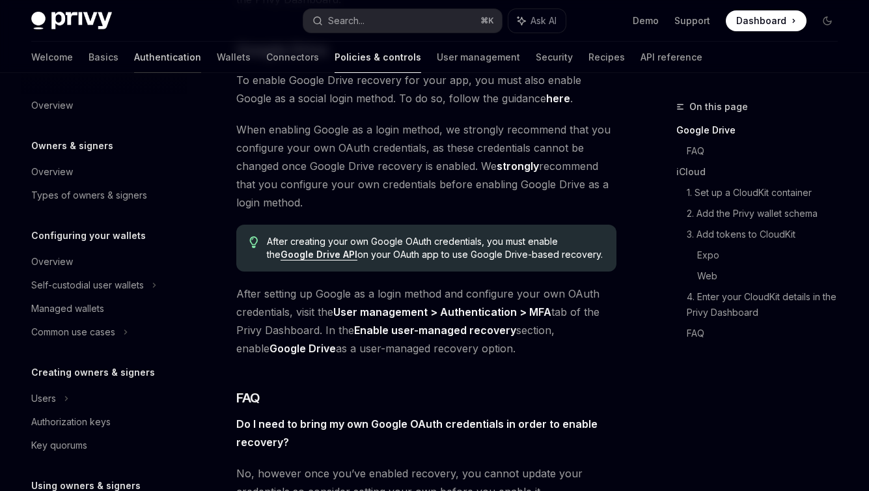
click at [134, 61] on link "Authentication" at bounding box center [167, 57] width 67 height 31
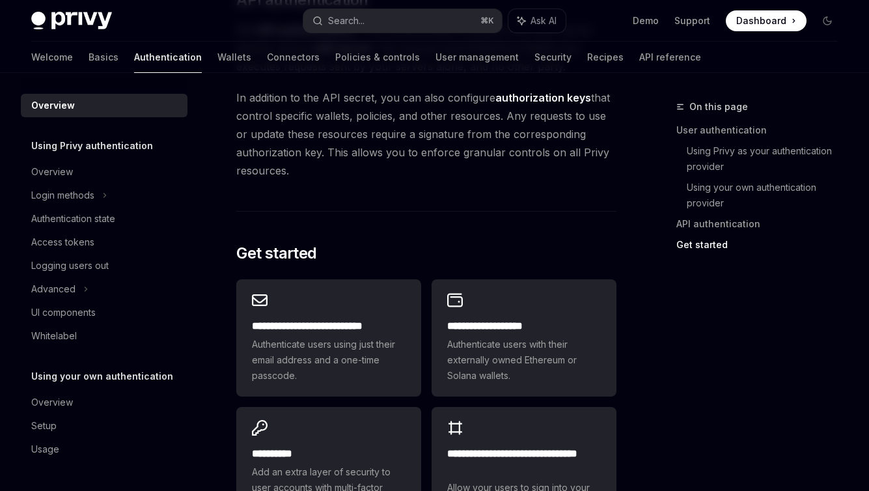
scroll to position [1171, 0]
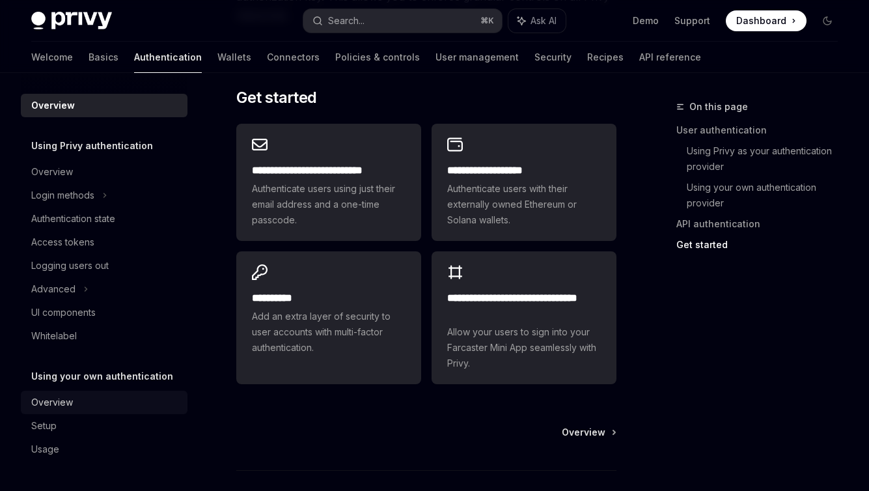
click at [49, 401] on div "Overview" at bounding box center [52, 402] width 42 height 16
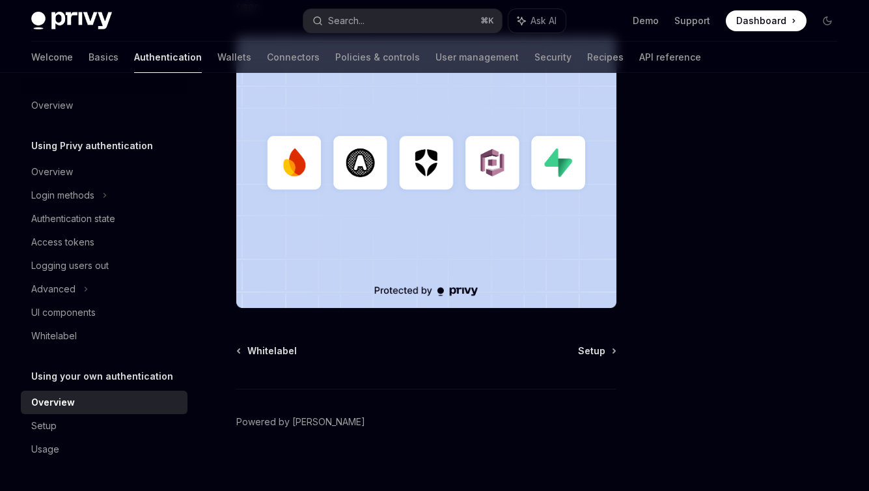
scroll to position [427, 0]
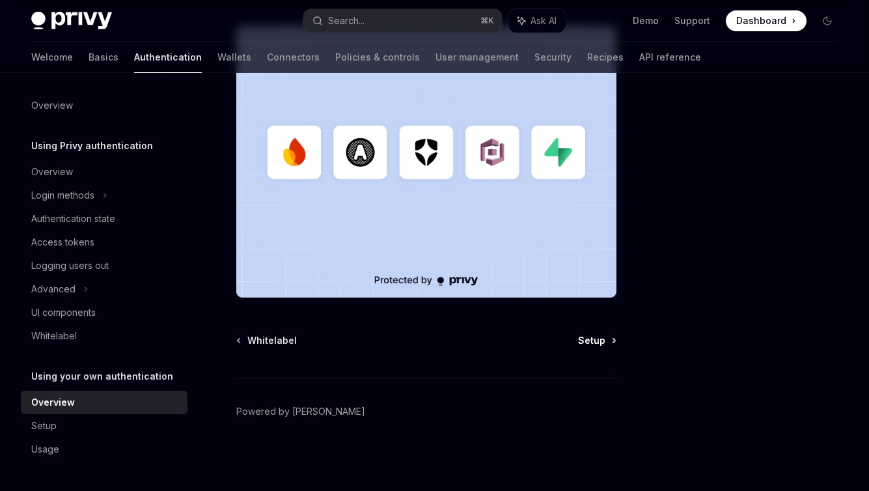
click at [598, 341] on span "Setup" at bounding box center [591, 340] width 27 height 13
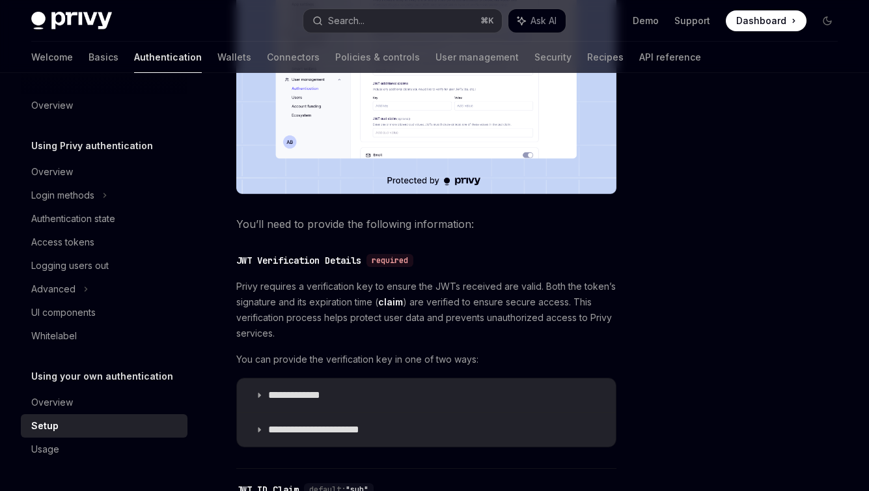
scroll to position [587, 0]
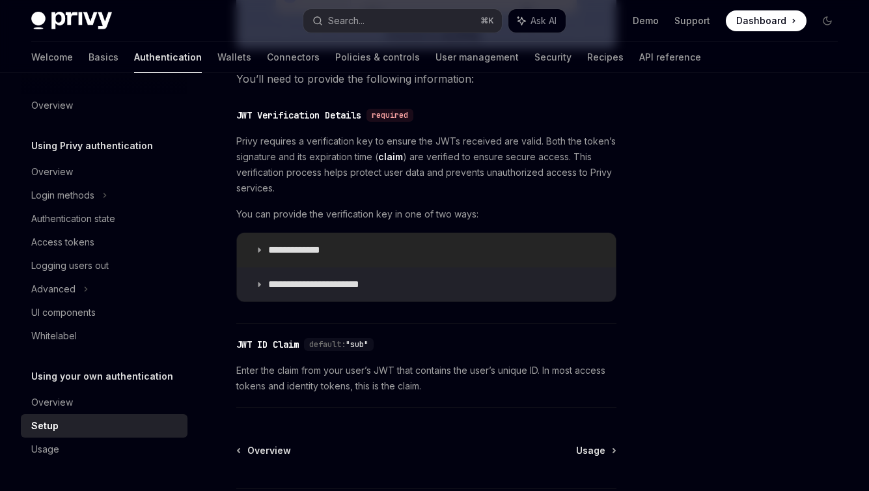
click at [269, 254] on p "**********" at bounding box center [306, 249] width 77 height 13
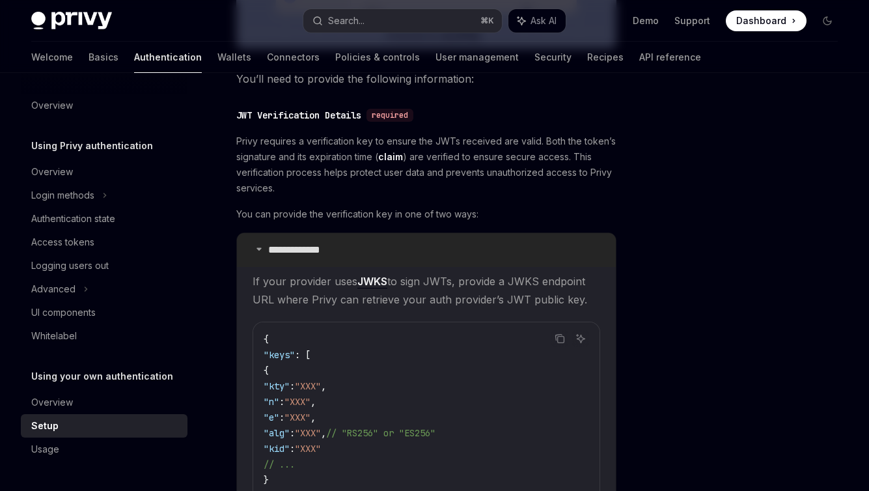
click at [266, 253] on summary "**********" at bounding box center [426, 250] width 379 height 34
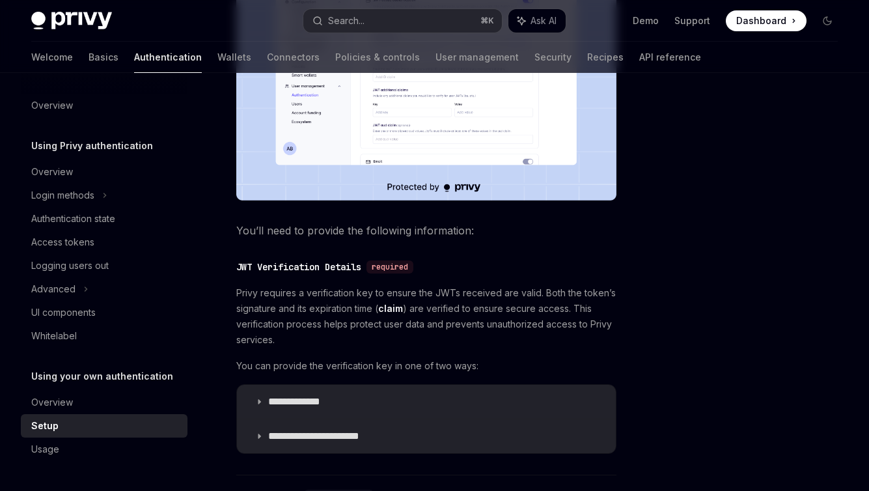
scroll to position [653, 0]
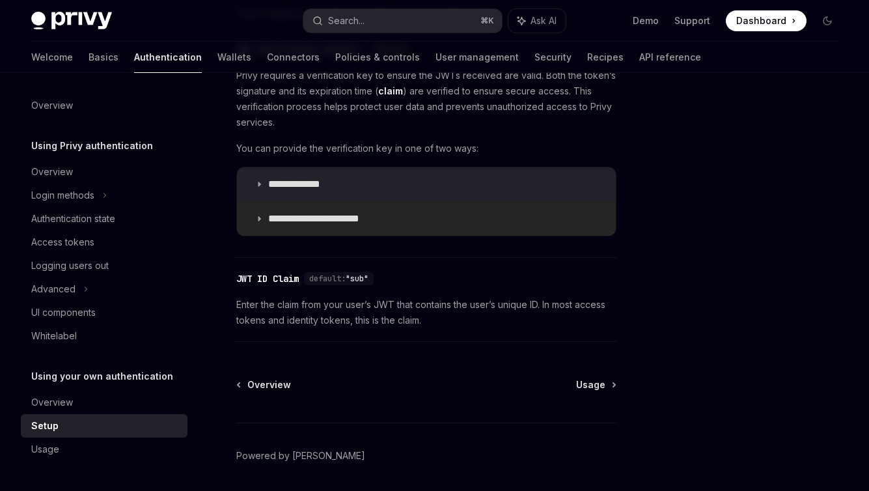
click at [299, 218] on p "**********" at bounding box center [324, 218] width 112 height 13
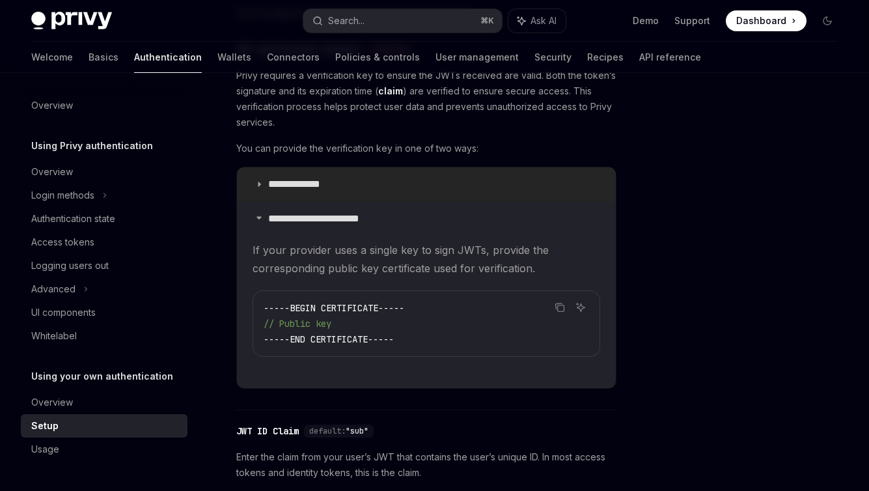
click at [299, 183] on p "**********" at bounding box center [306, 184] width 77 height 13
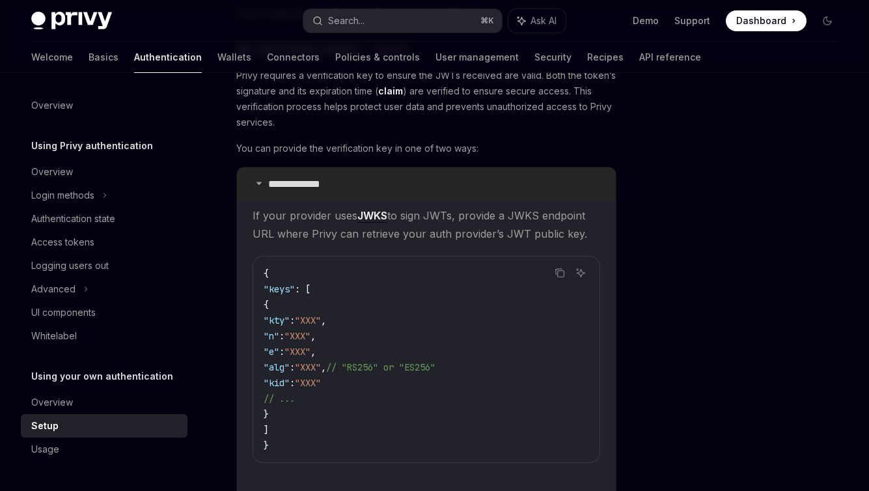
click at [299, 183] on p "**********" at bounding box center [306, 184] width 77 height 13
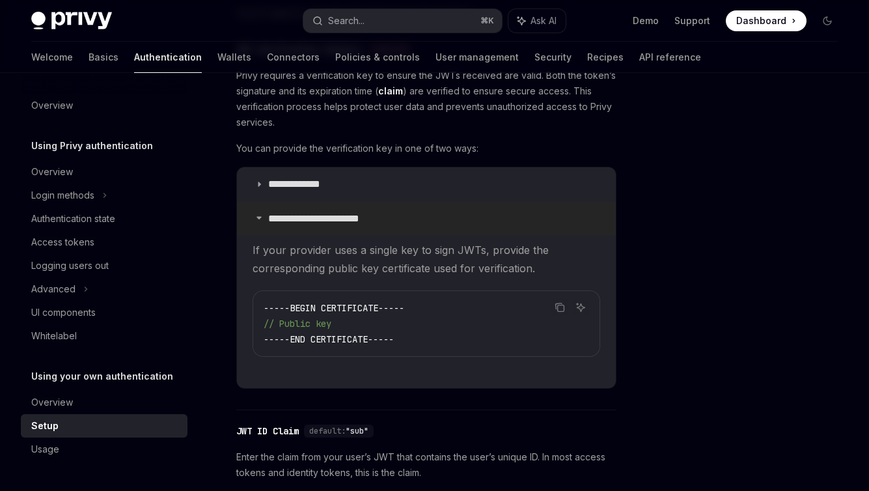
click at [325, 219] on p "**********" at bounding box center [324, 218] width 112 height 13
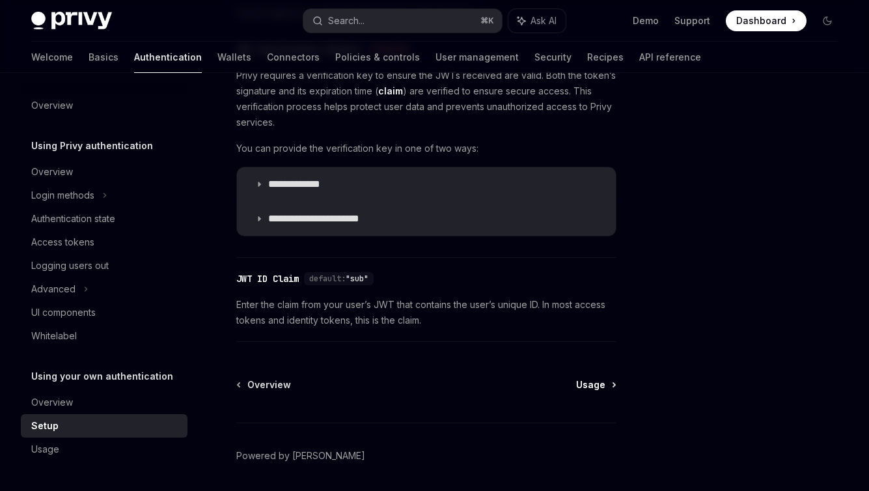
click at [587, 384] on span "Usage" at bounding box center [590, 384] width 29 height 13
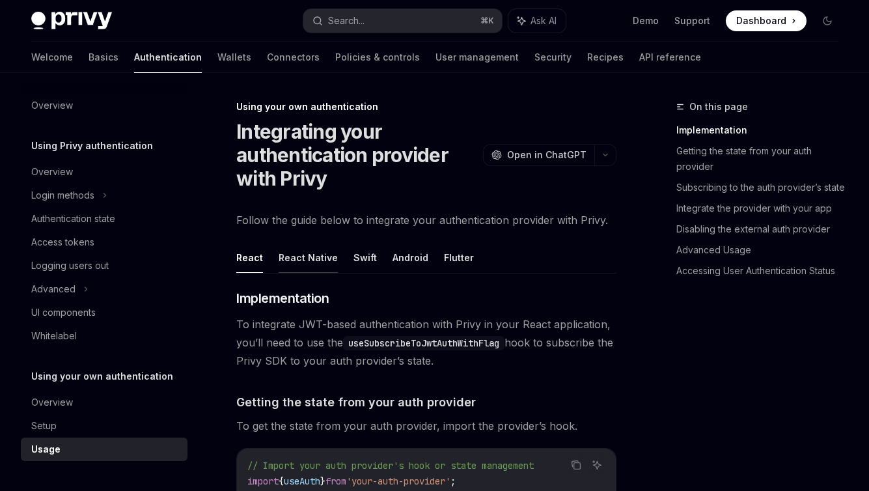
click at [311, 249] on button "React Native" at bounding box center [308, 257] width 59 height 31
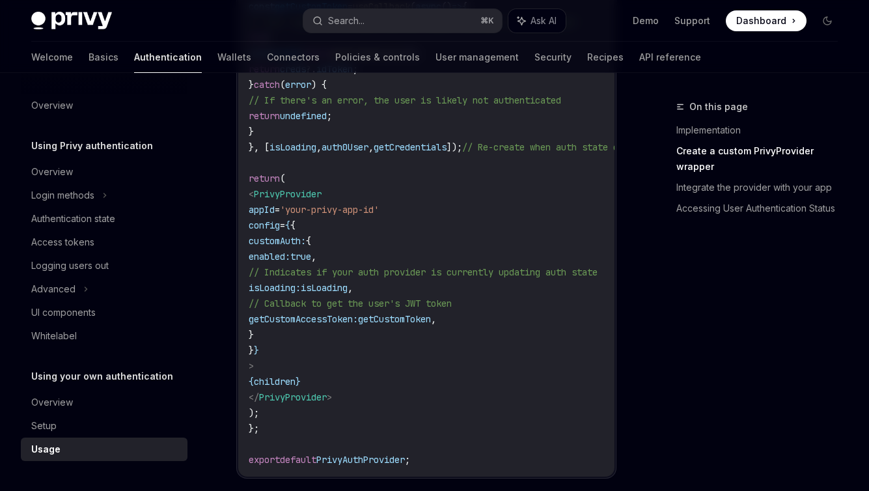
scroll to position [672, 0]
click at [68, 396] on div "Overview" at bounding box center [52, 402] width 42 height 16
type textarea "*"
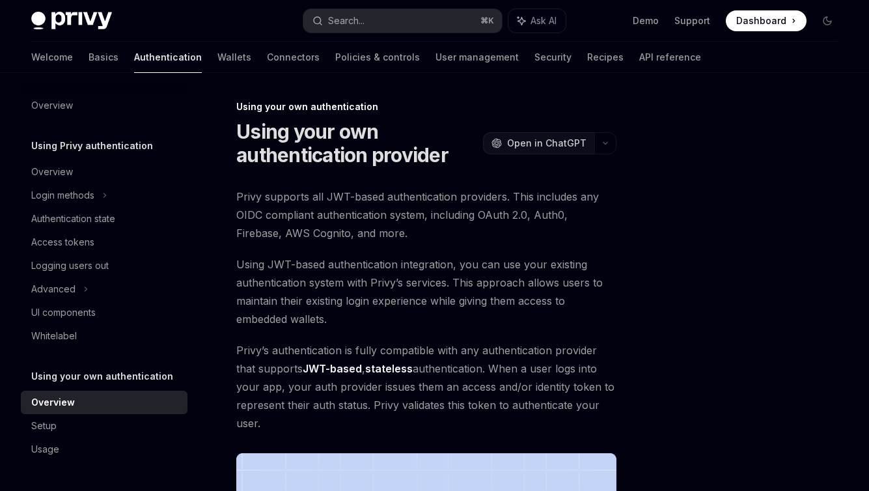
click at [543, 141] on span "Open in ChatGPT" at bounding box center [546, 143] width 79 height 13
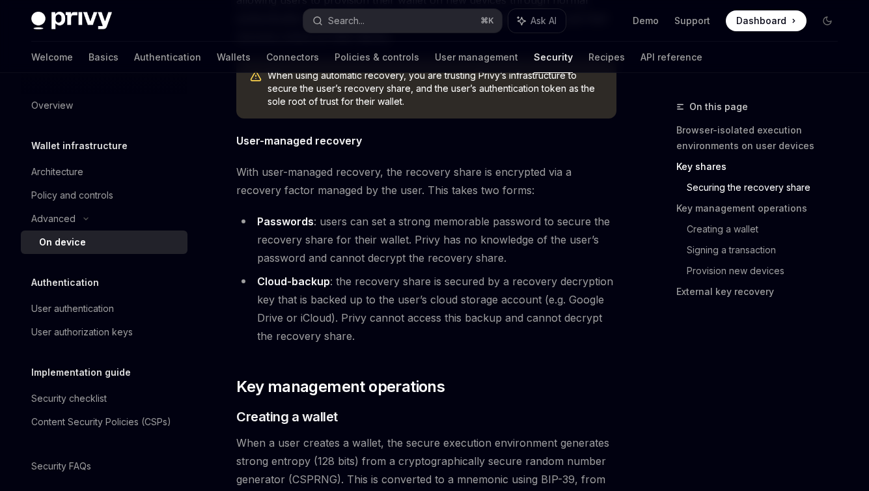
scroll to position [1941, 0]
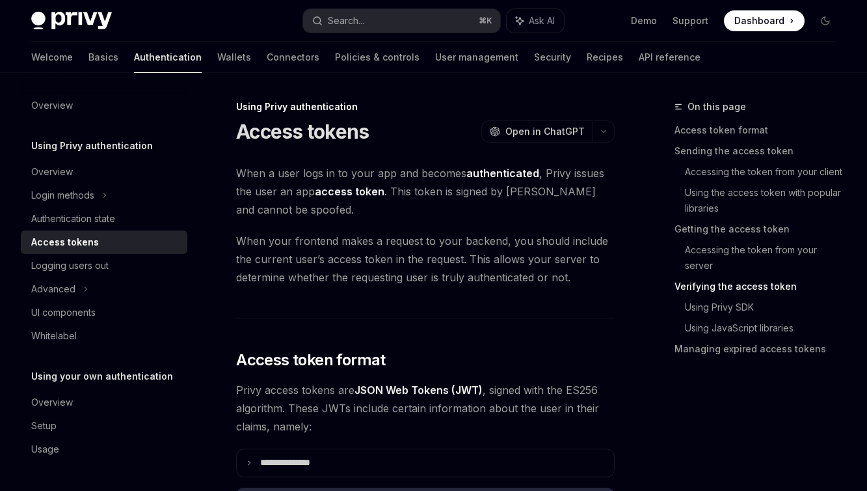
scroll to position [1899, 0]
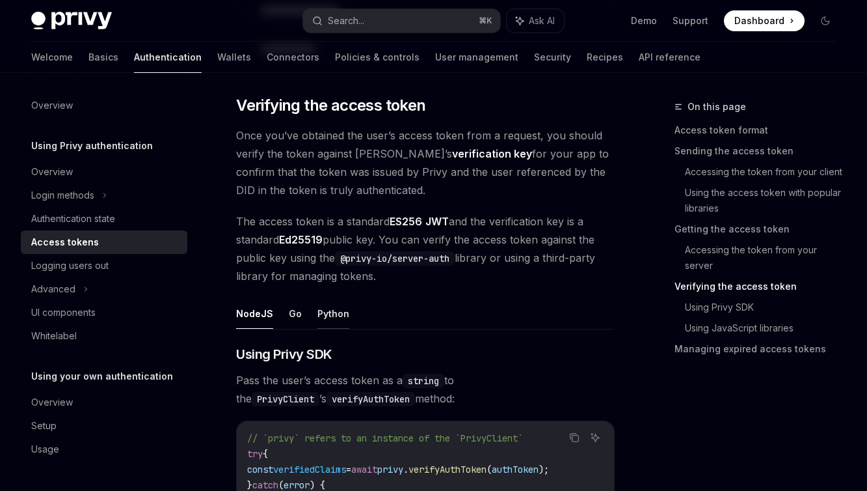
click at [334, 319] on button "Python" at bounding box center [334, 313] width 32 height 31
type textarea "*"
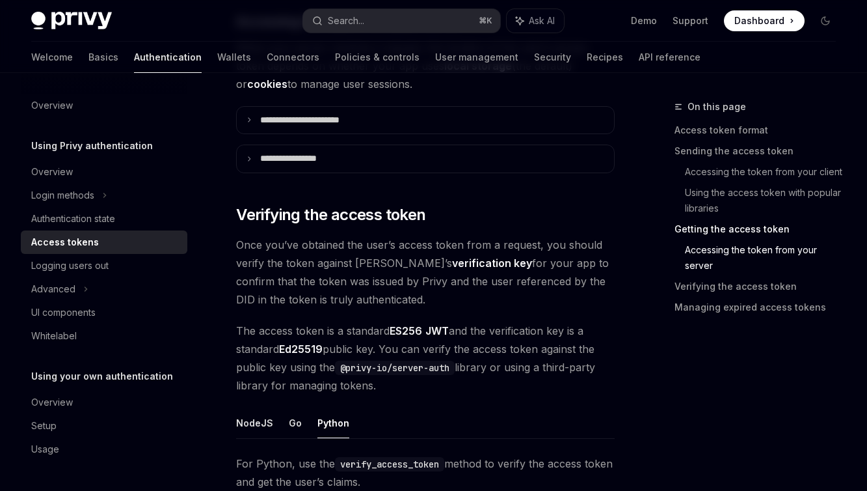
scroll to position [1889, 0]
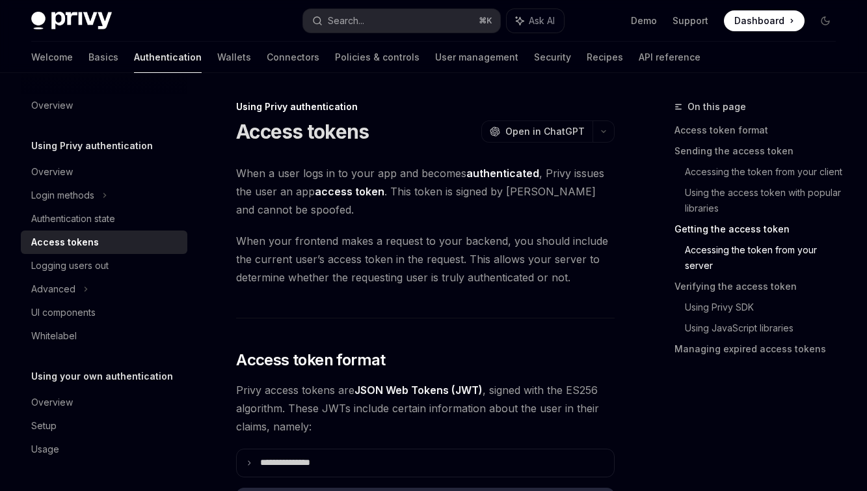
scroll to position [1899, 0]
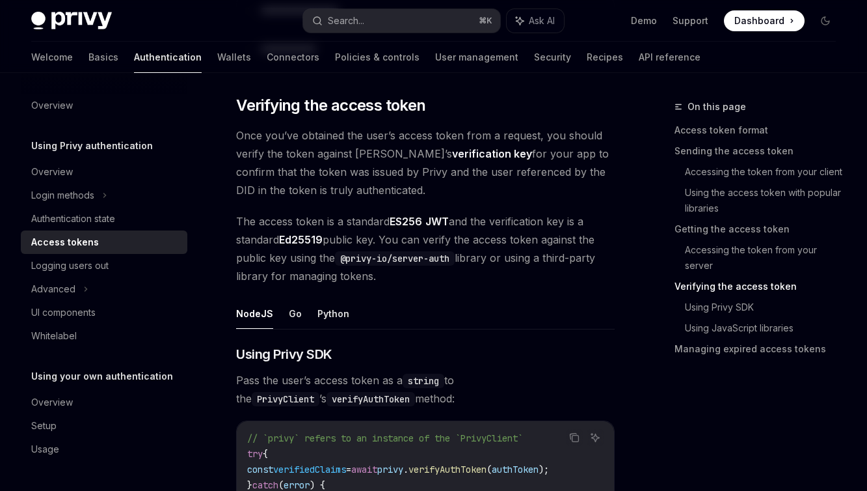
click at [346, 323] on ul "NodeJS Go Python" at bounding box center [425, 313] width 379 height 31
click at [324, 318] on button "Python" at bounding box center [334, 313] width 32 height 31
type textarea "*"
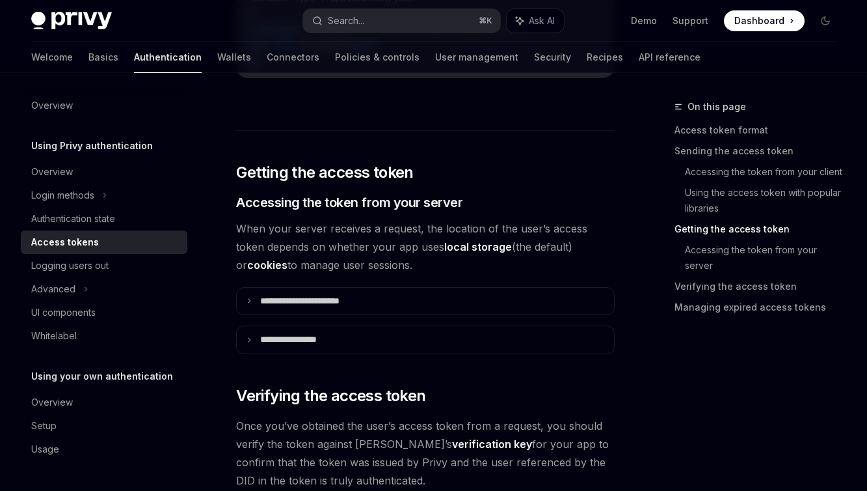
scroll to position [1680, 0]
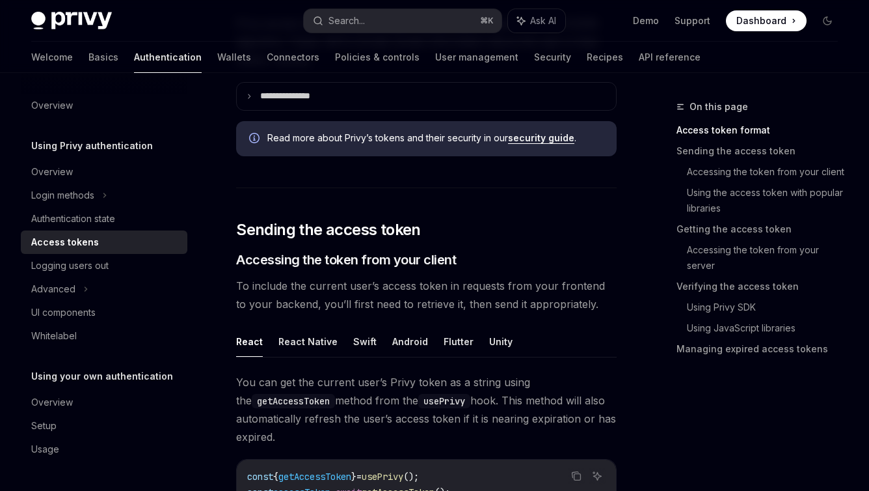
scroll to position [367, 0]
click at [312, 344] on button "React Native" at bounding box center [308, 340] width 59 height 31
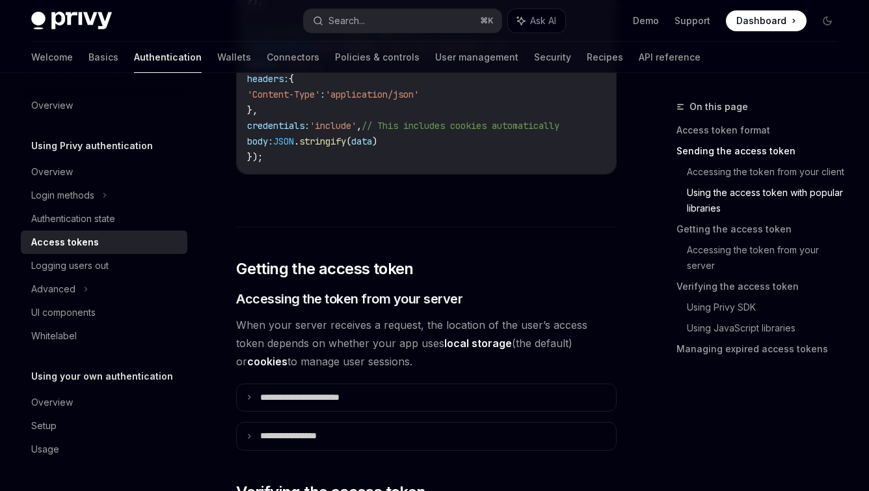
scroll to position [1458, 0]
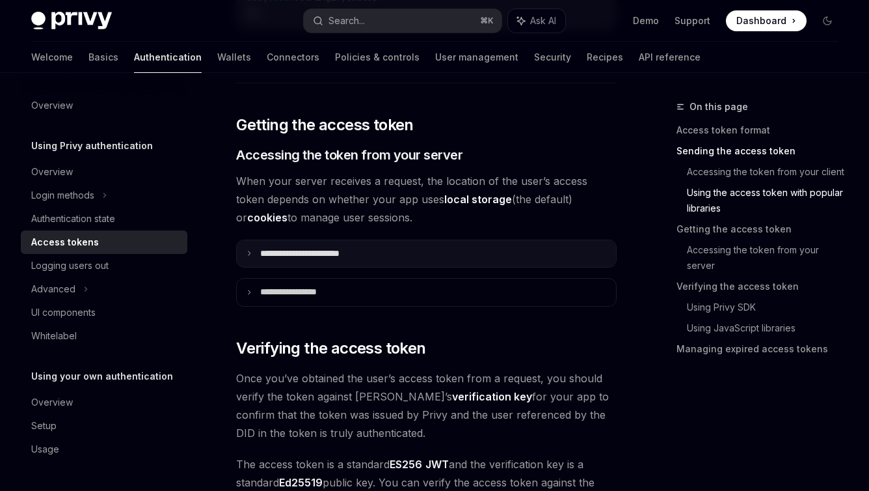
click at [351, 265] on summary "**********" at bounding box center [426, 253] width 379 height 27
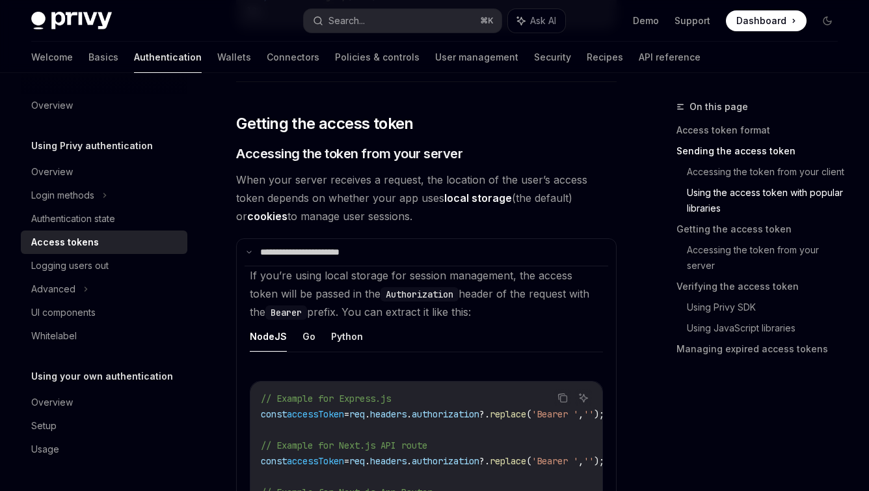
scroll to position [1461, 0]
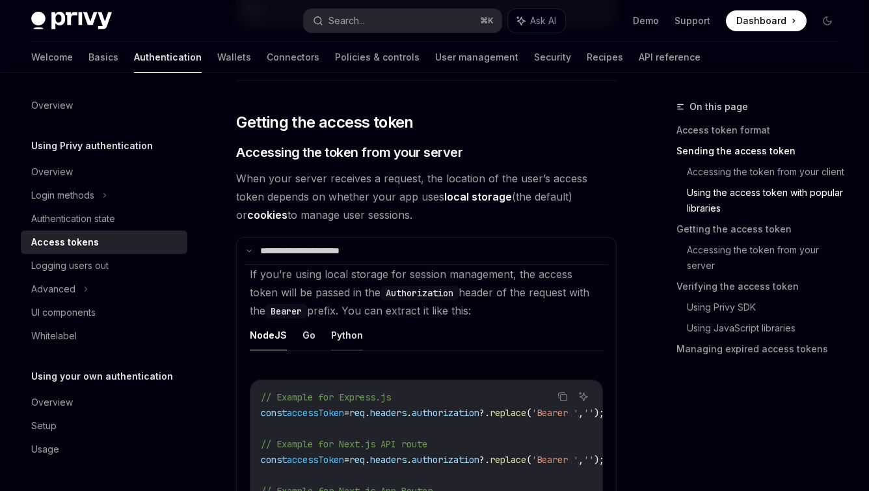
click at [343, 343] on button "Python" at bounding box center [347, 335] width 32 height 31
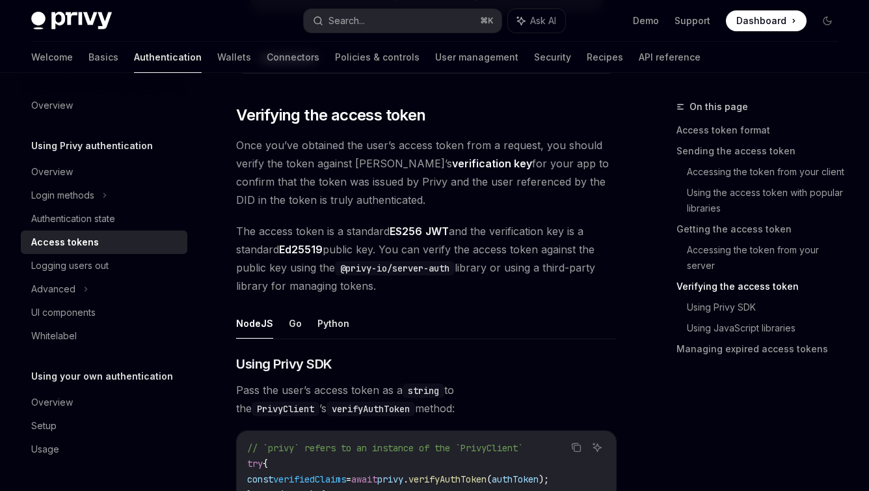
scroll to position [2095, 0]
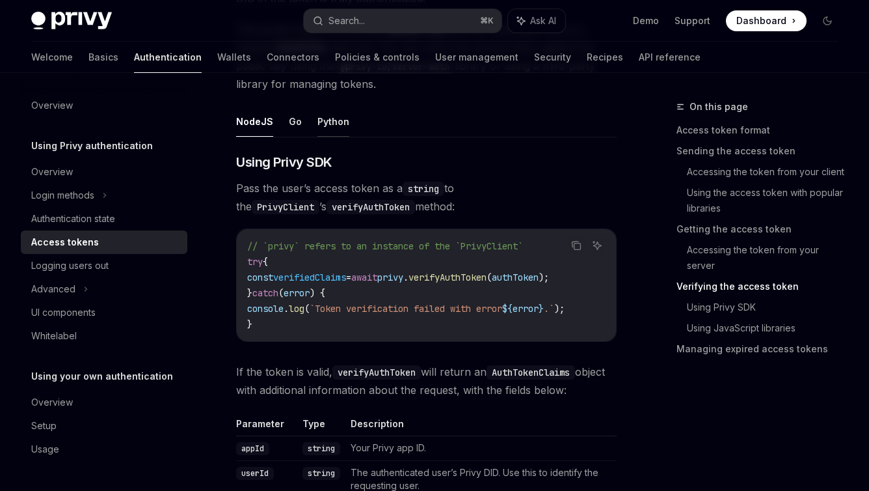
click at [327, 128] on button "Python" at bounding box center [334, 121] width 32 height 31
type textarea "*"
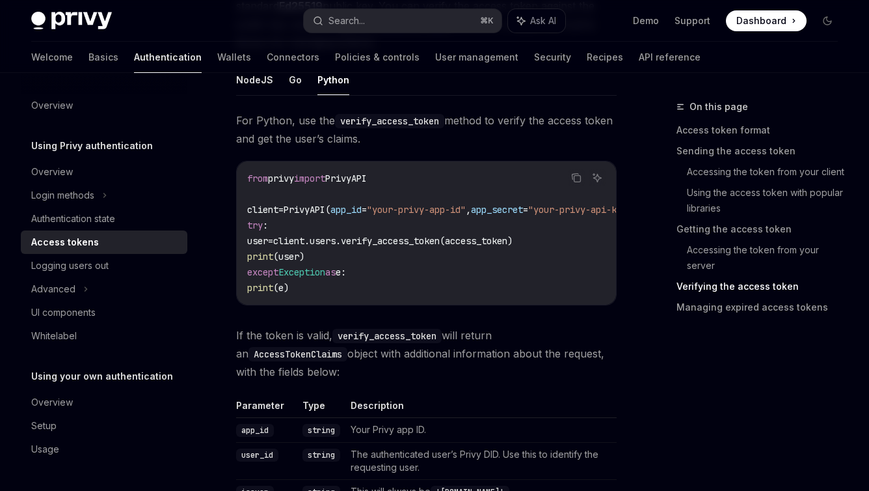
scroll to position [2362, 0]
